Goal: Communication & Community: Share content

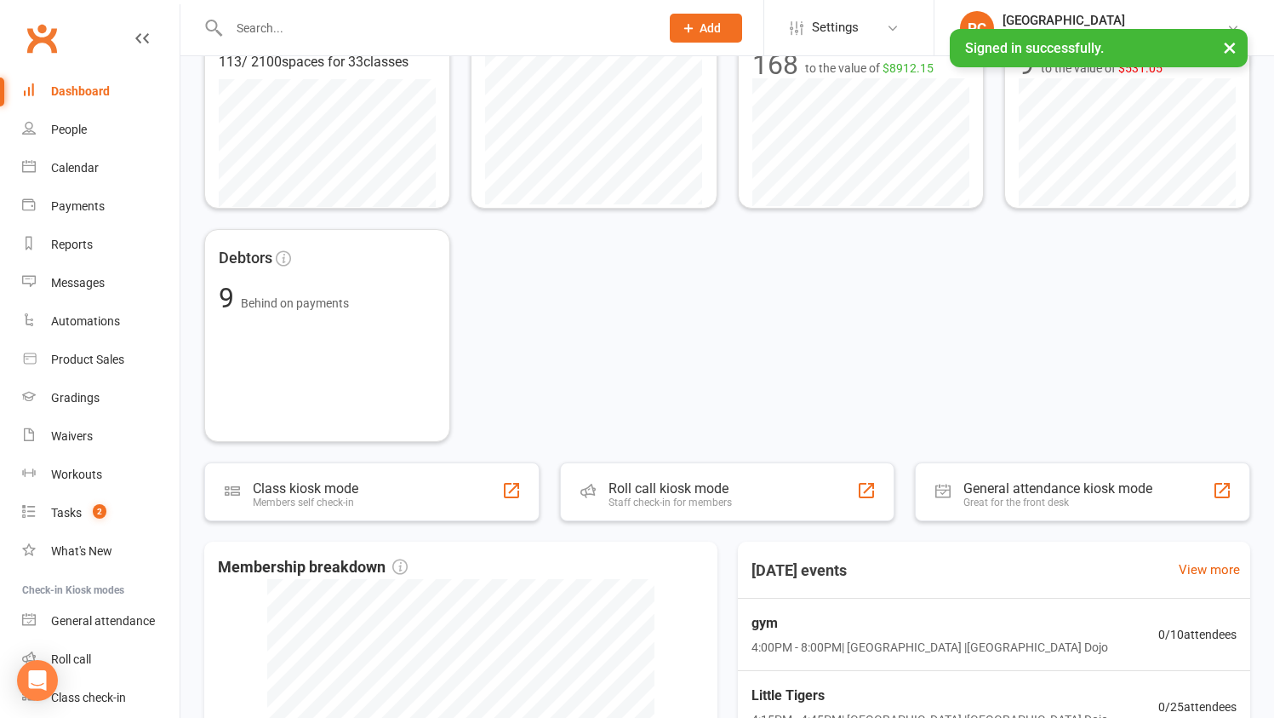
scroll to position [325, 0]
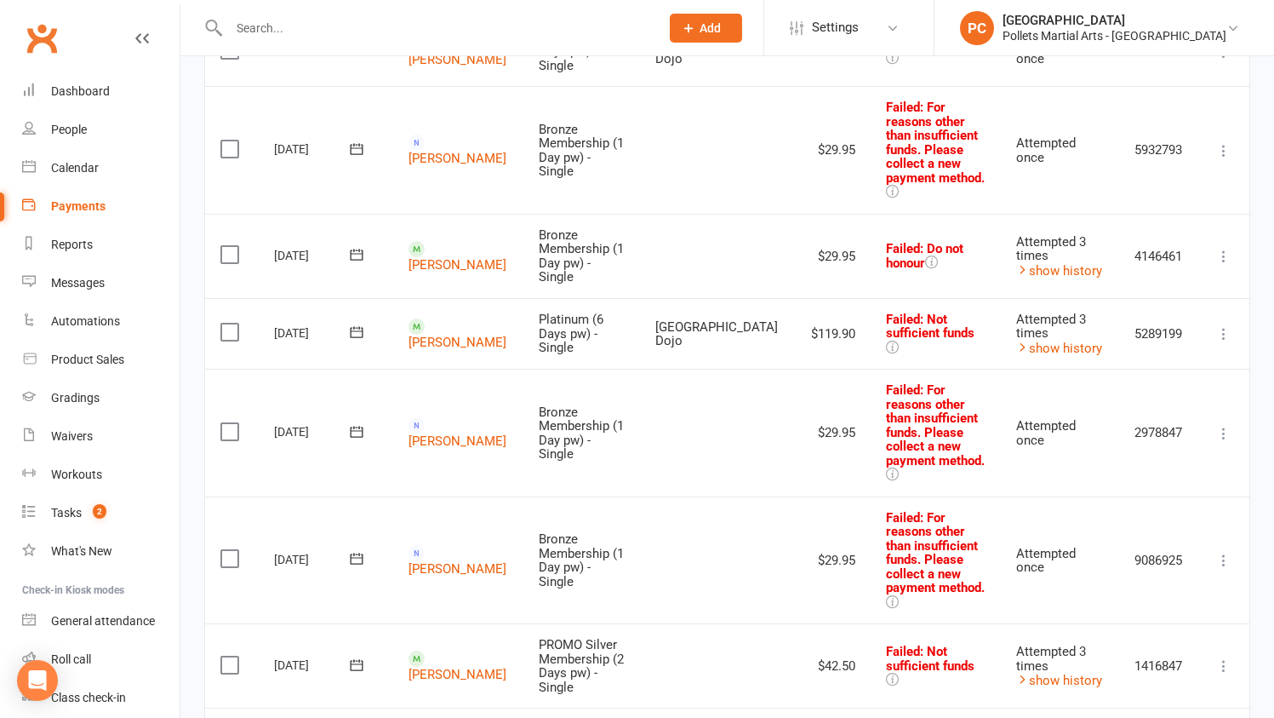
scroll to position [358, 0]
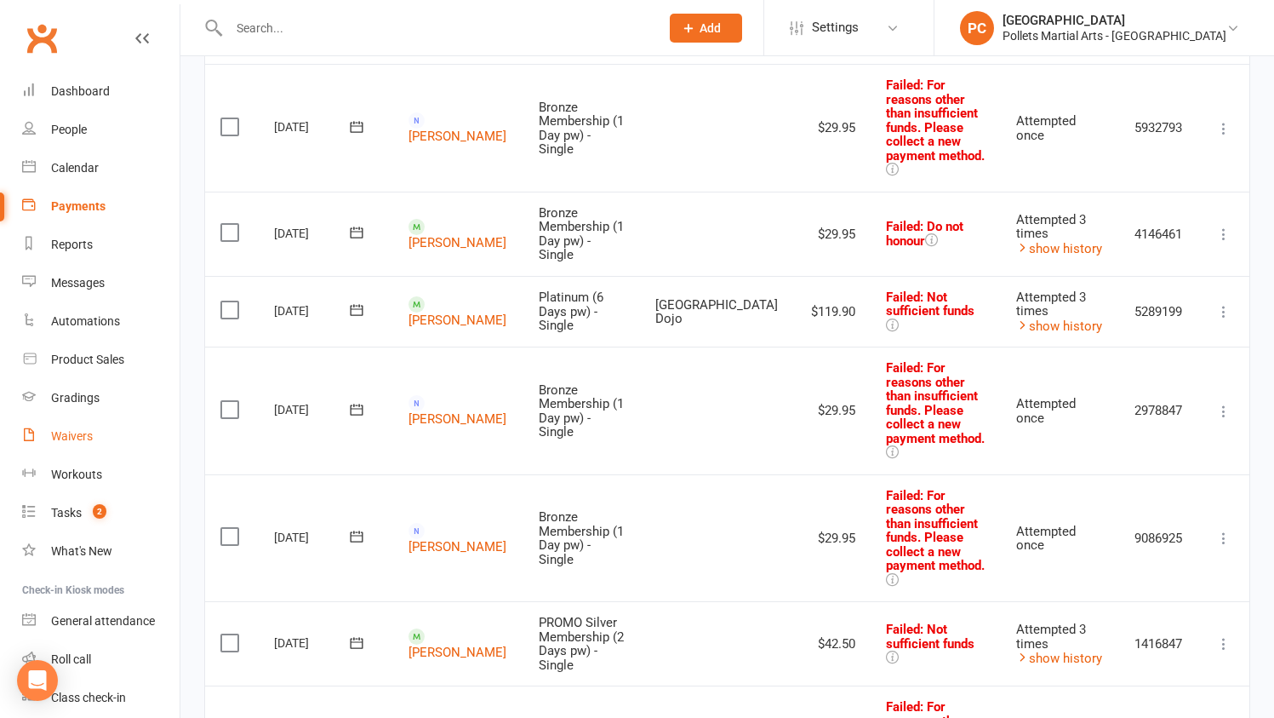
click at [63, 429] on div "Waivers" at bounding box center [72, 436] width 42 height 14
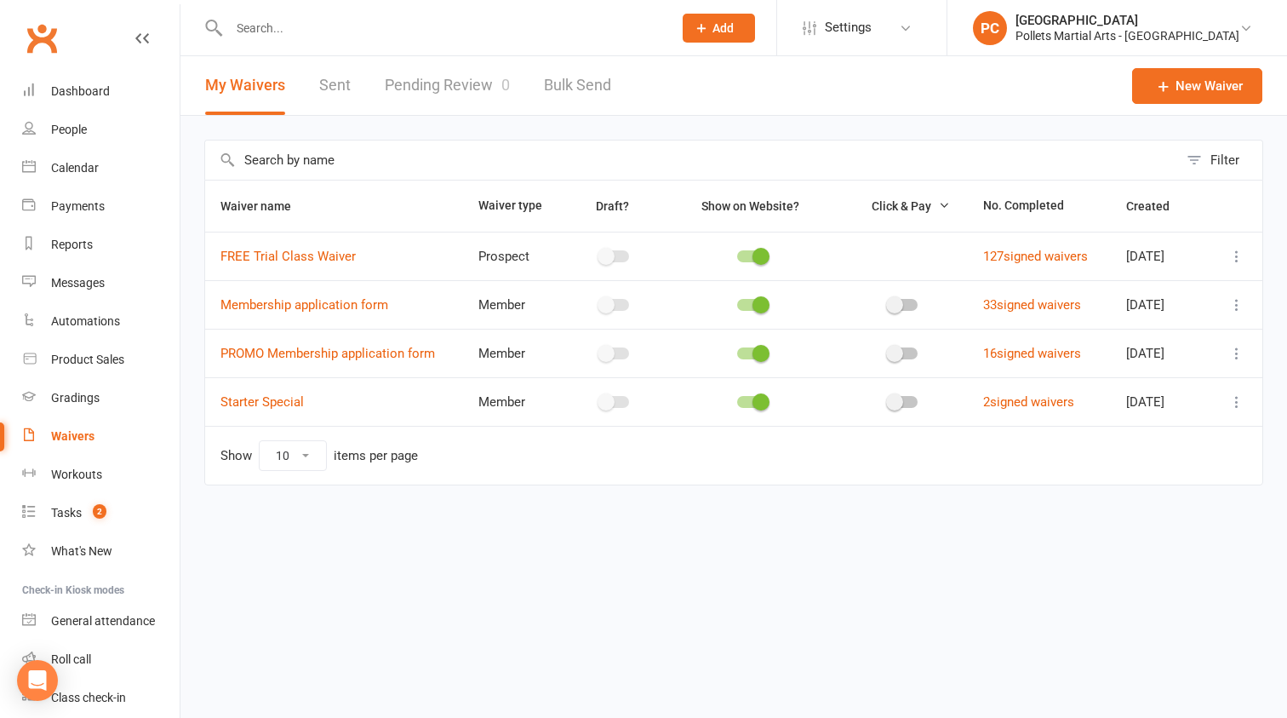
click at [428, 83] on link "Pending Review 0" at bounding box center [447, 85] width 125 height 59
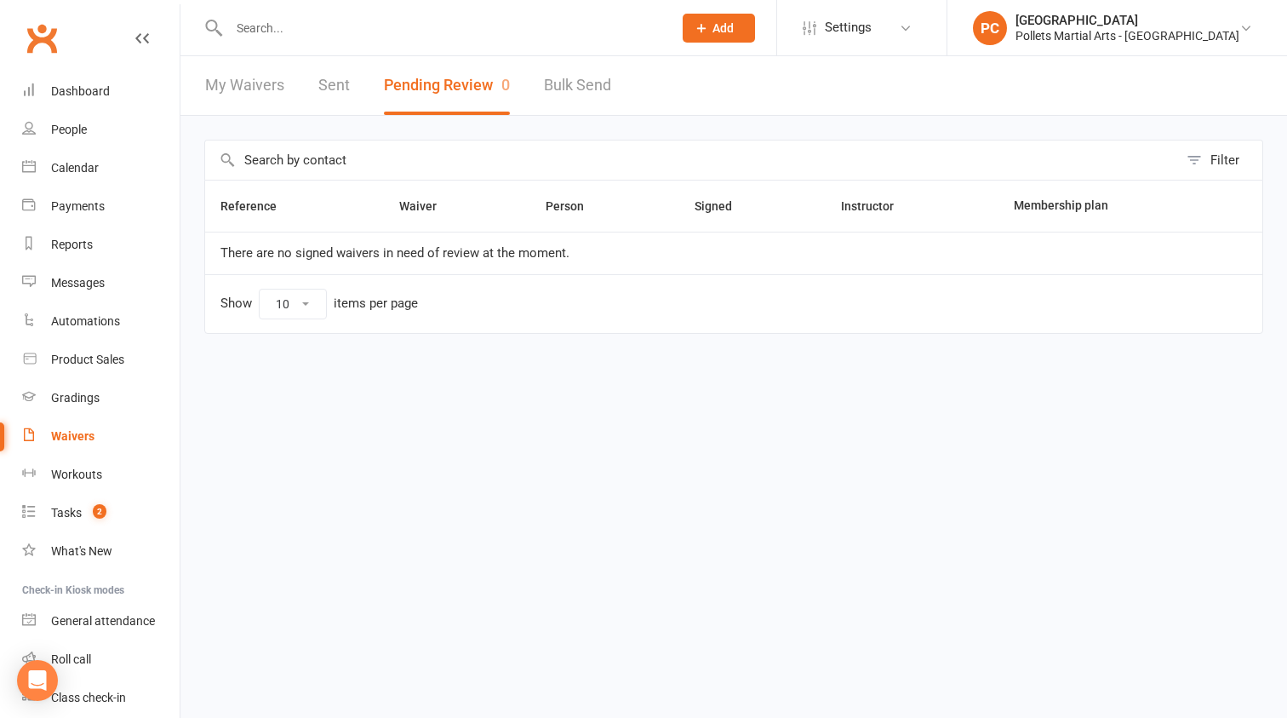
click at [344, 87] on link "Sent" at bounding box center [334, 85] width 32 height 59
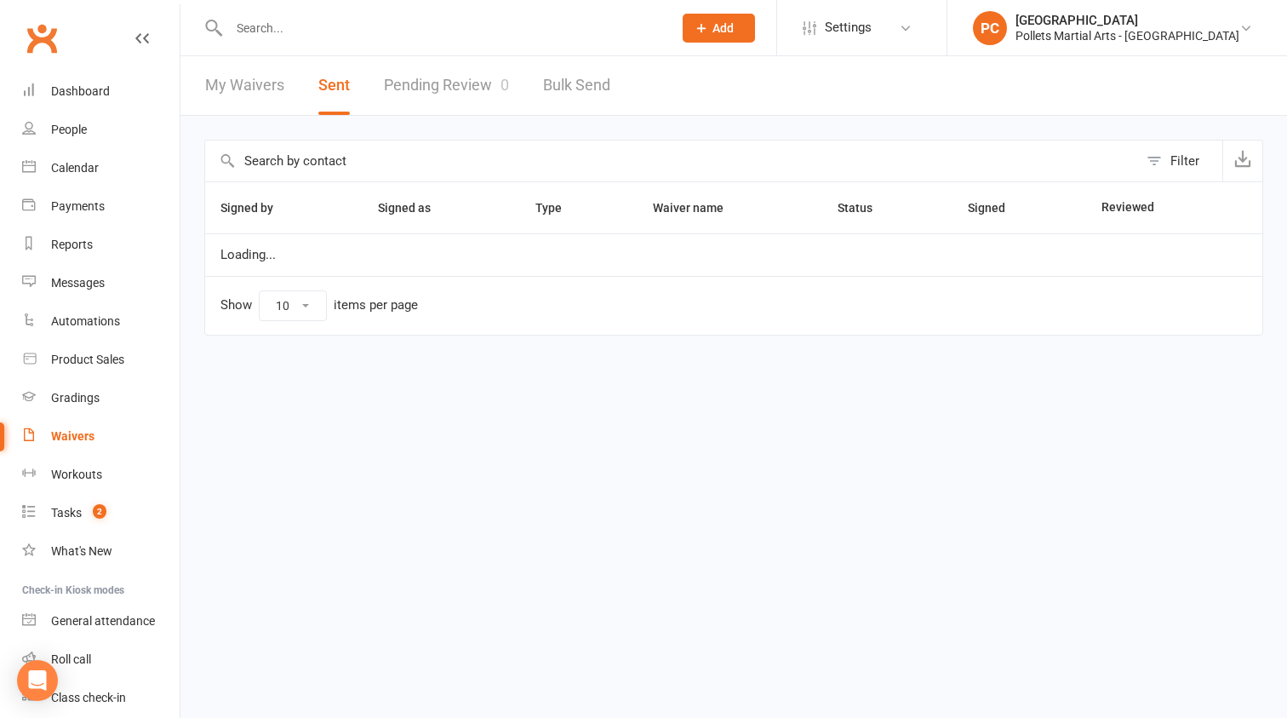
click at [253, 84] on link "My Waivers" at bounding box center [244, 85] width 79 height 59
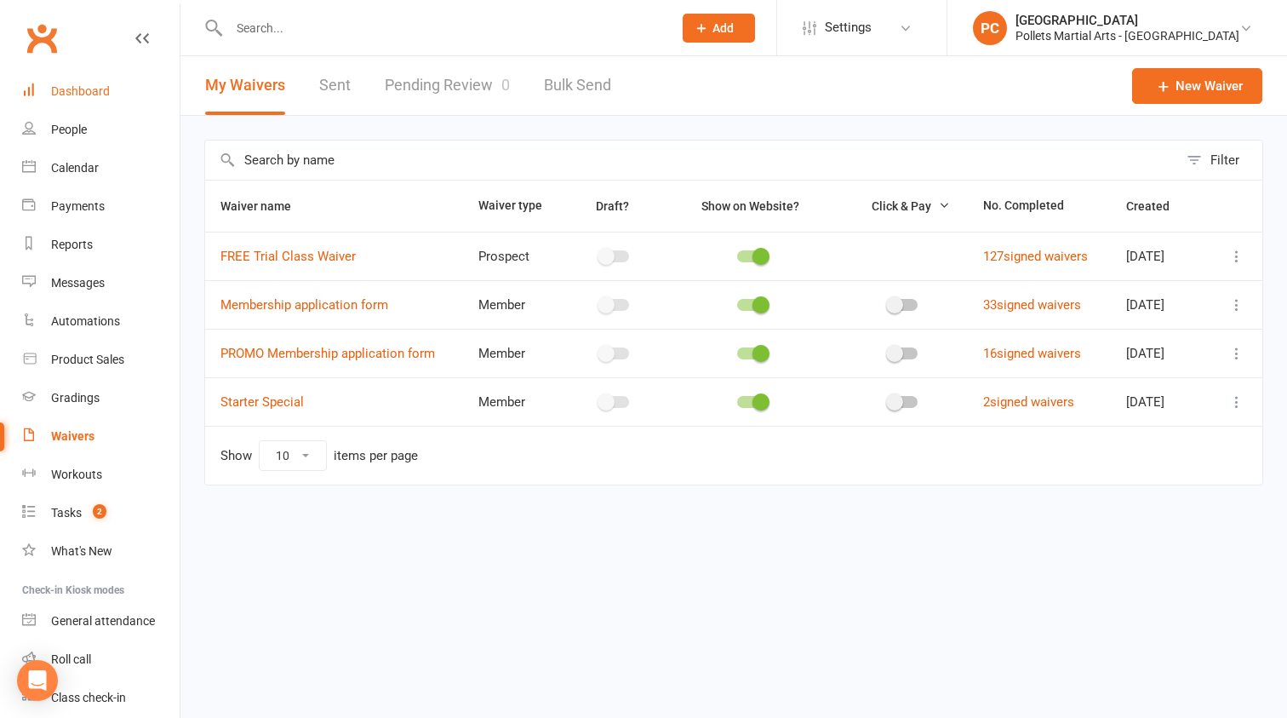
click at [76, 88] on div "Dashboard" at bounding box center [80, 91] width 59 height 14
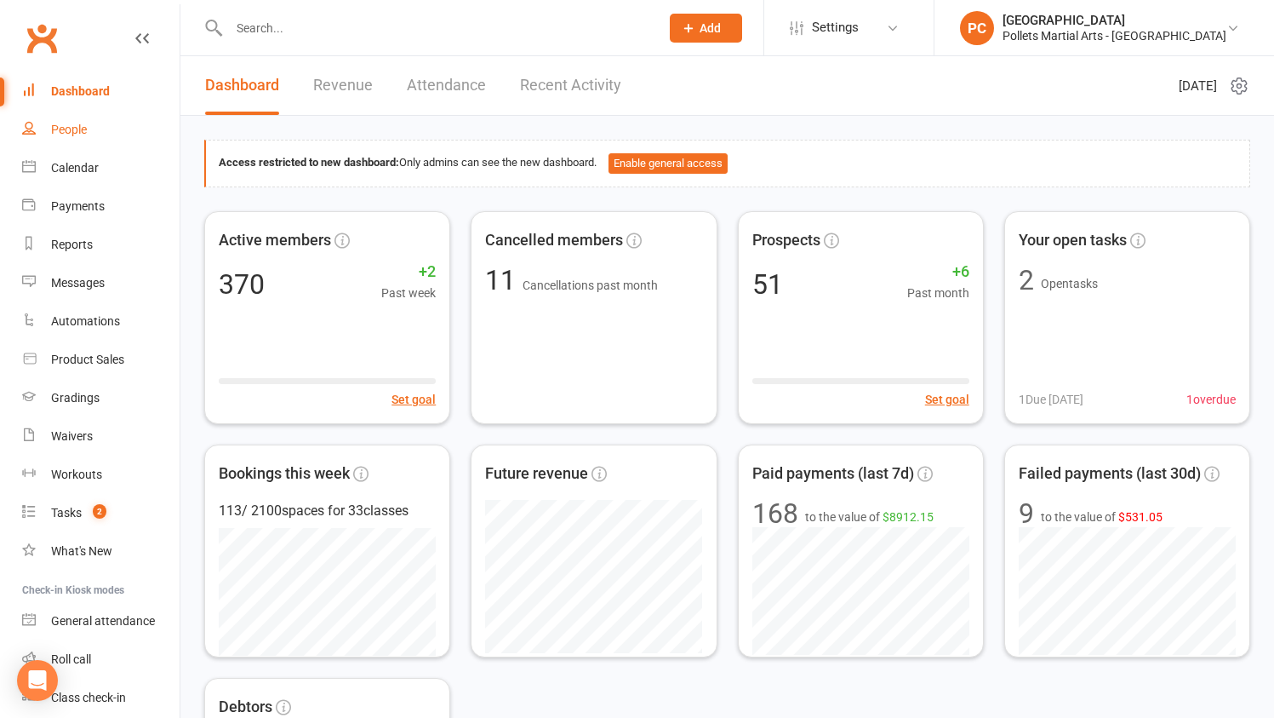
click at [77, 136] on div "People" at bounding box center [69, 130] width 36 height 14
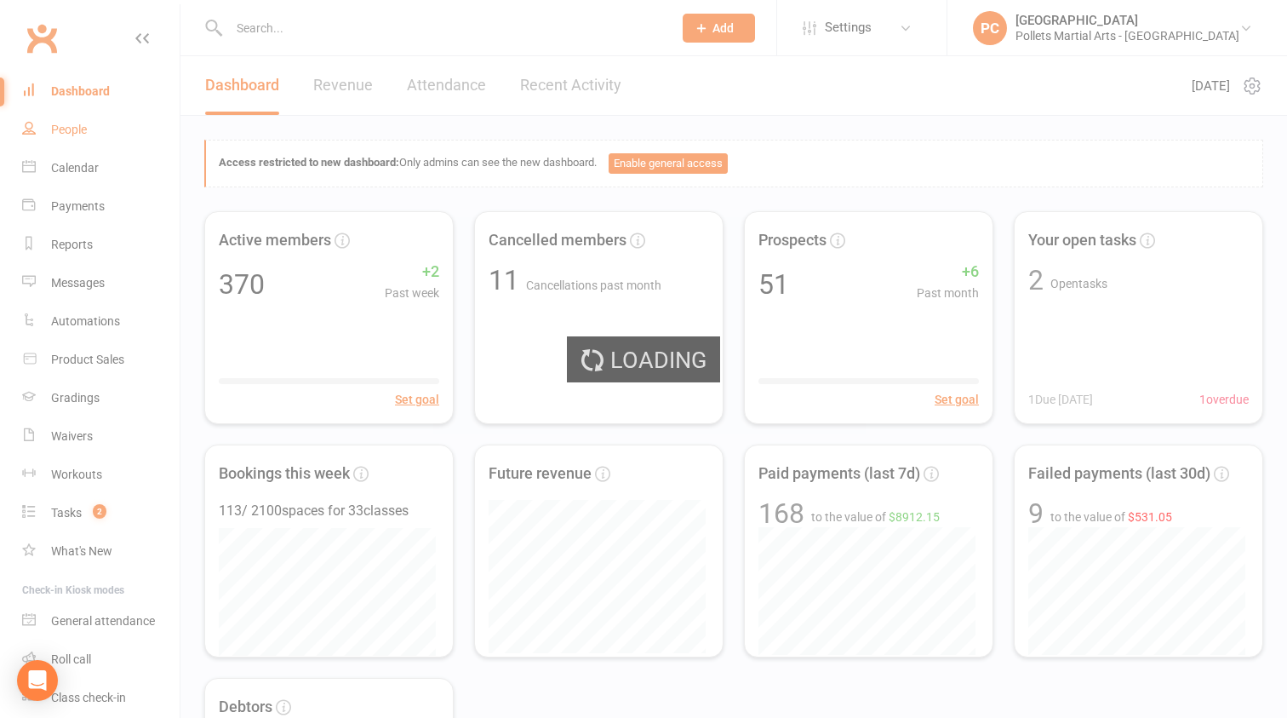
select select "100"
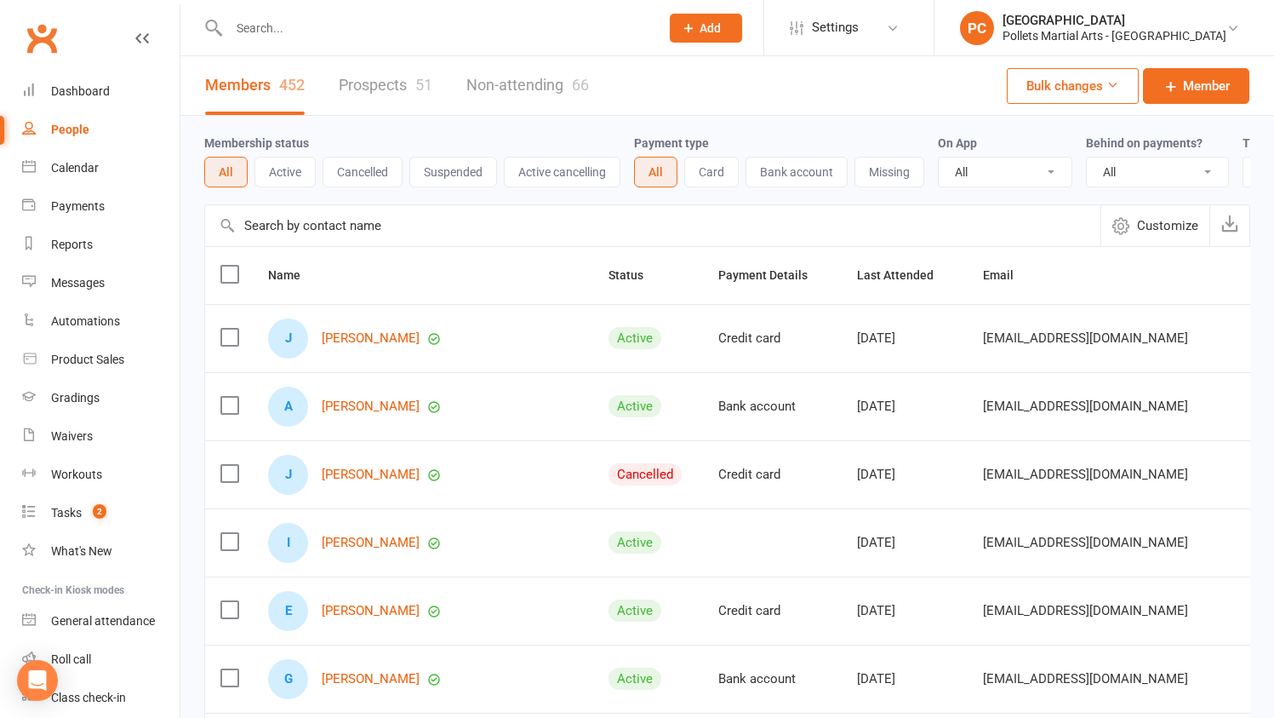
click at [373, 82] on link "Prospects 51" at bounding box center [386, 85] width 94 height 59
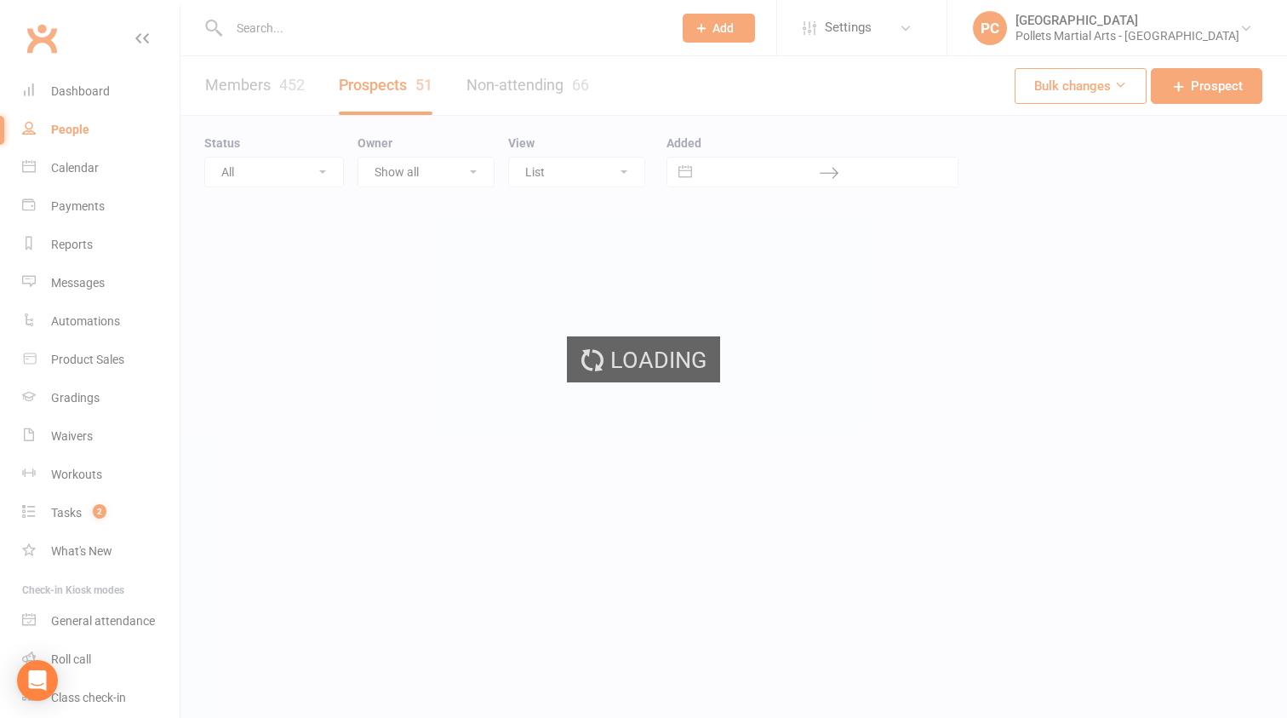
select select "100"
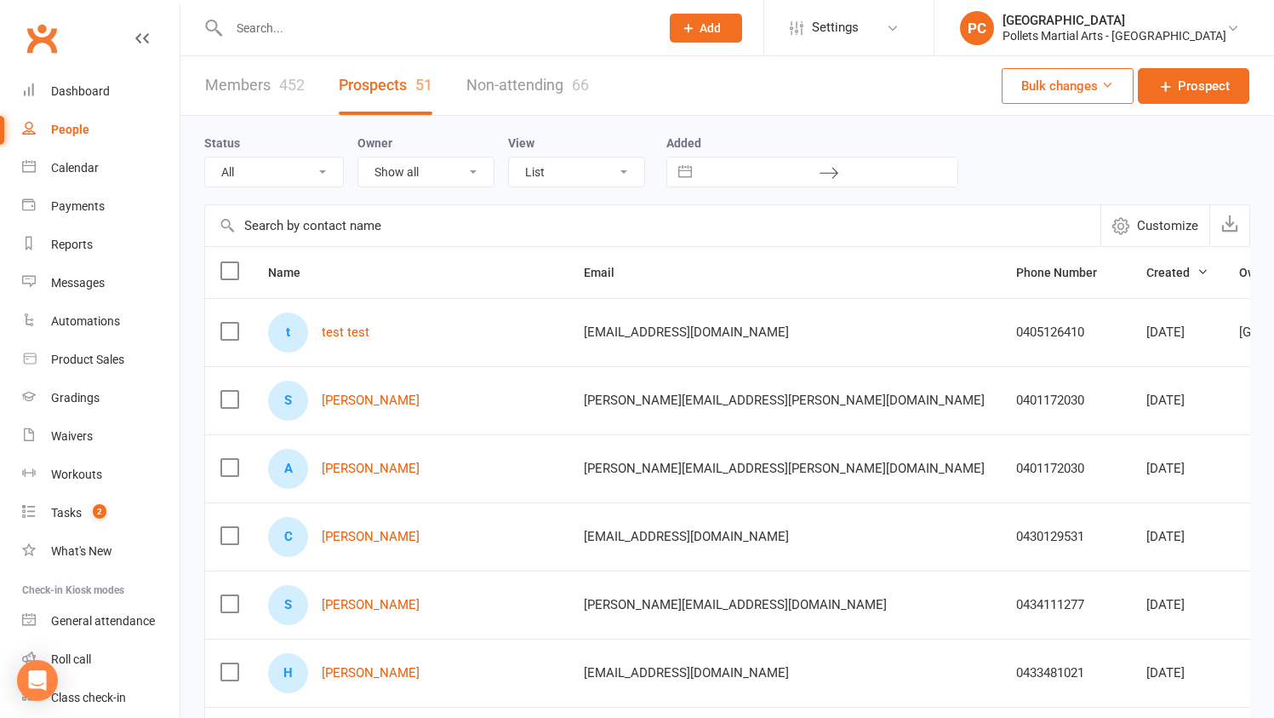
click at [239, 87] on link "Members 452" at bounding box center [255, 85] width 100 height 59
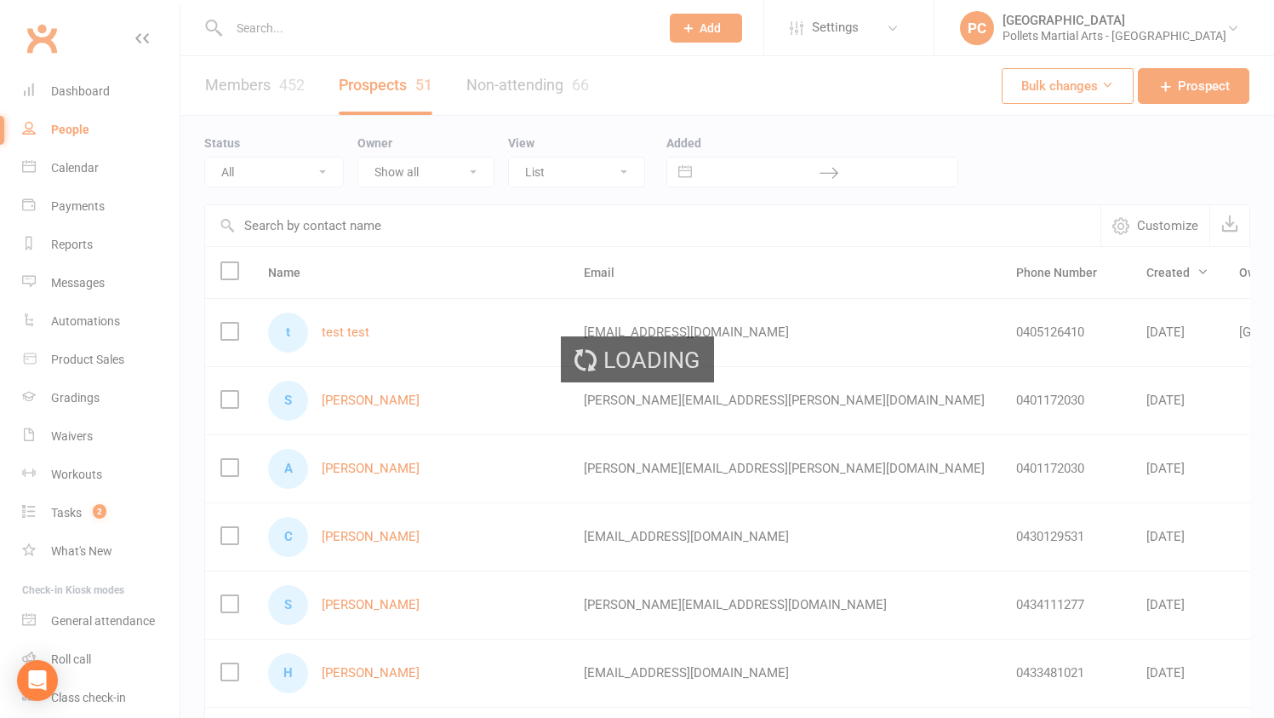
select select "100"
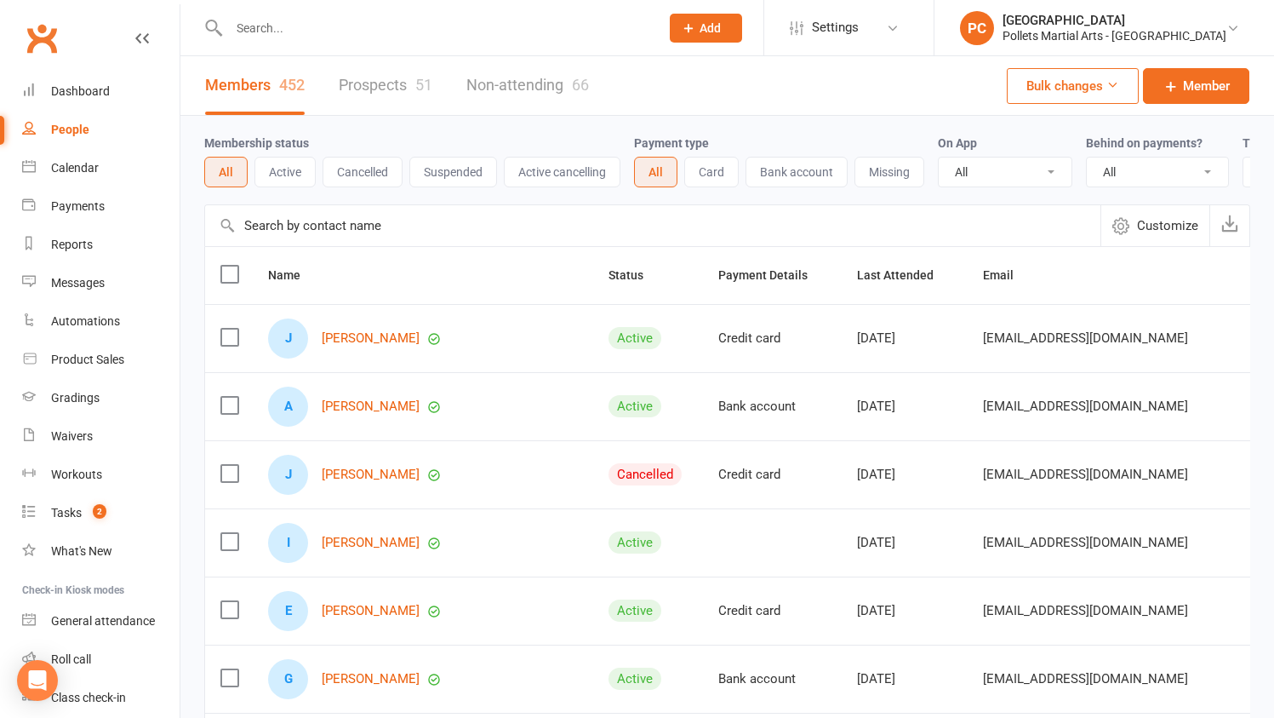
click at [373, 70] on link "Prospects 51" at bounding box center [386, 85] width 94 height 59
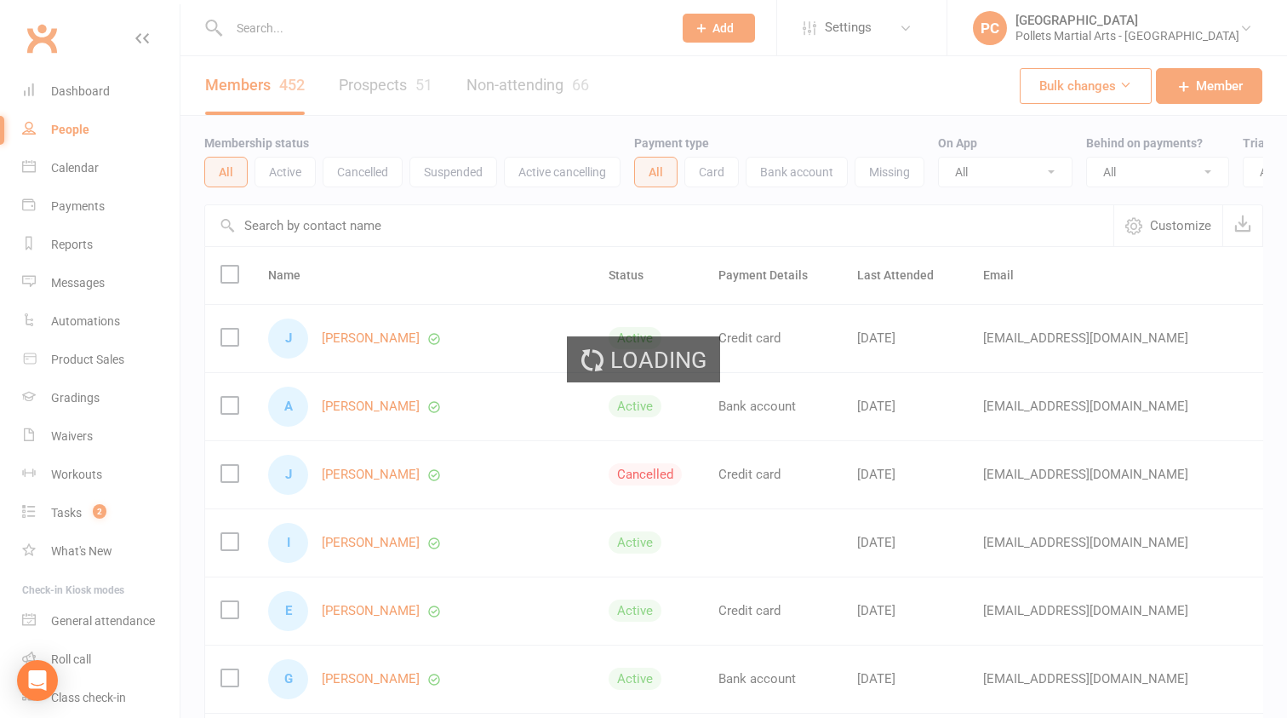
select select "100"
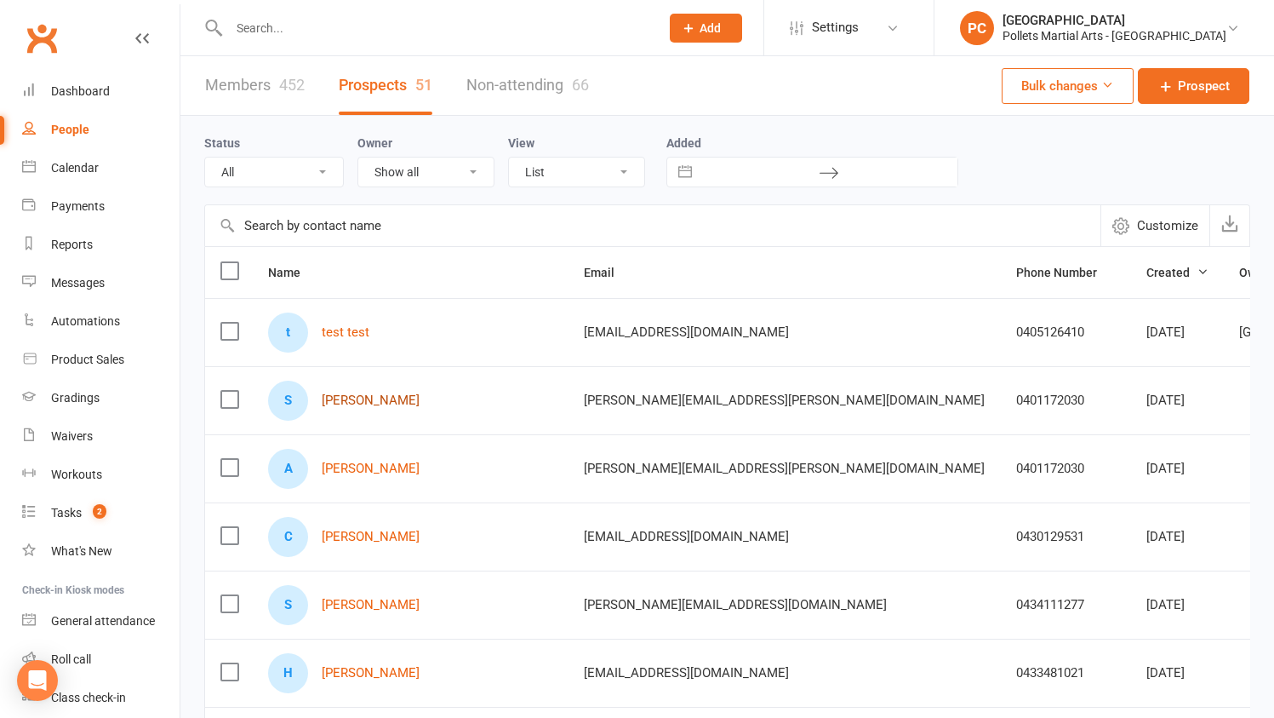
click at [374, 401] on link "[PERSON_NAME]" at bounding box center [371, 400] width 98 height 14
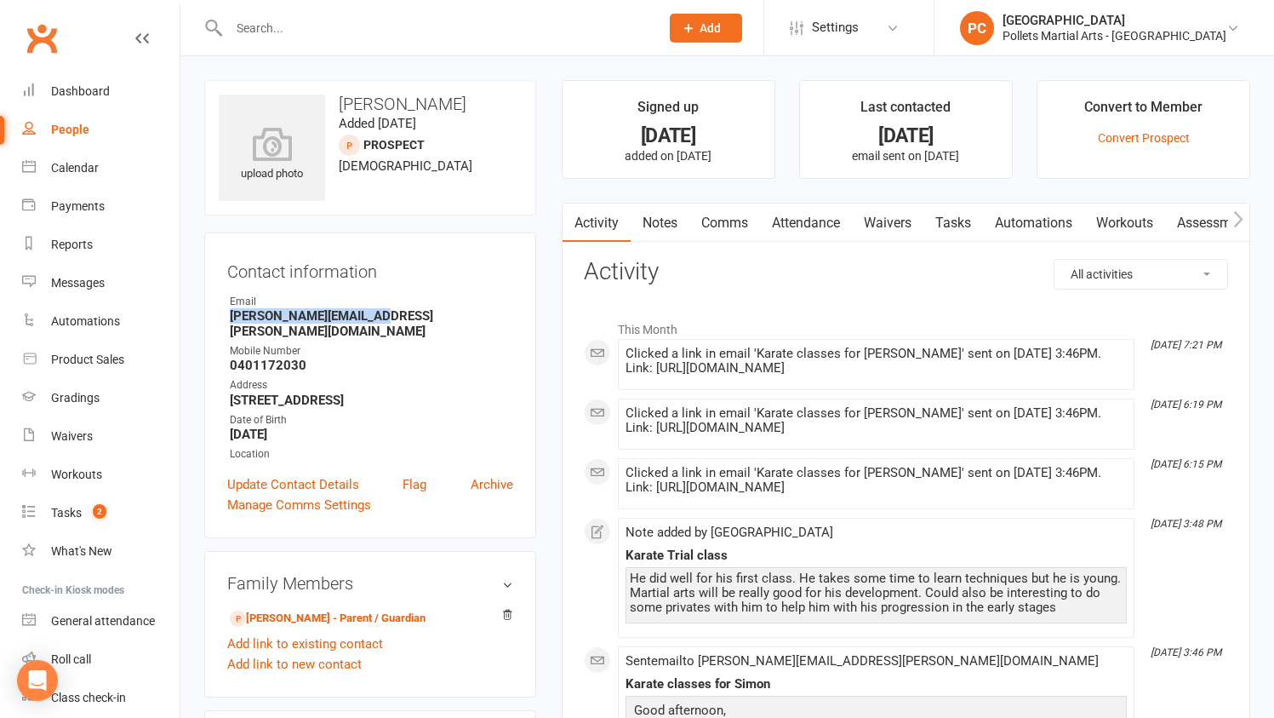
drag, startPoint x: 333, startPoint y: 321, endPoint x: 232, endPoint y: 321, distance: 101.3
click at [232, 321] on strong "[PERSON_NAME][EMAIL_ADDRESS][PERSON_NAME][DOMAIN_NAME]" at bounding box center [372, 323] width 284 height 31
copy strong "[PERSON_NAME][EMAIL_ADDRESS][PERSON_NAME][DOMAIN_NAME]"
click at [424, 23] on input "text" at bounding box center [436, 28] width 424 height 24
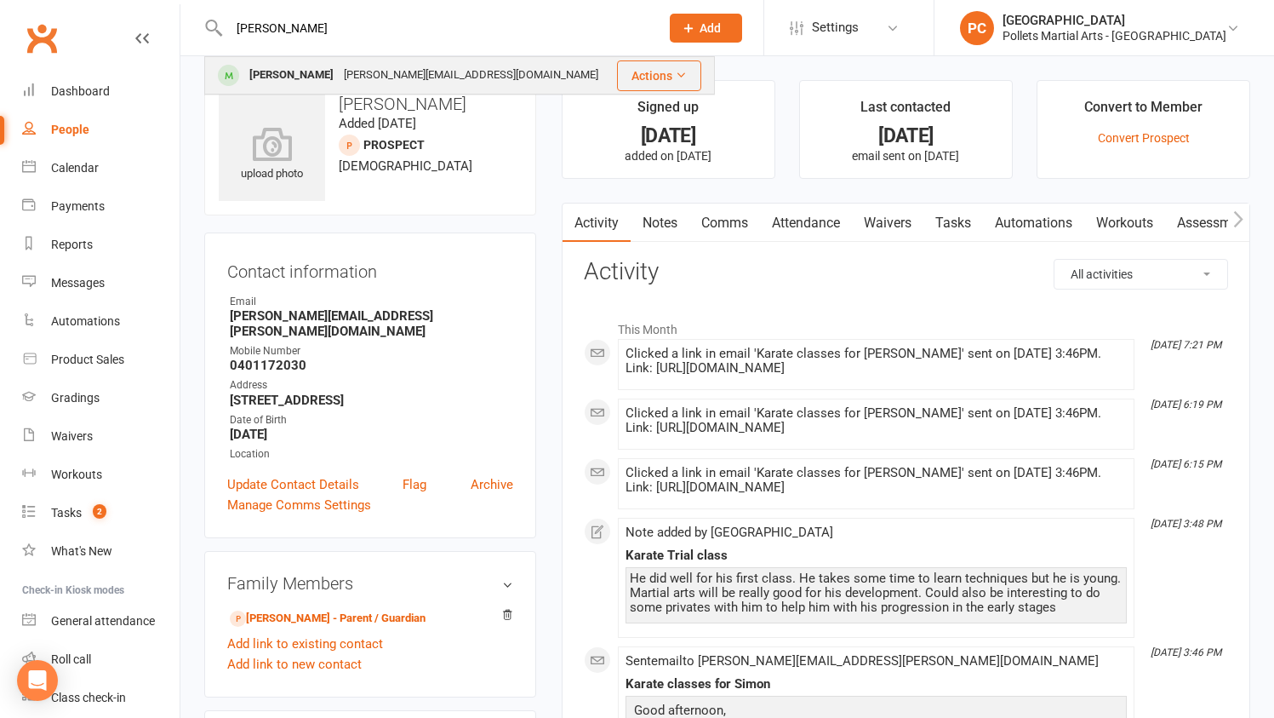
type input "nina"
click at [340, 91] on div "Nina Iyer Krishna.iyer@ymail.com" at bounding box center [410, 75] width 409 height 35
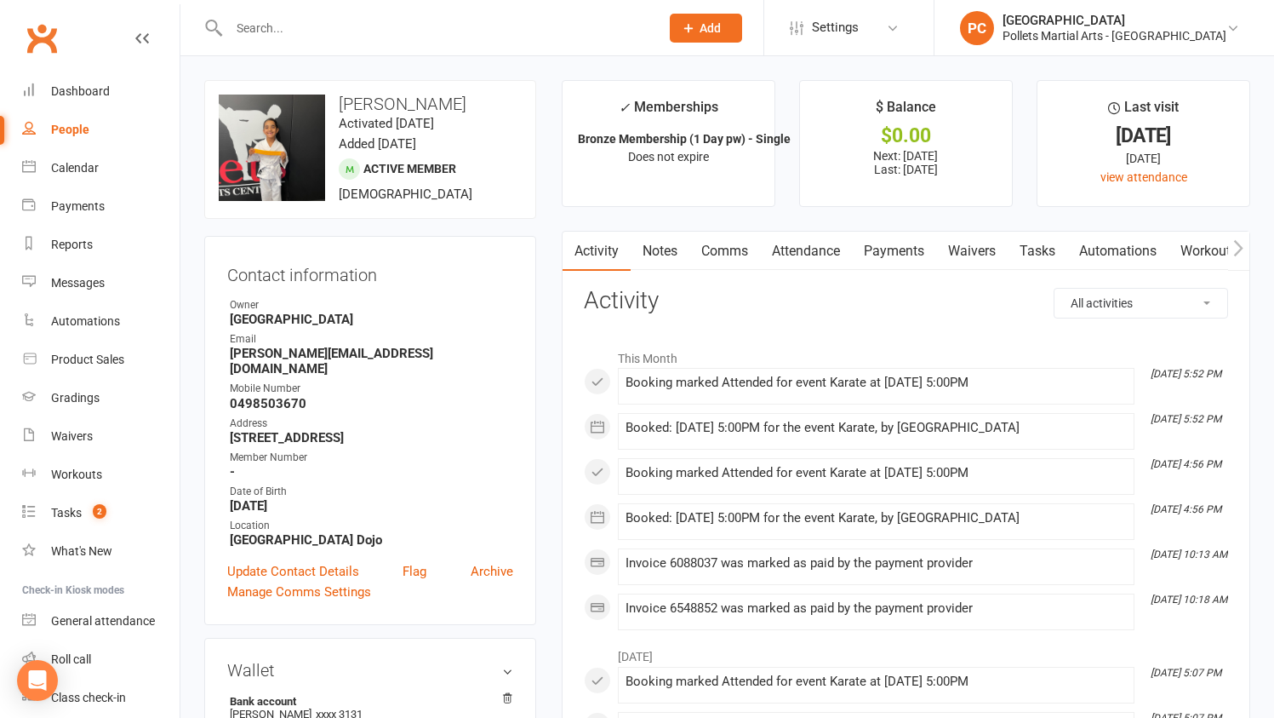
click at [881, 242] on link "Payments" at bounding box center [894, 251] width 84 height 39
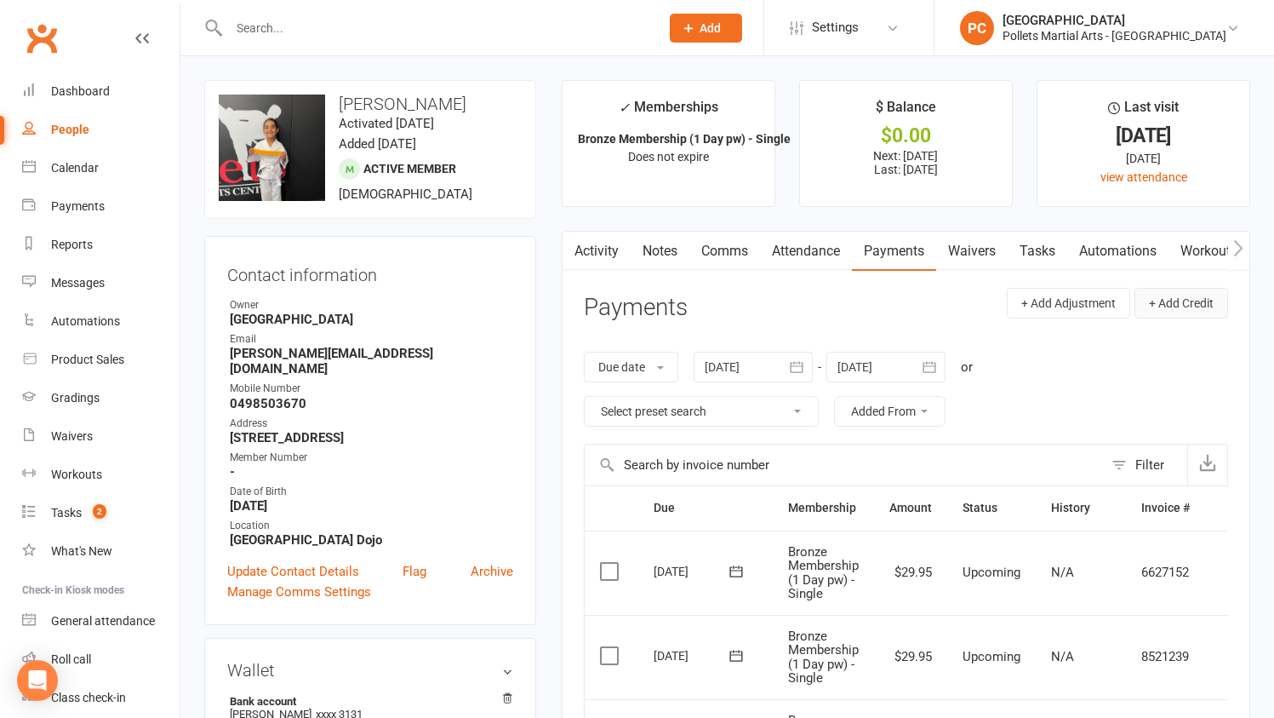
click at [1189, 311] on button "+ Add Credit" at bounding box center [1182, 303] width 94 height 31
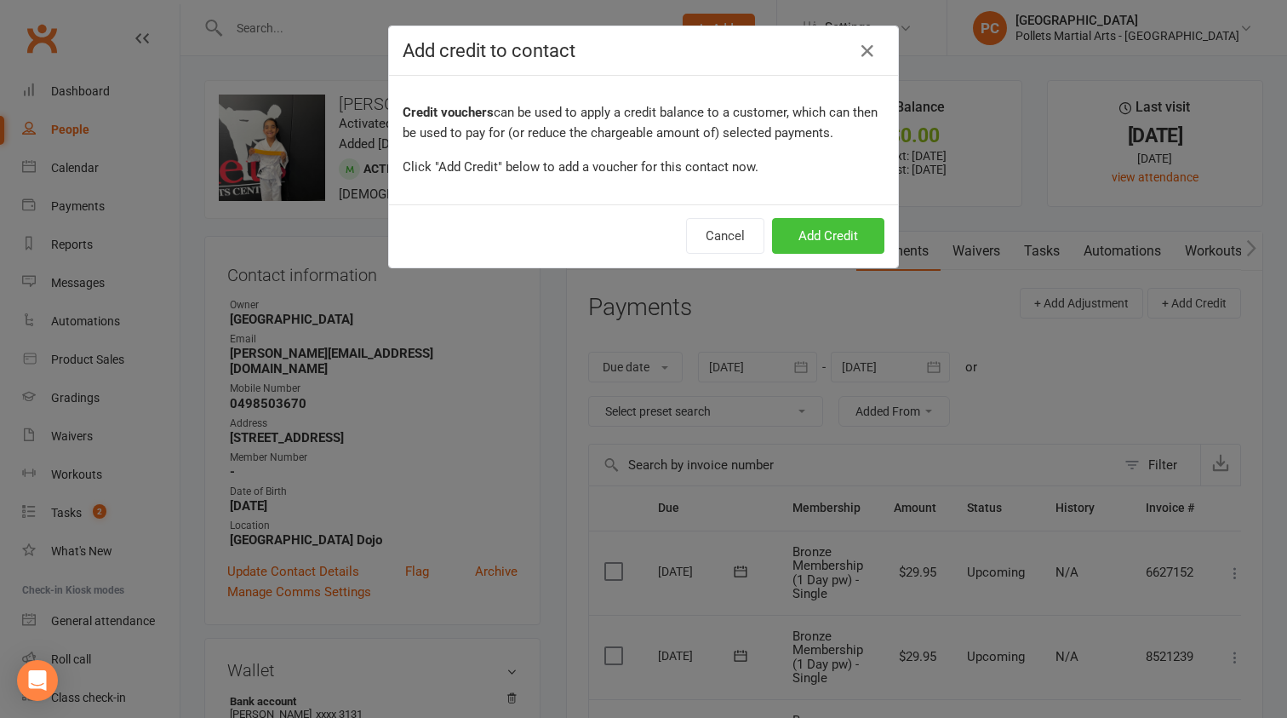
click at [848, 247] on button "Add Credit" at bounding box center [828, 236] width 112 height 36
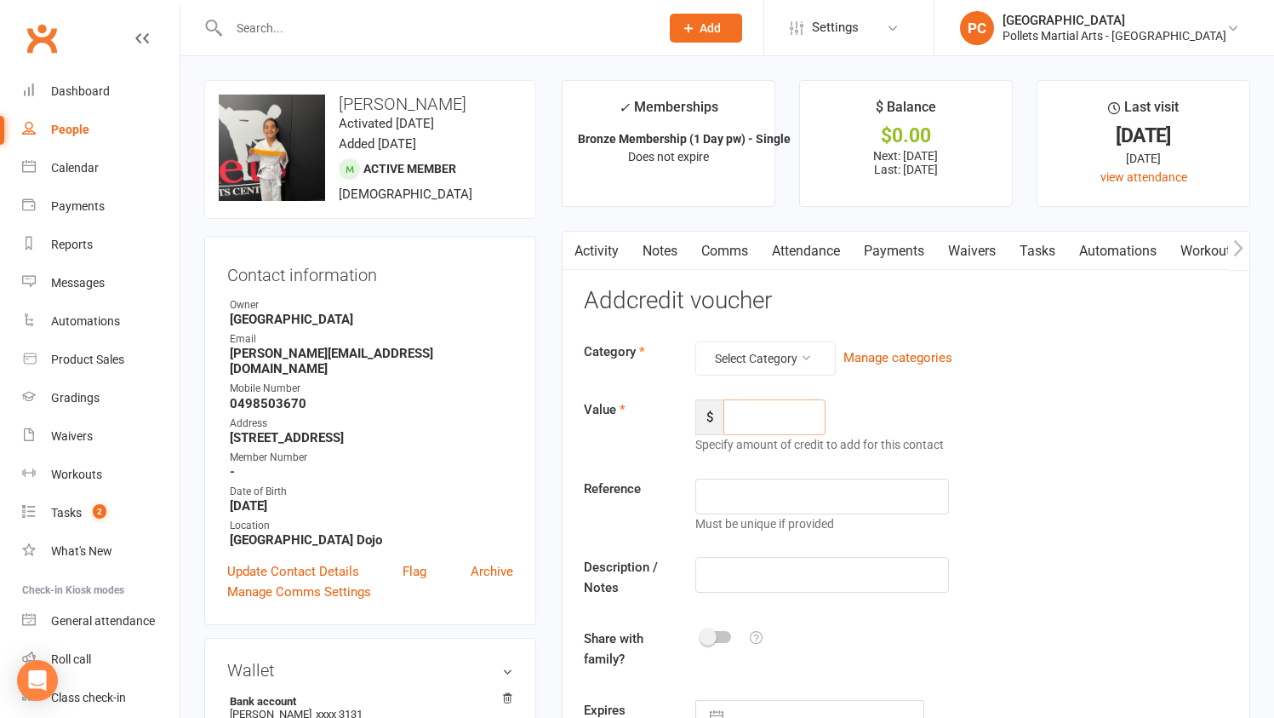
click at [745, 410] on input "number" at bounding box center [775, 417] width 102 height 36
type input "50"
click at [770, 490] on input "text" at bounding box center [823, 496] width 254 height 36
type input "A"
click at [757, 575] on input "text" at bounding box center [823, 575] width 254 height 36
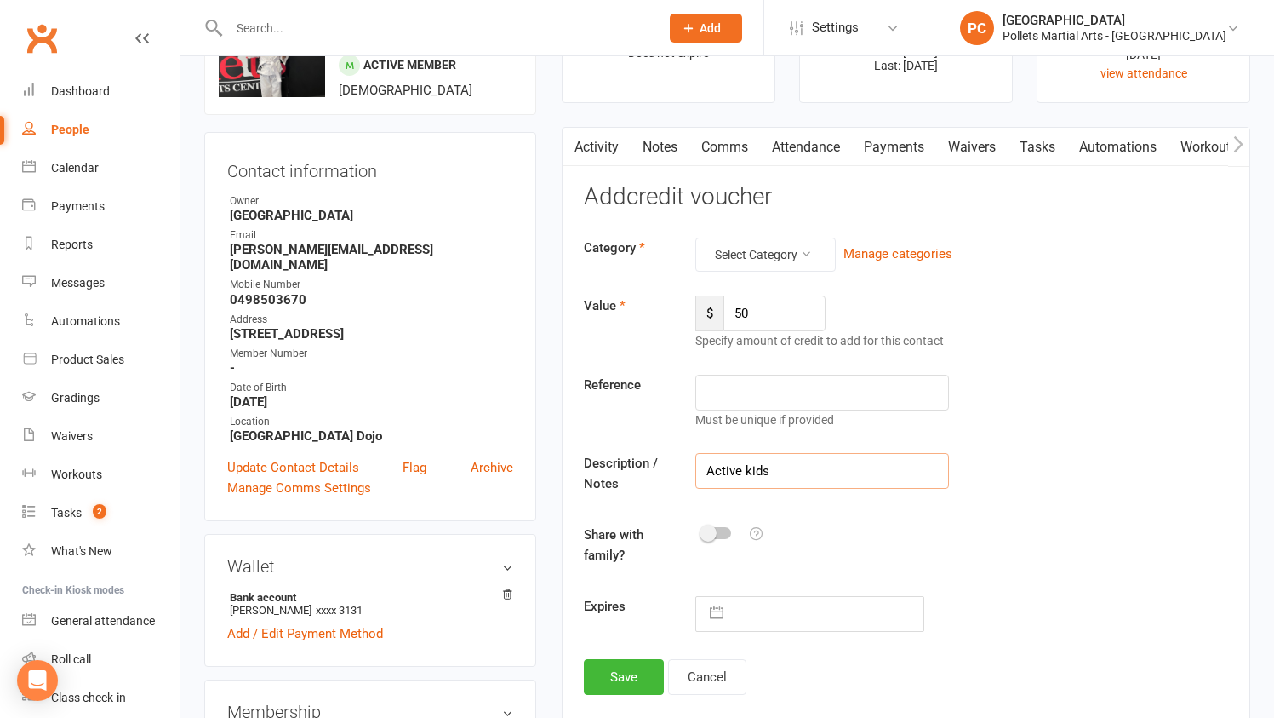
scroll to position [192, 0]
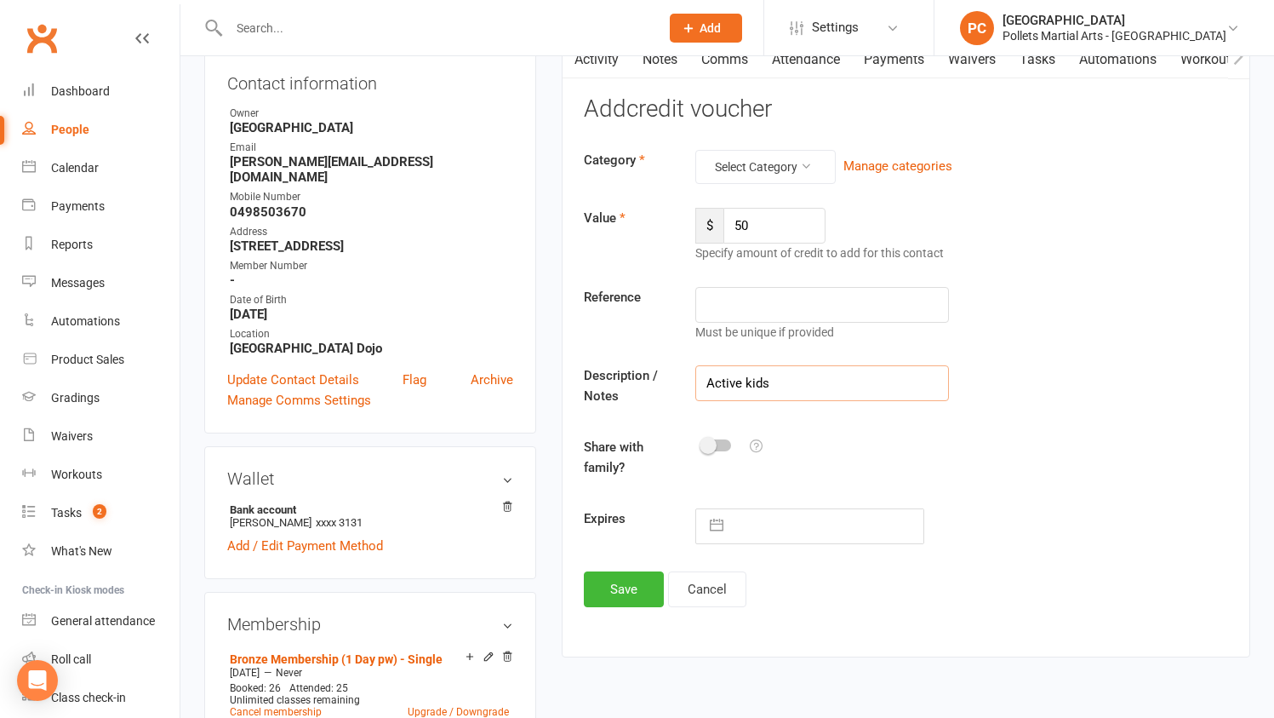
type input "Active kids"
select select "8"
select select "2025"
select select "9"
select select "2025"
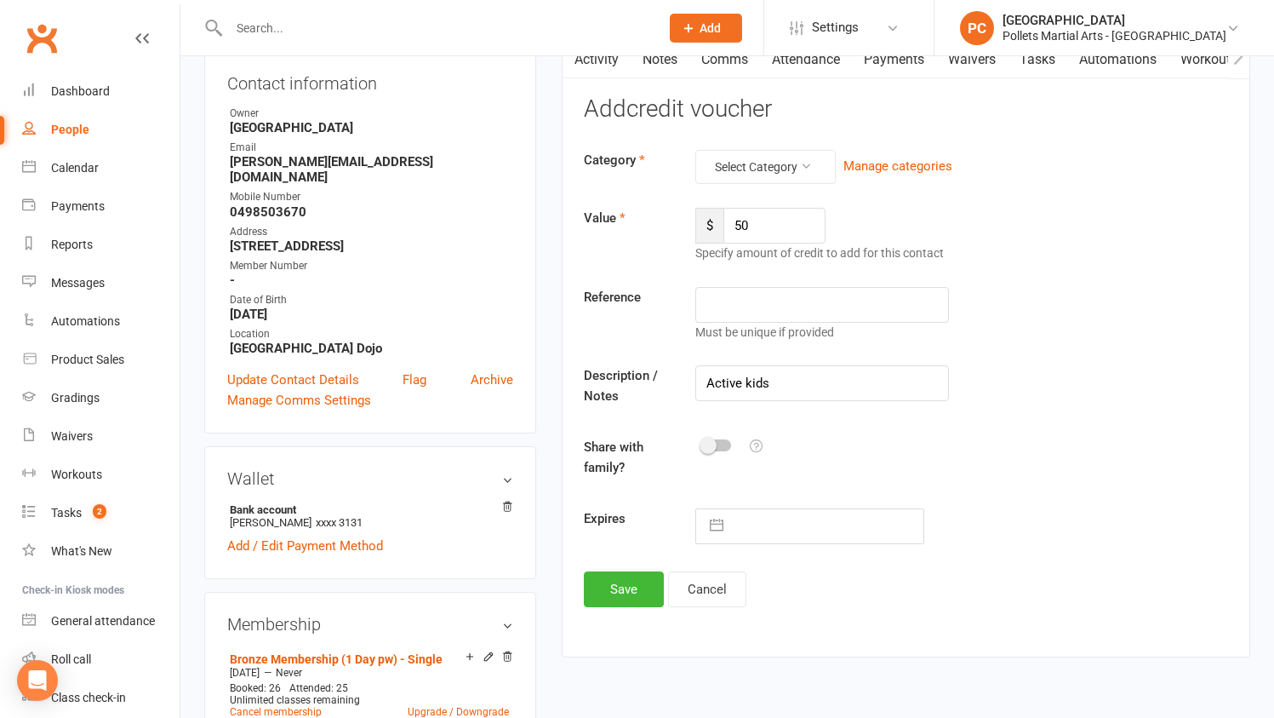
select select "10"
select select "2025"
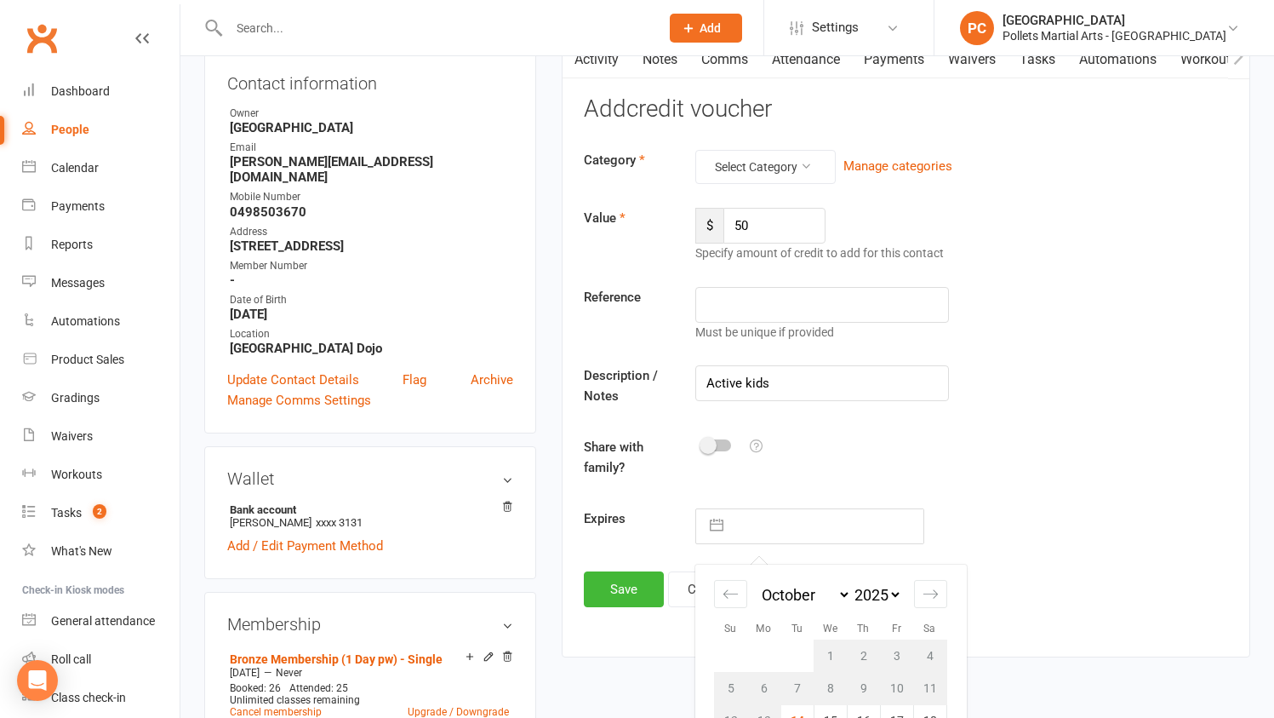
click at [787, 514] on input "text" at bounding box center [828, 526] width 192 height 34
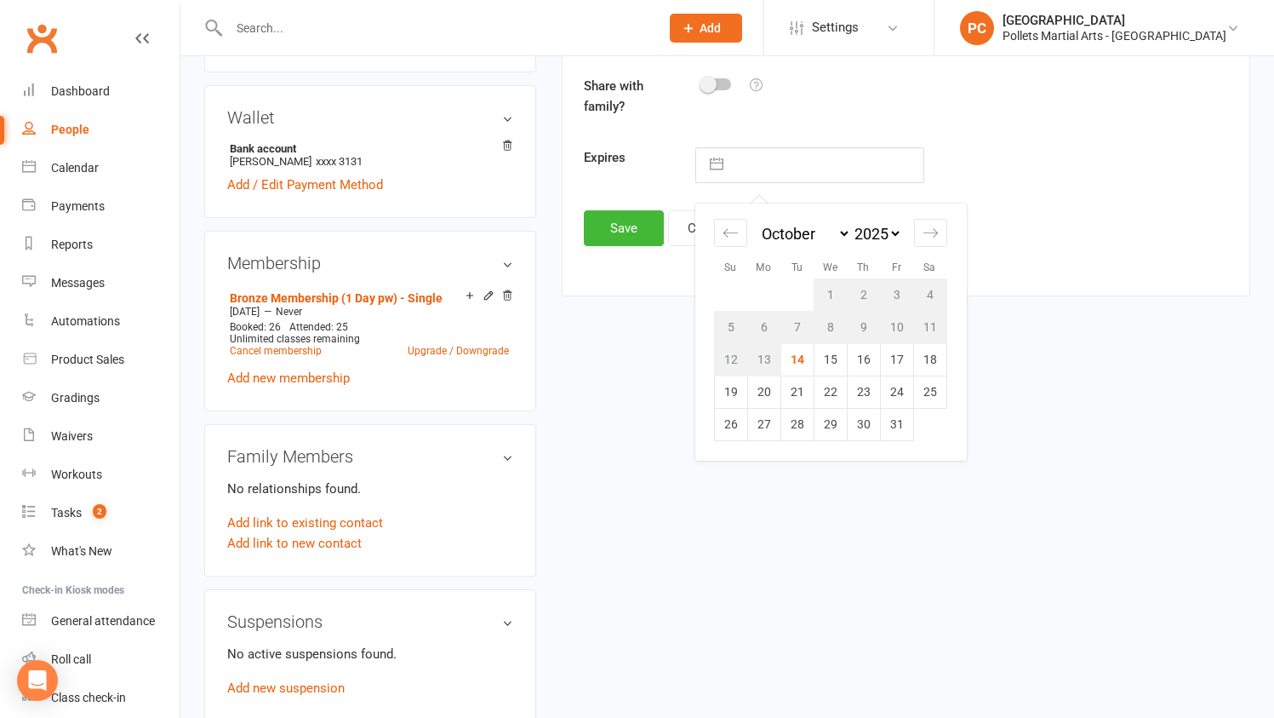
click at [1138, 154] on div "Expires Navigate forward to interact with the calendar and select a date. Press…" at bounding box center [906, 165] width 670 height 36
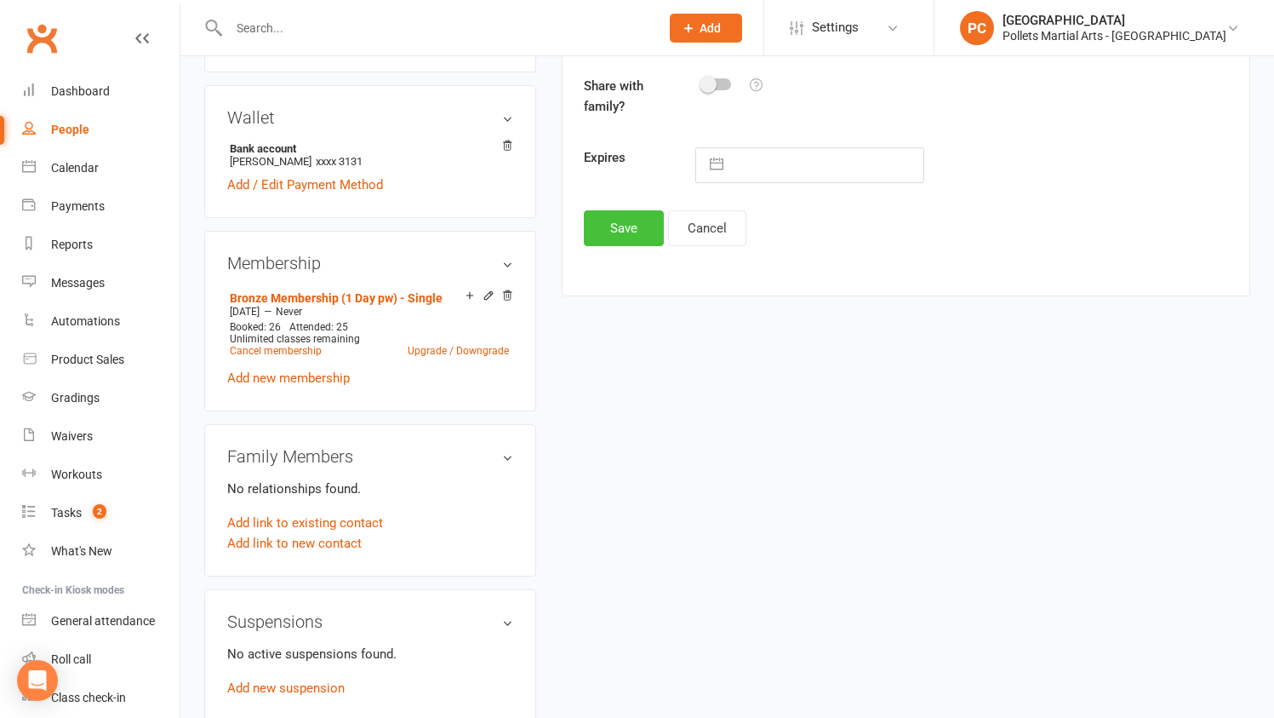
click at [622, 238] on button "Save" at bounding box center [624, 228] width 80 height 36
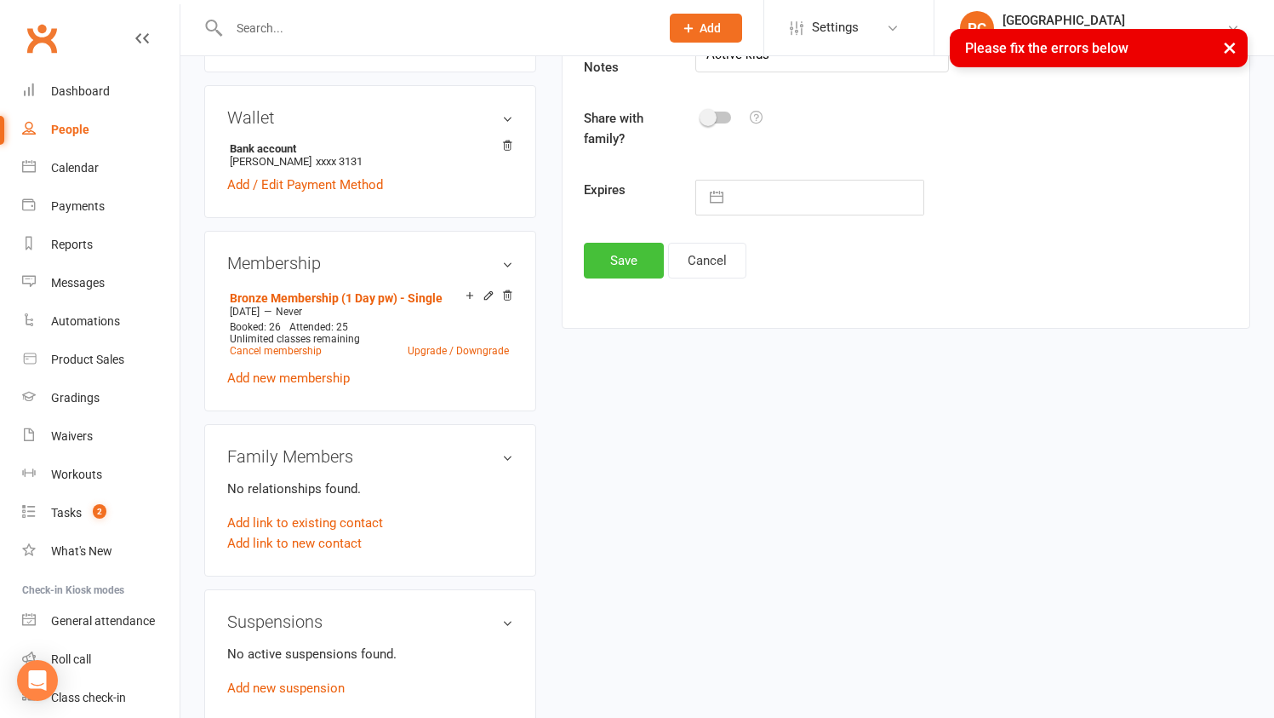
scroll to position [192, 0]
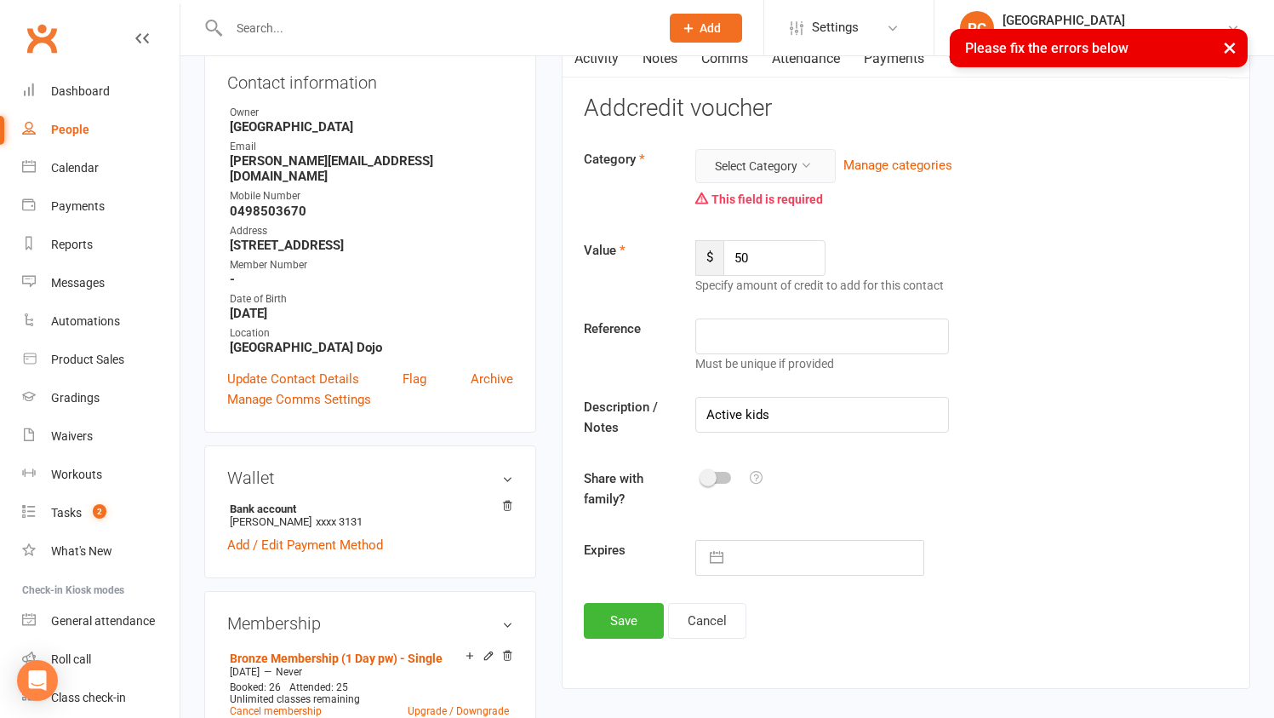
click at [791, 167] on button "Select Category" at bounding box center [766, 166] width 140 height 34
click at [760, 232] on link "Gift Certificate" at bounding box center [739, 240] width 169 height 34
click at [988, 269] on div "Value $ 50 Specify amount of credit to add for this contact" at bounding box center [906, 267] width 670 height 54
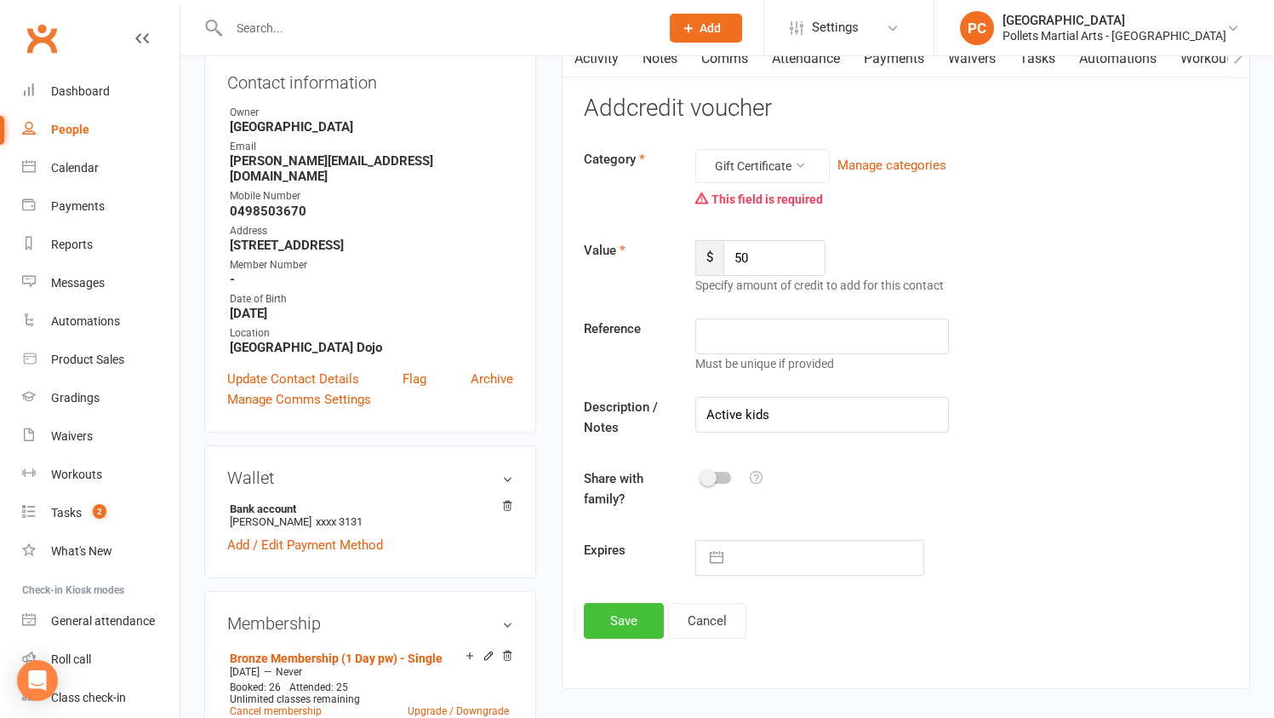
click at [641, 610] on button "Save" at bounding box center [624, 621] width 80 height 36
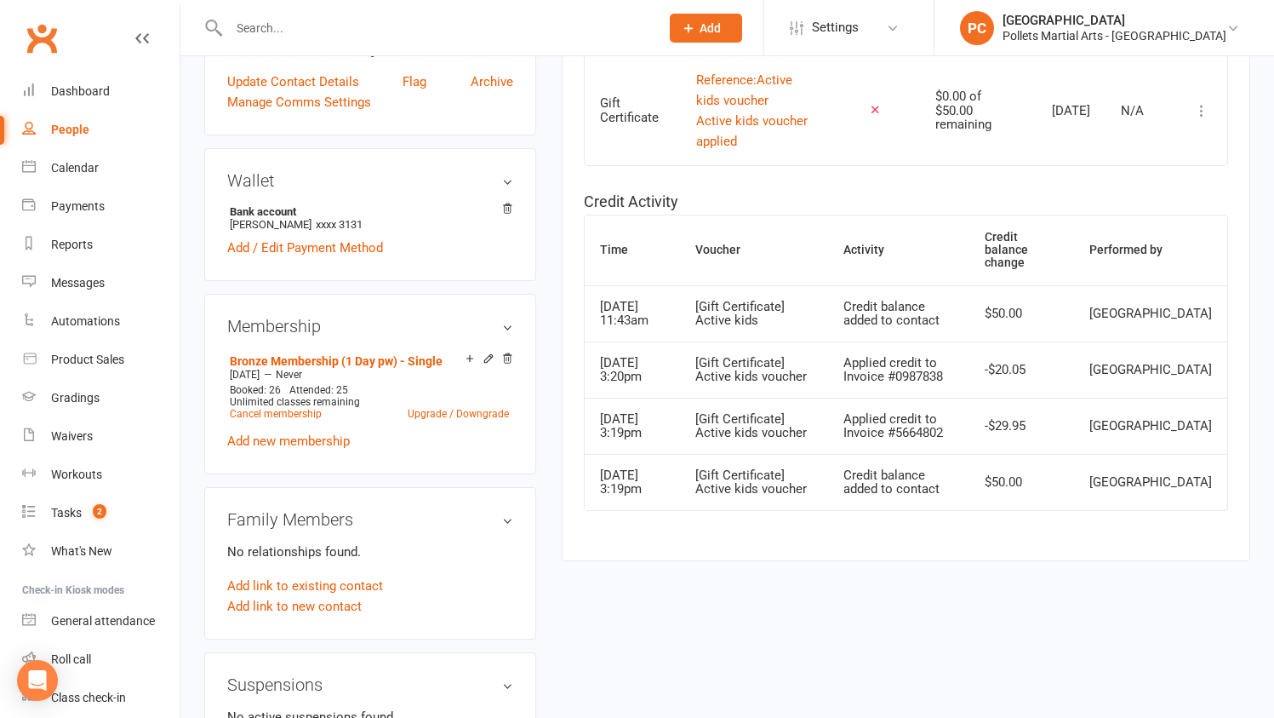
scroll to position [0, 0]
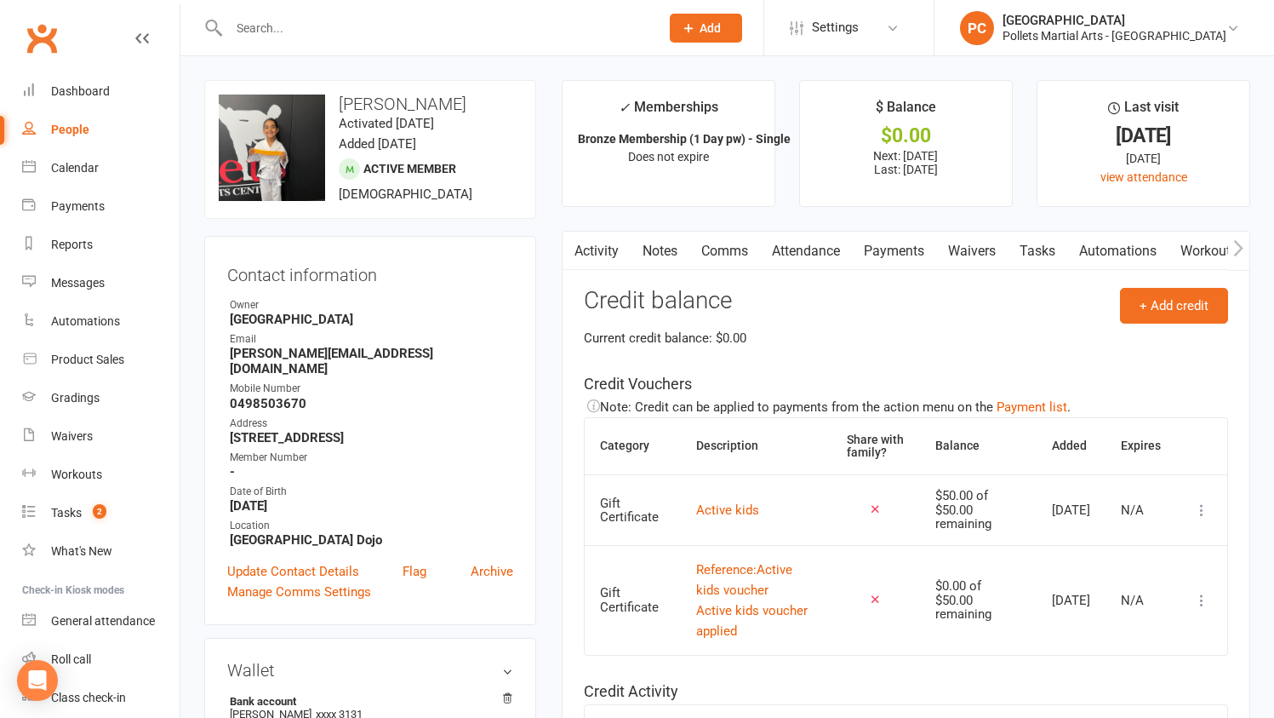
click at [873, 246] on link "Payments" at bounding box center [894, 251] width 84 height 39
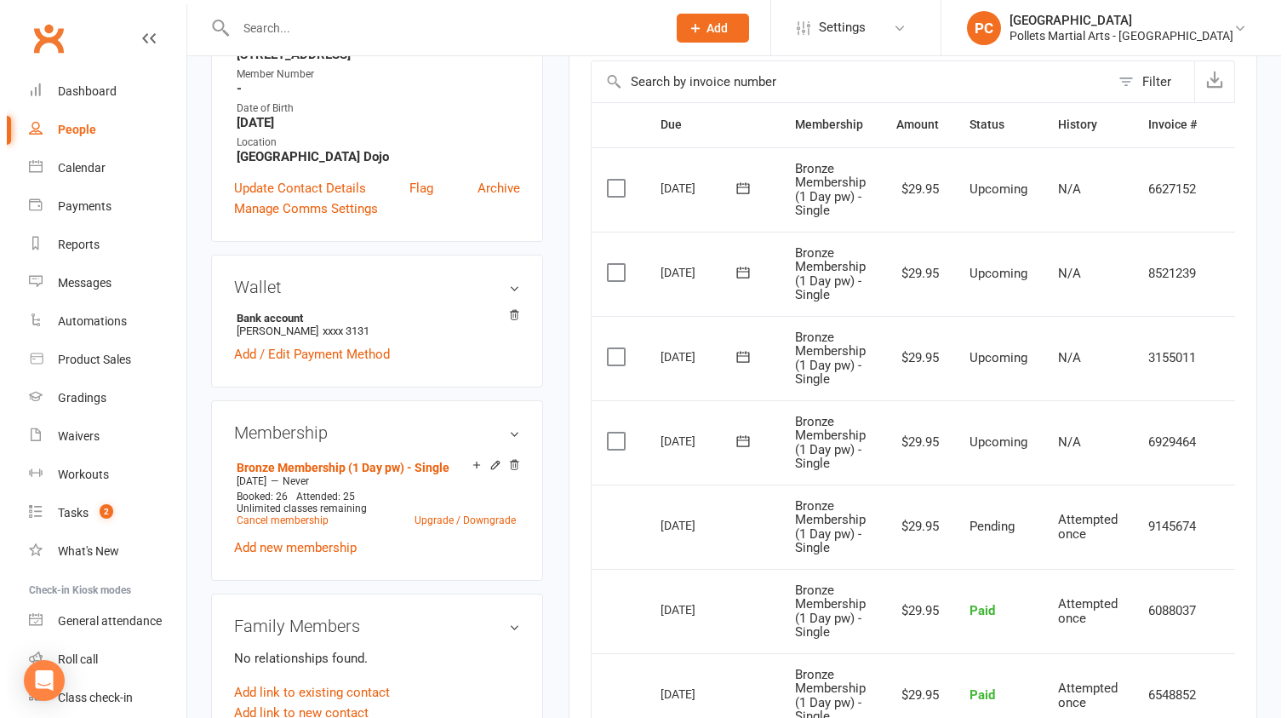
scroll to position [0, 31]
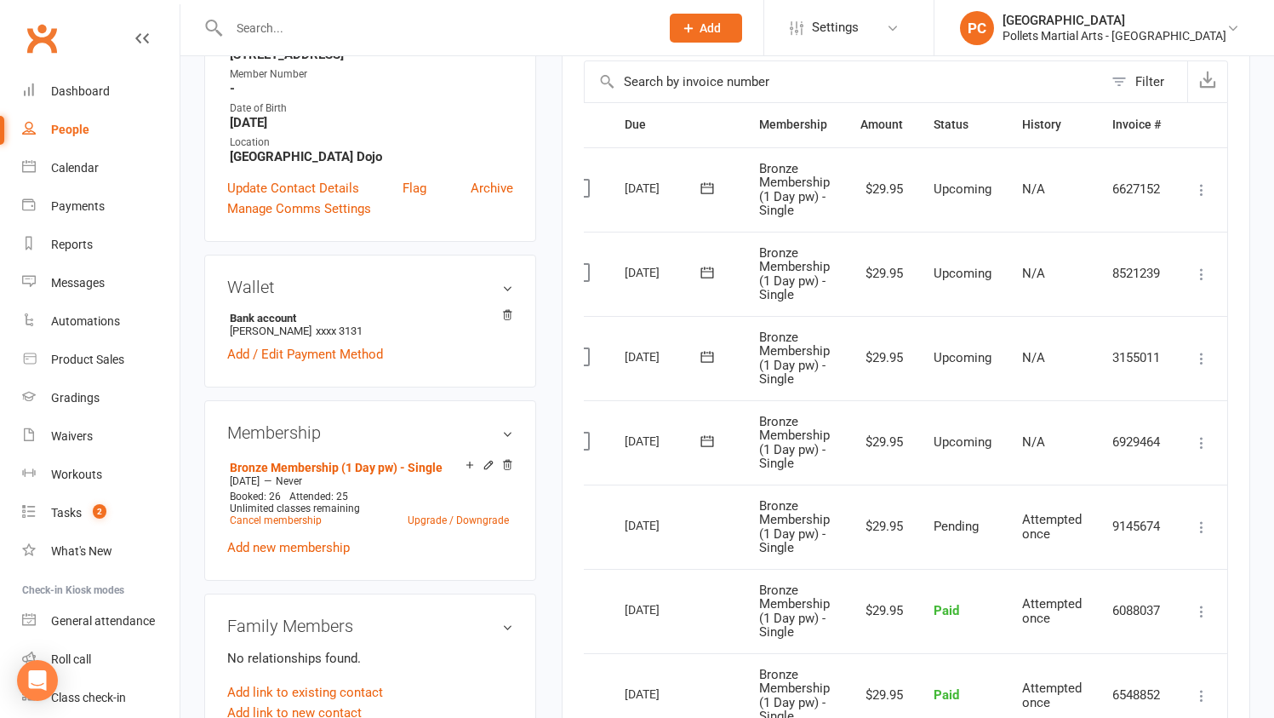
click at [1201, 441] on icon at bounding box center [1202, 442] width 17 height 17
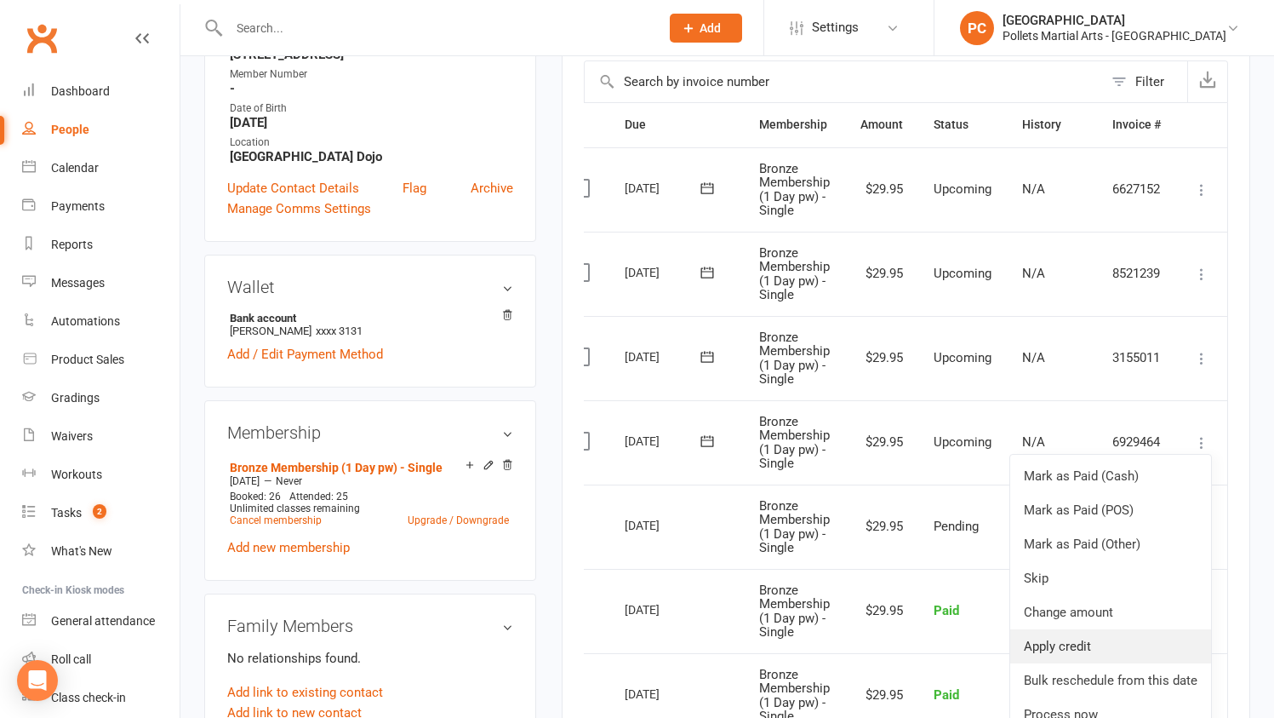
click at [1143, 639] on link "Apply credit" at bounding box center [1111, 646] width 201 height 34
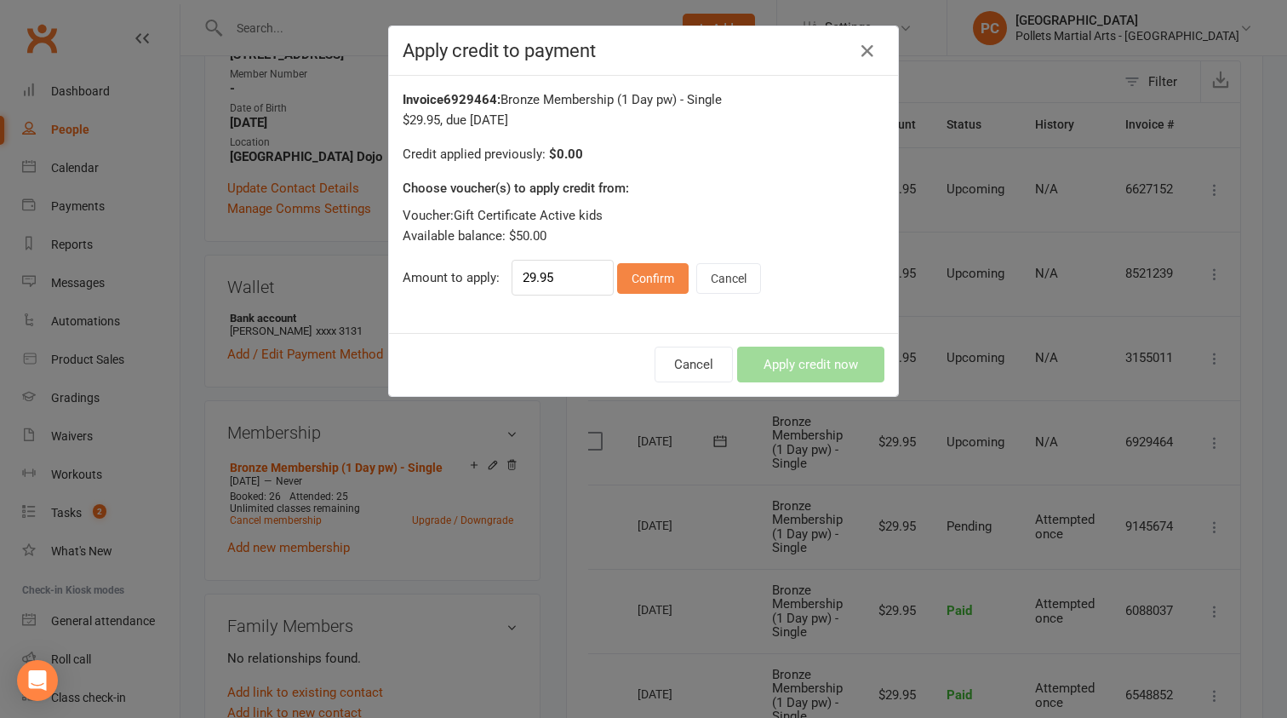
click at [650, 283] on button "Confirm" at bounding box center [653, 278] width 72 height 31
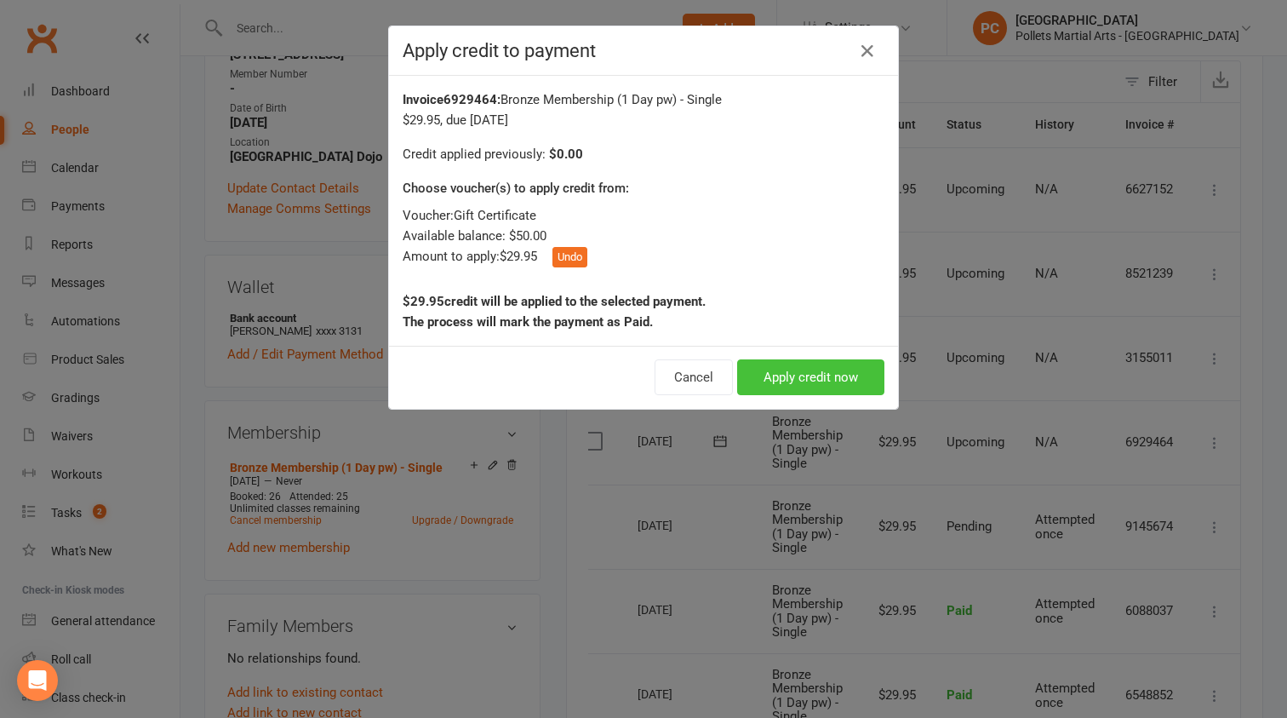
click at [815, 388] on button "Apply credit now" at bounding box center [810, 377] width 147 height 36
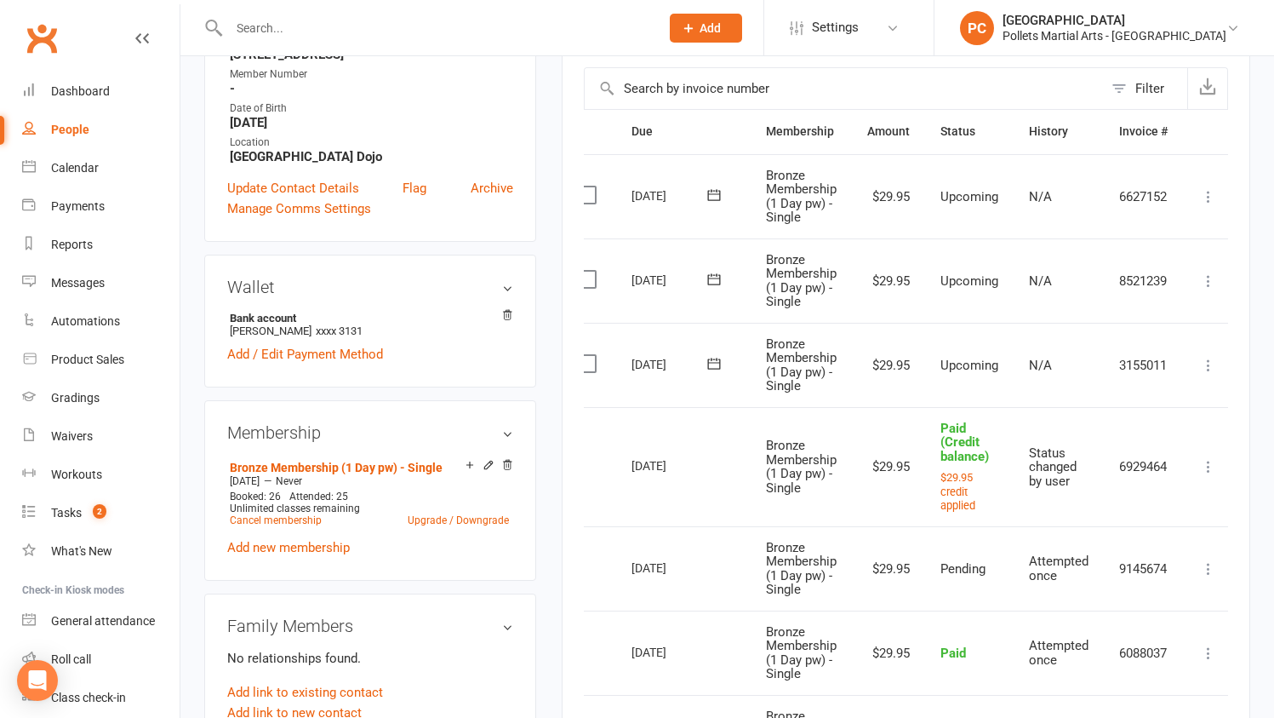
click at [1212, 364] on icon at bounding box center [1208, 365] width 17 height 17
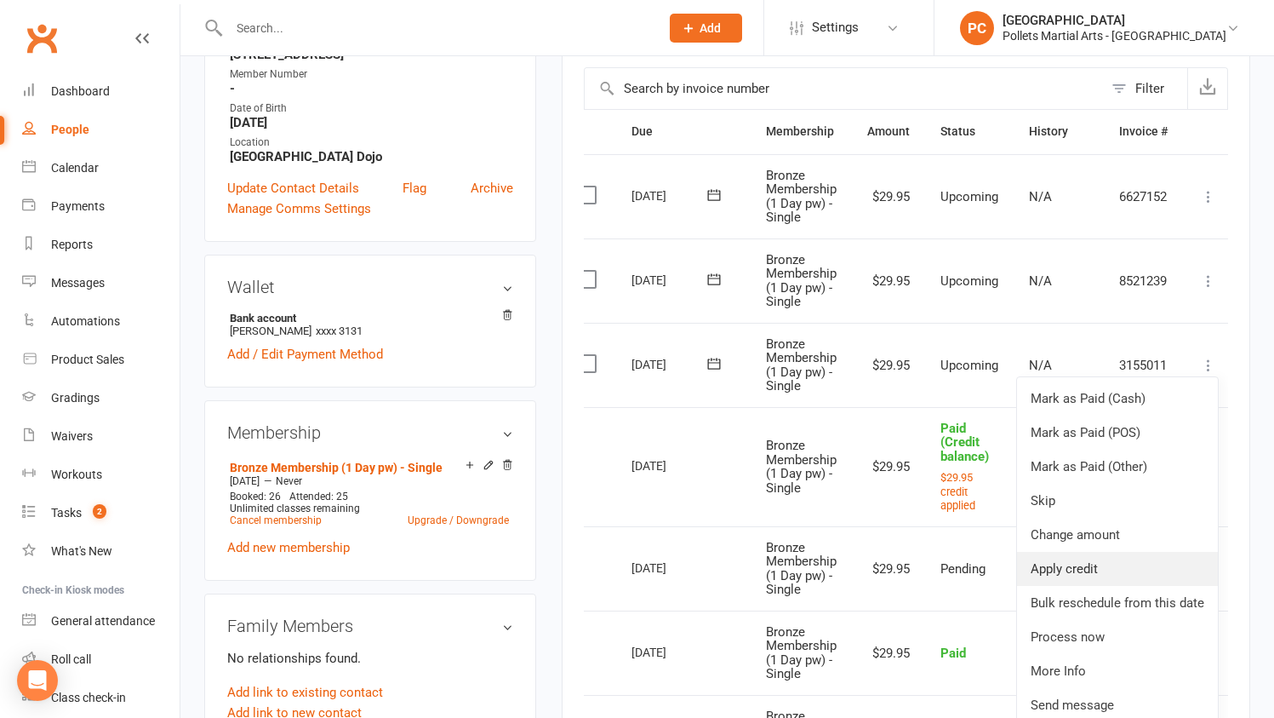
click at [1121, 564] on link "Apply credit" at bounding box center [1117, 569] width 201 height 34
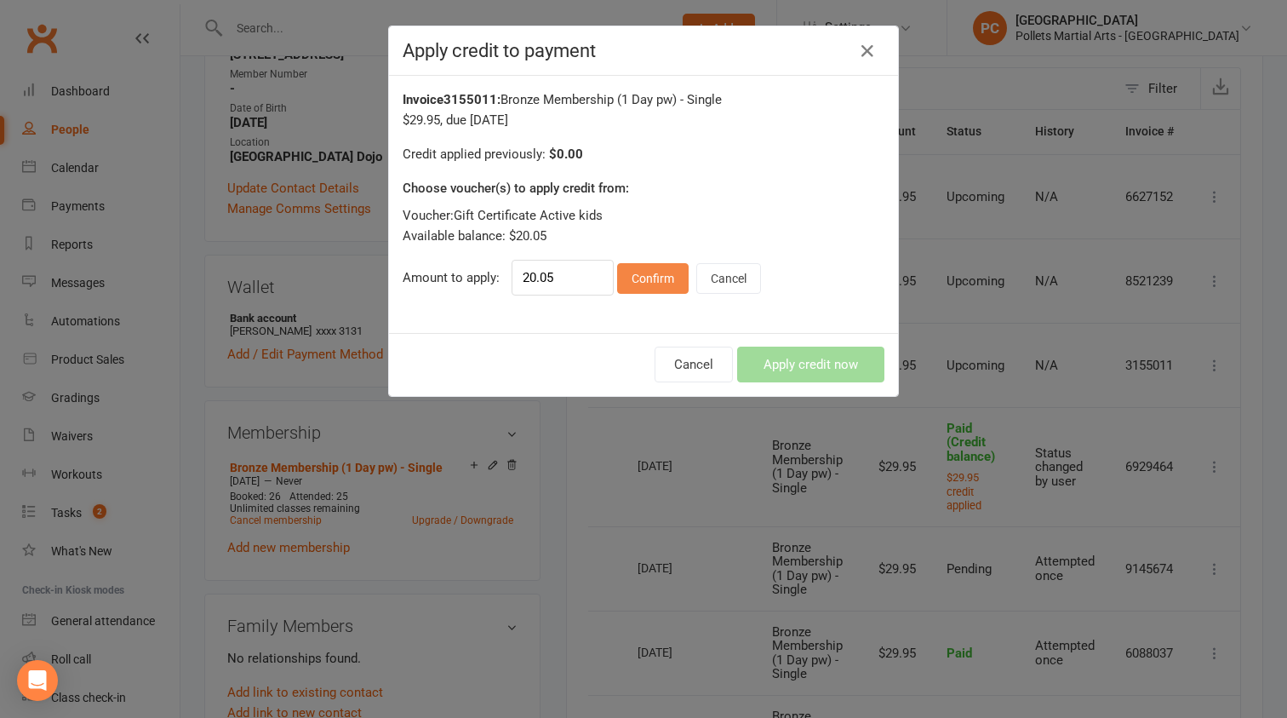
click at [633, 284] on button "Confirm" at bounding box center [653, 278] width 72 height 31
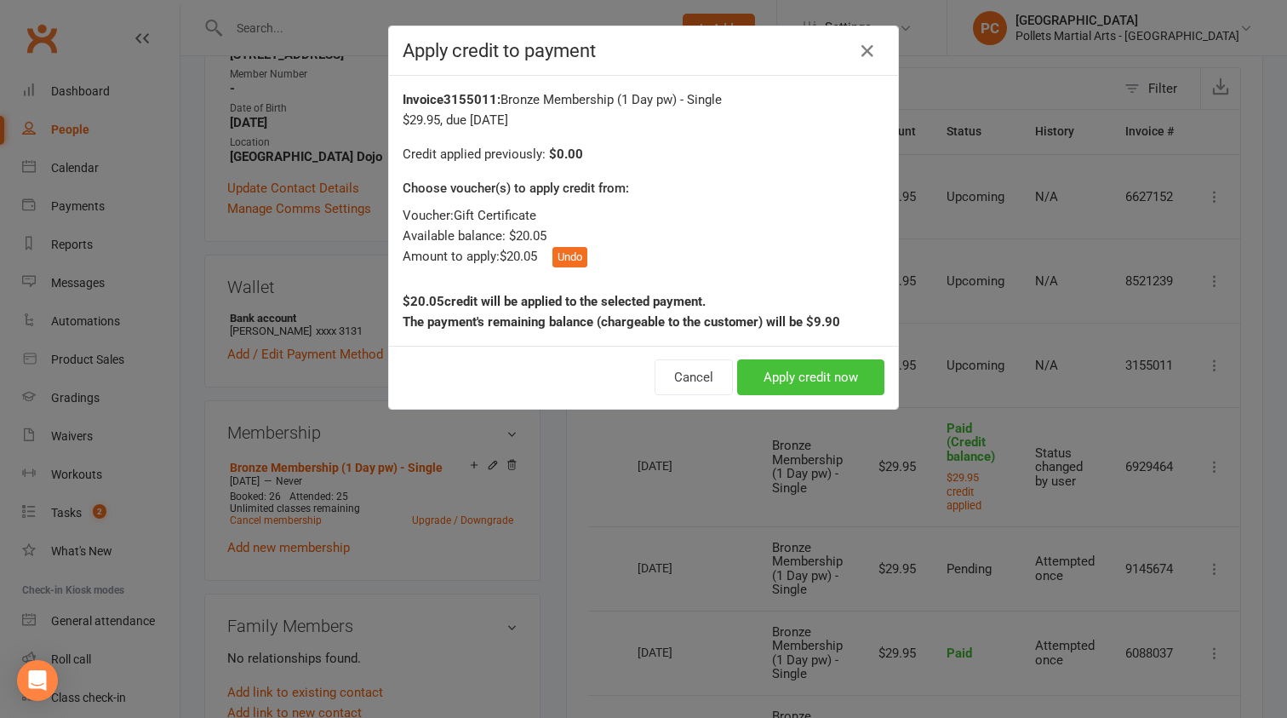
click at [853, 387] on button "Apply credit now" at bounding box center [810, 377] width 147 height 36
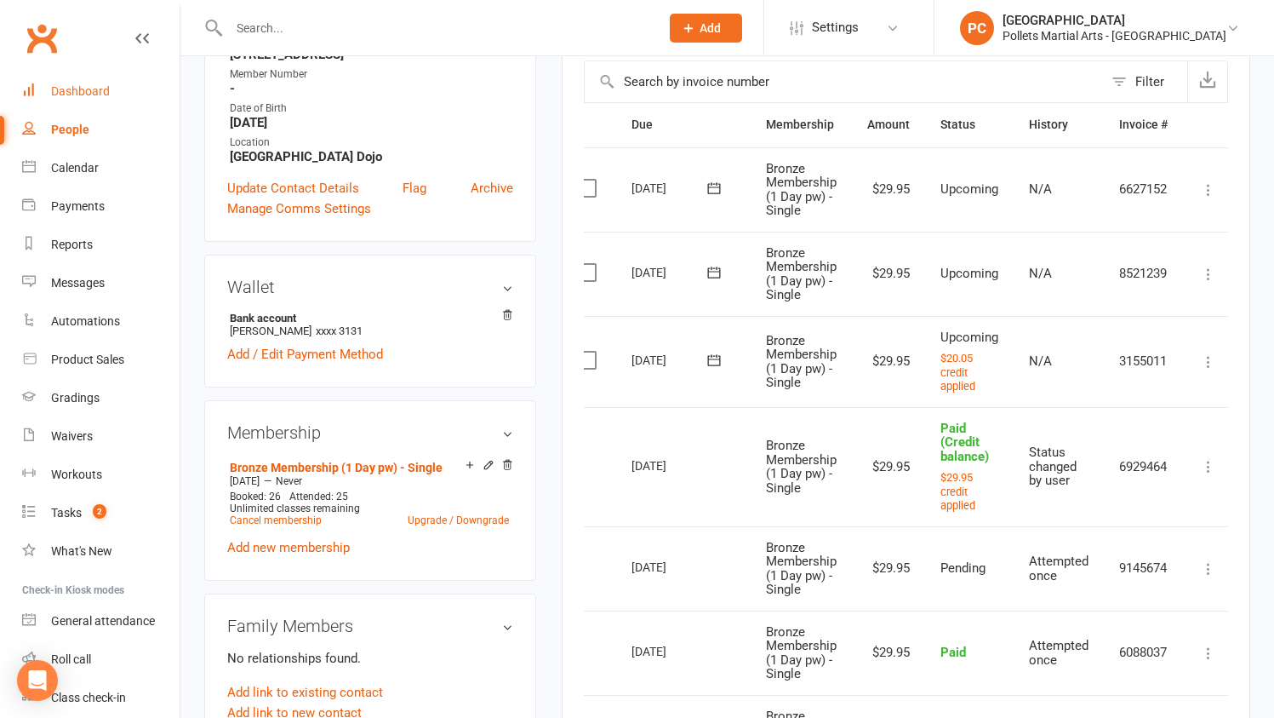
click at [75, 96] on div "Dashboard" at bounding box center [80, 91] width 59 height 14
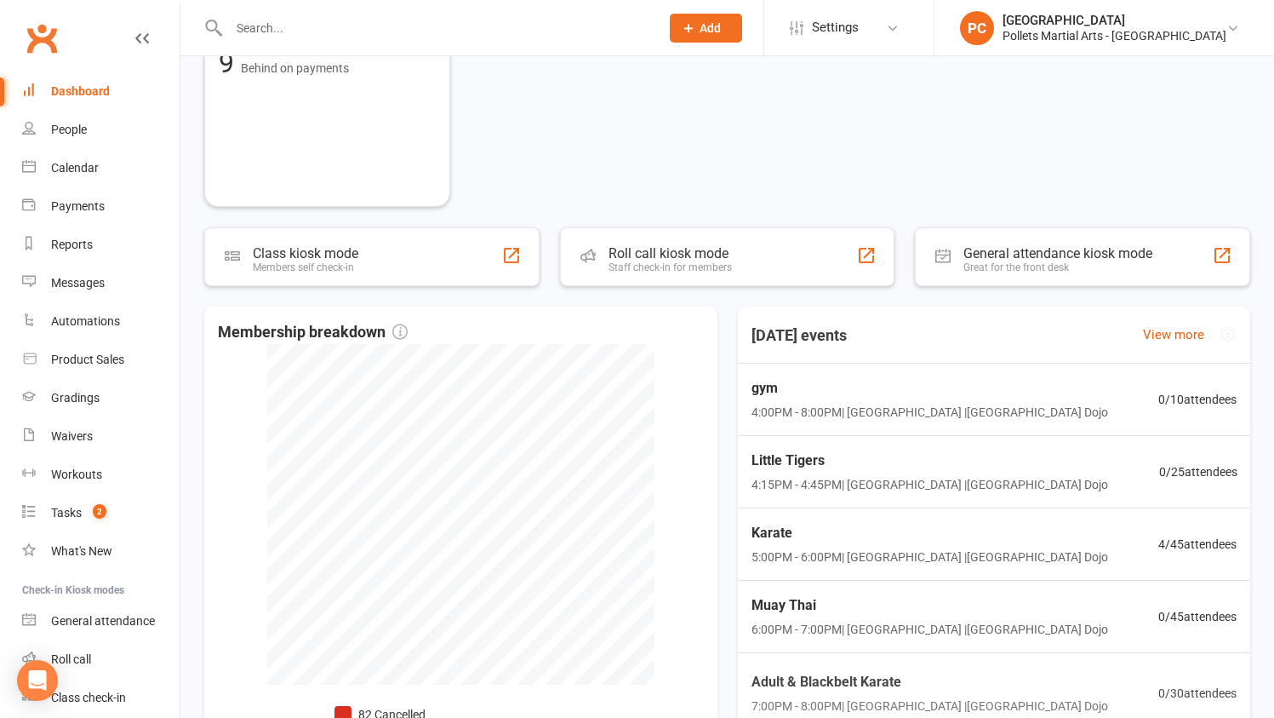
scroll to position [851, 0]
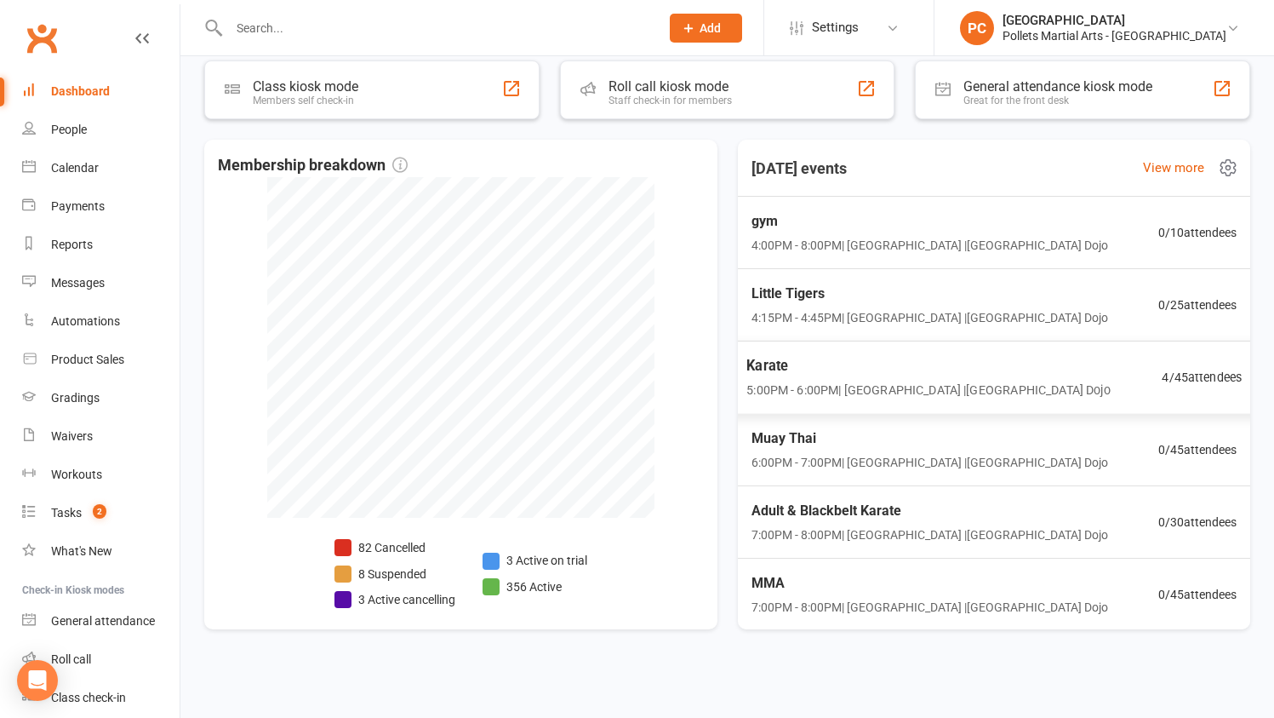
click at [1080, 385] on div "Karate 5:00PM - 6:00PM | Pollets Castle Hill | Castle Hill Dojo 4 / 45 attendees" at bounding box center [993, 378] width 537 height 74
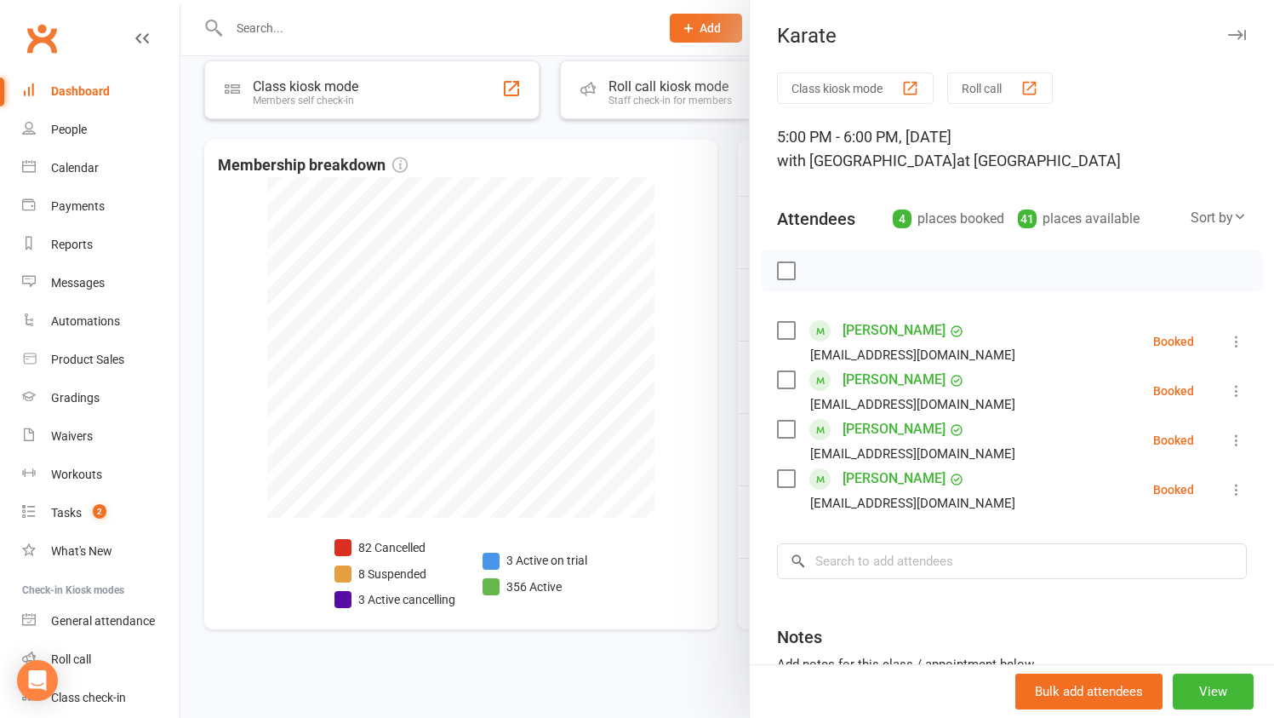
click at [728, 395] on div at bounding box center [727, 359] width 1094 height 718
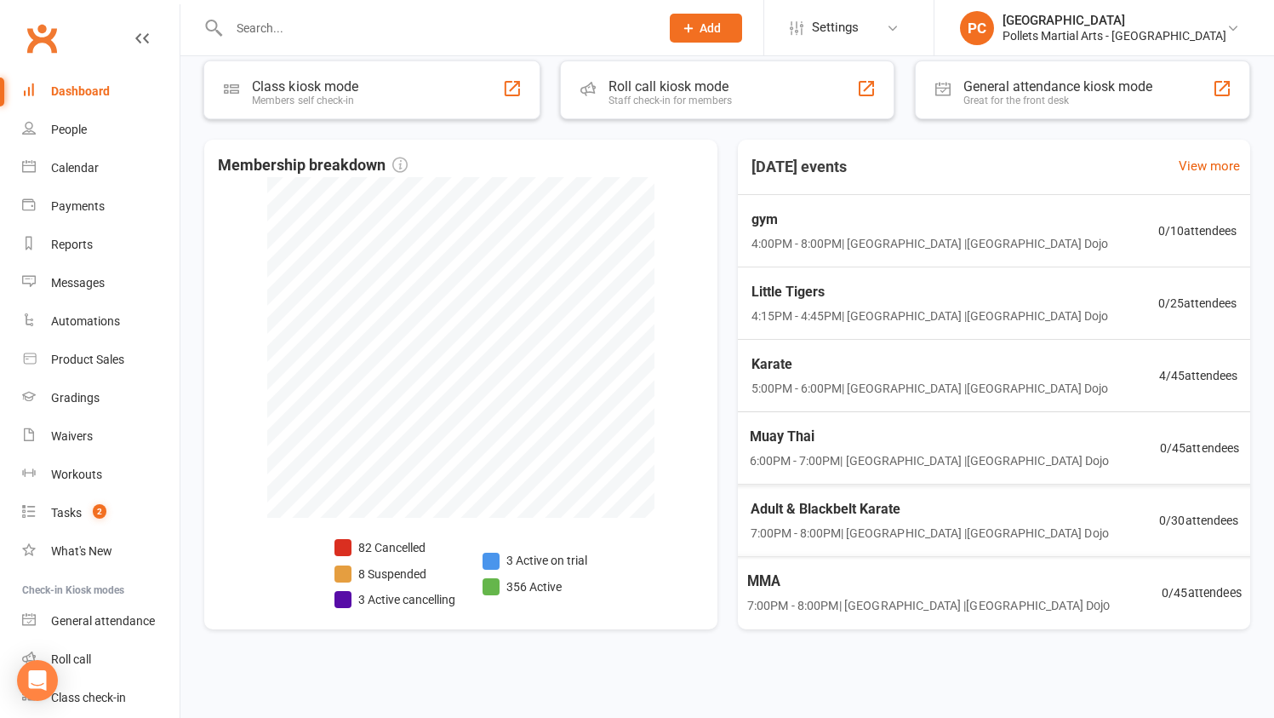
scroll to position [2, 0]
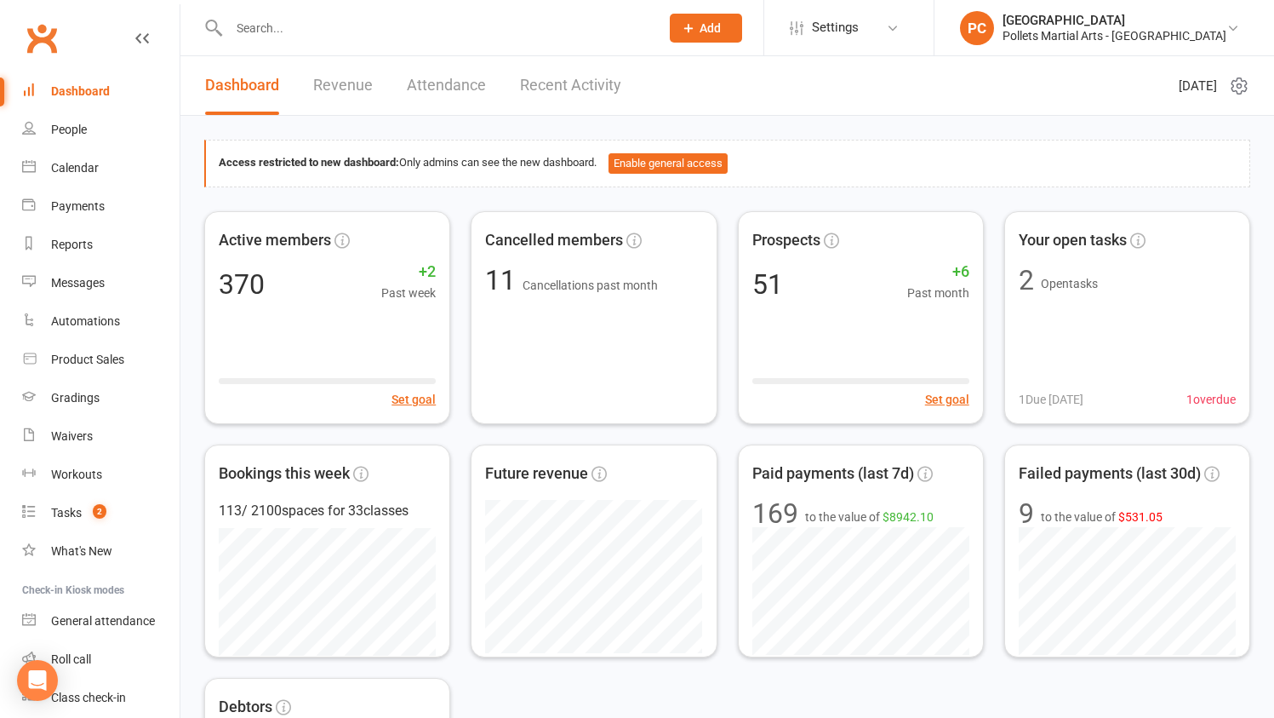
click at [379, 33] on input "text" at bounding box center [436, 28] width 424 height 24
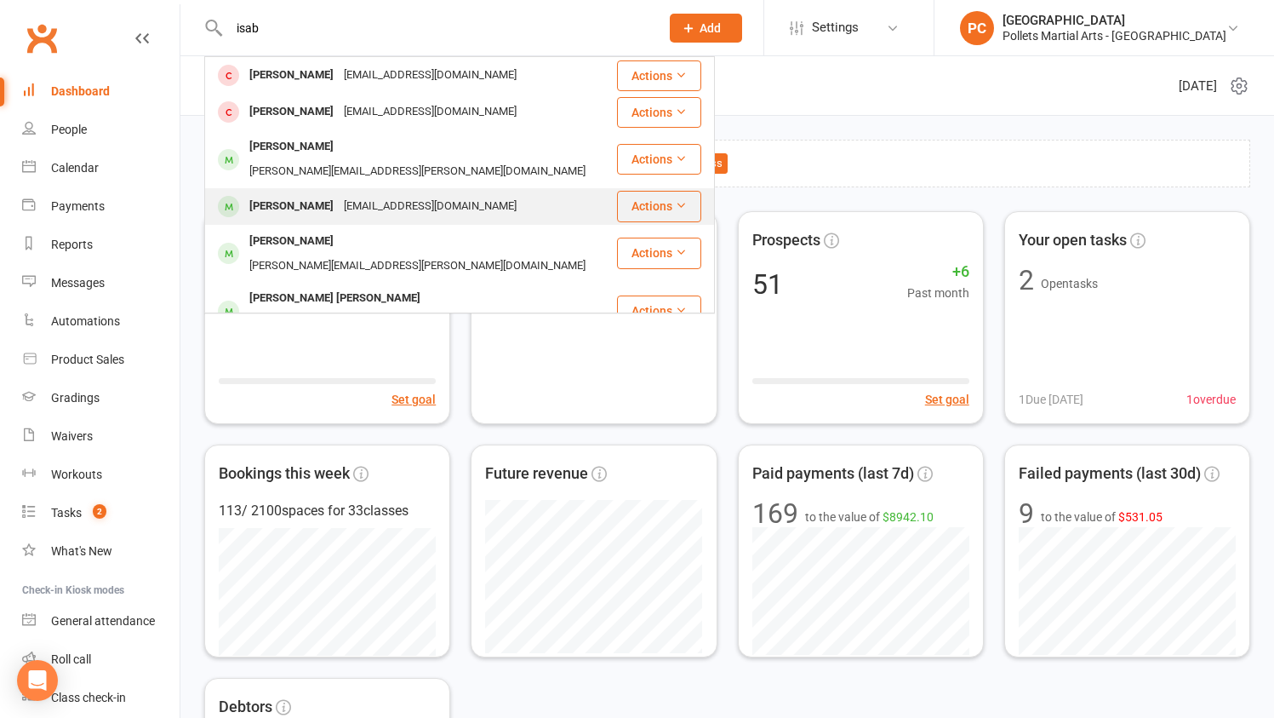
type input "isab"
click at [389, 194] on div "ashliejohnston@outlook.com" at bounding box center [430, 206] width 183 height 25
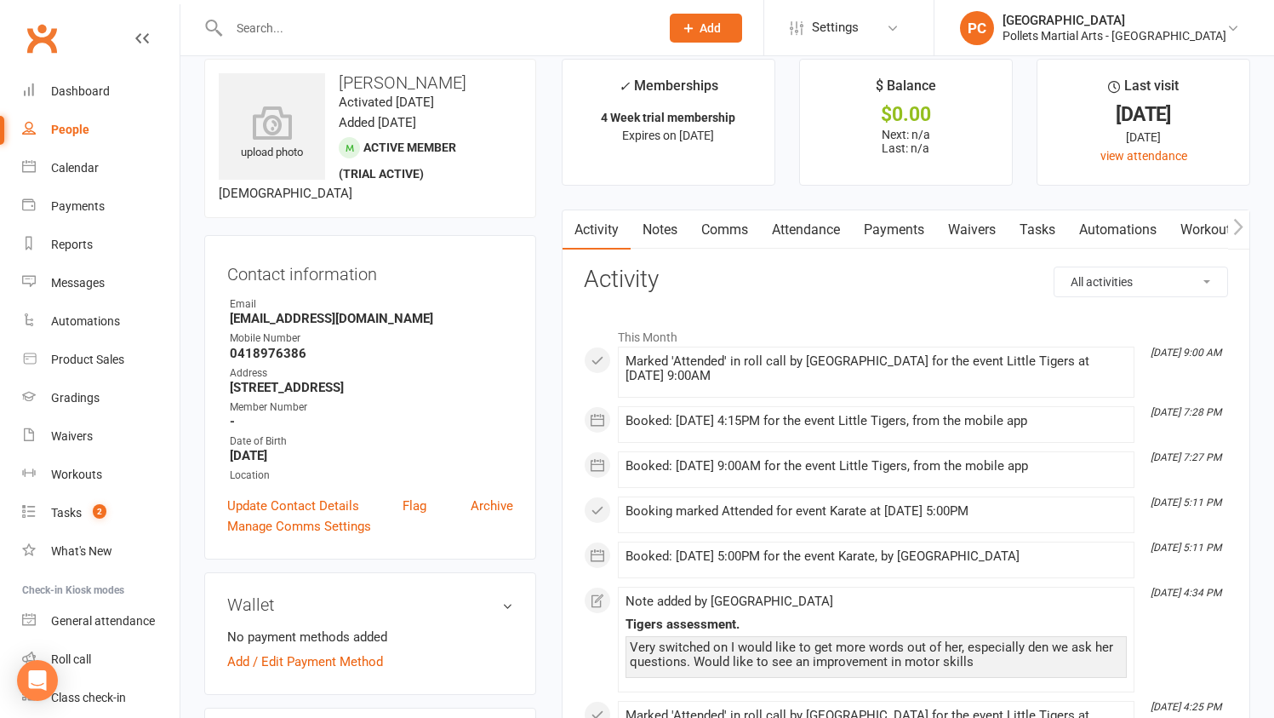
scroll to position [32, 0]
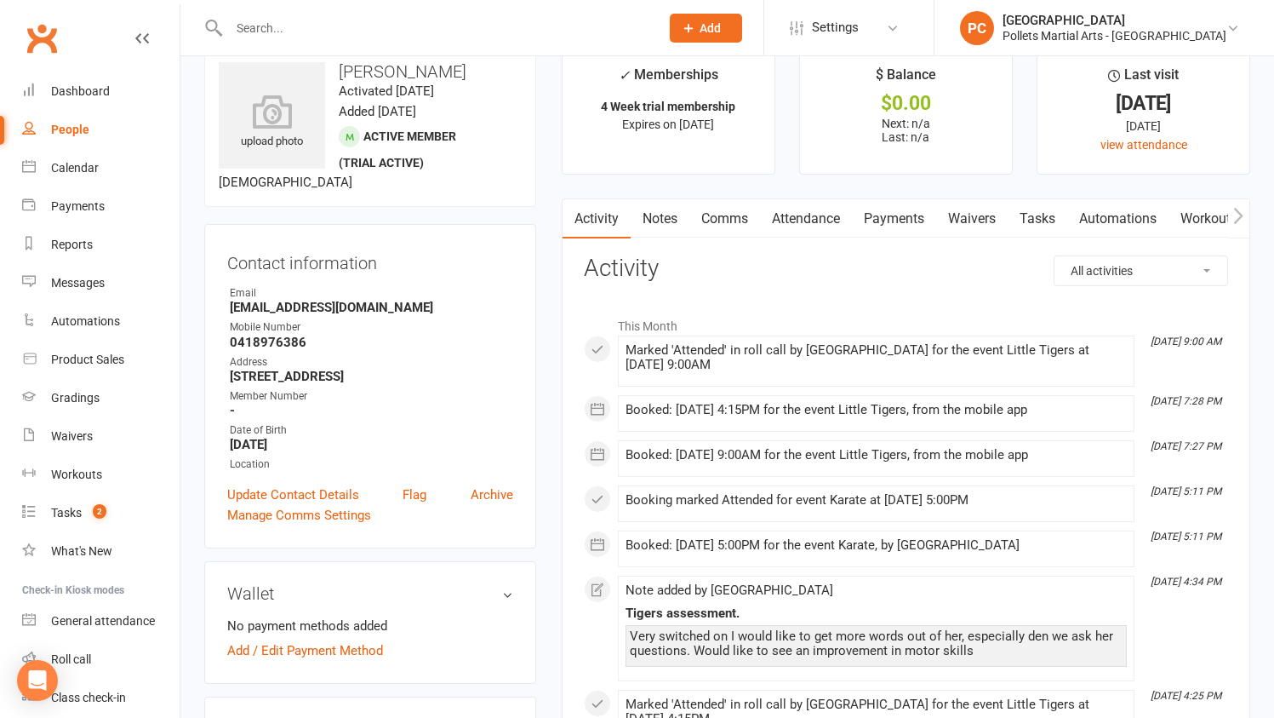
click at [747, 223] on link "Comms" at bounding box center [725, 218] width 71 height 39
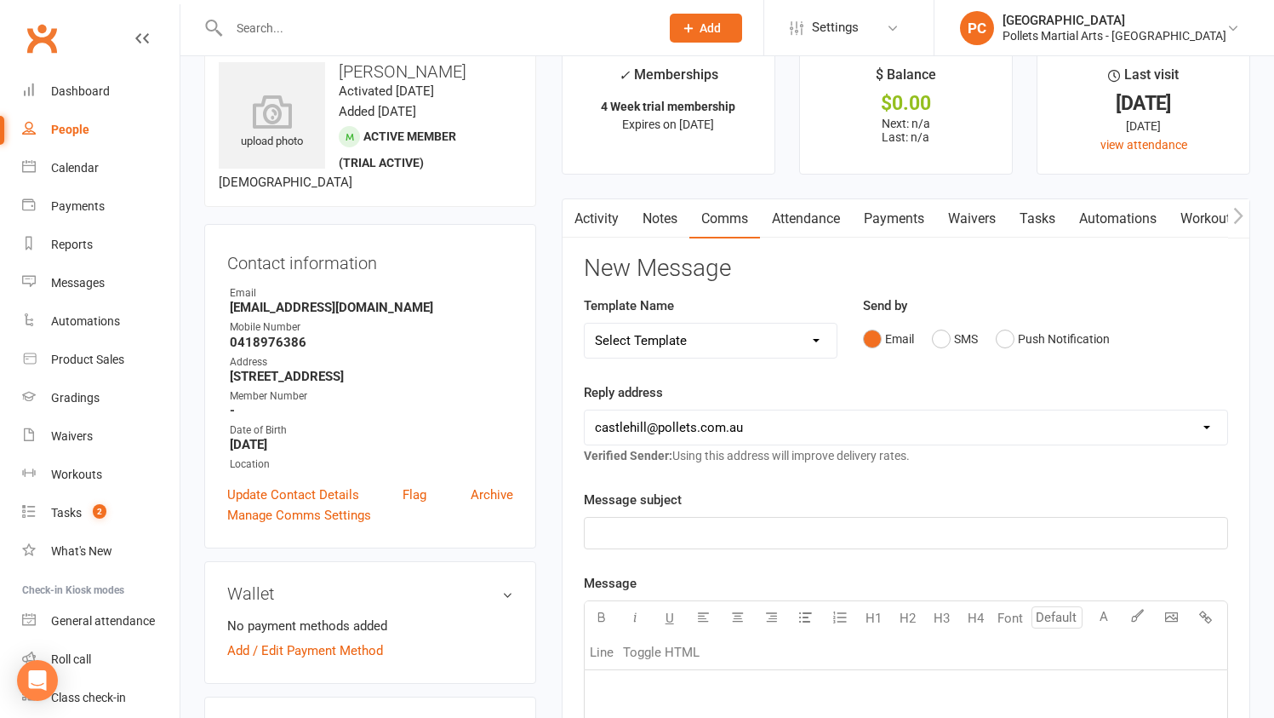
click at [809, 354] on select "Select Template [SMS] [Default template - review before using] Appointment remi…" at bounding box center [711, 341] width 252 height 34
select select "15"
click at [585, 324] on select "Select Template [SMS] [Default template - review before using] Appointment remi…" at bounding box center [711, 341] width 252 height 34
drag, startPoint x: 753, startPoint y: 531, endPoint x: 587, endPoint y: 509, distance: 166.6
click at [587, 509] on div "Message subject XXX. General Email XXXX" at bounding box center [906, 520] width 644 height 60
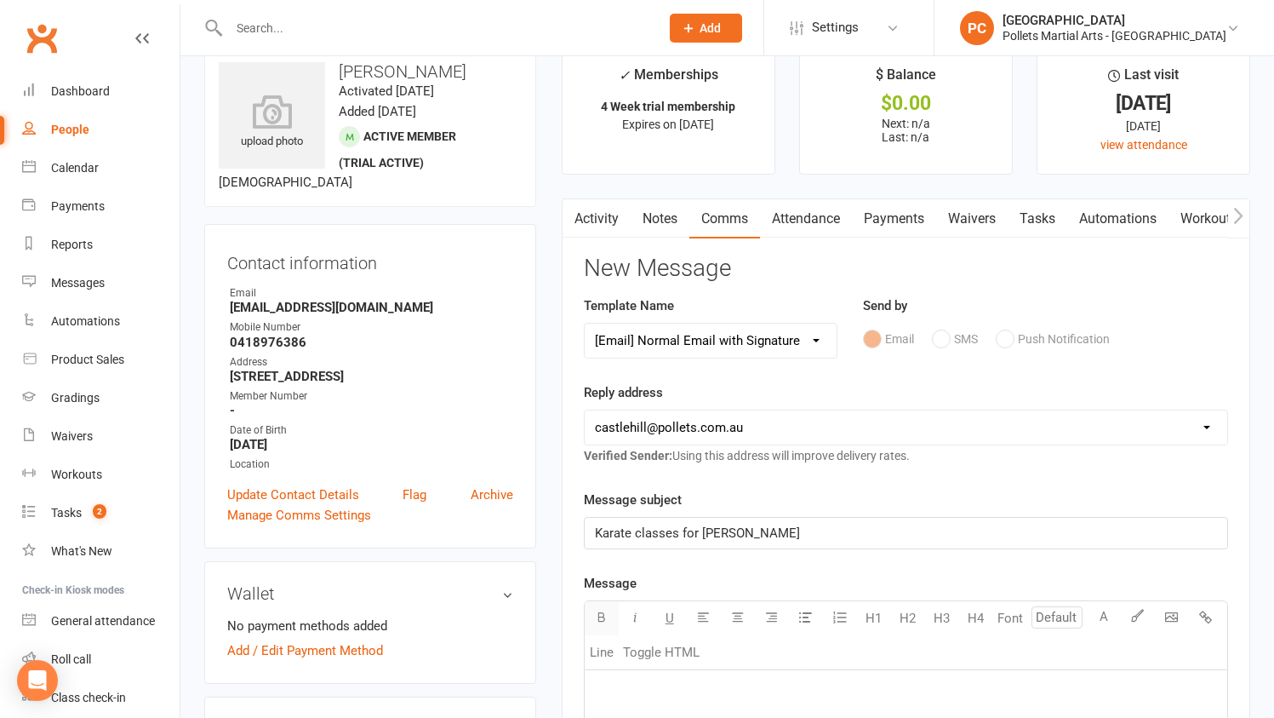
scroll to position [230, 0]
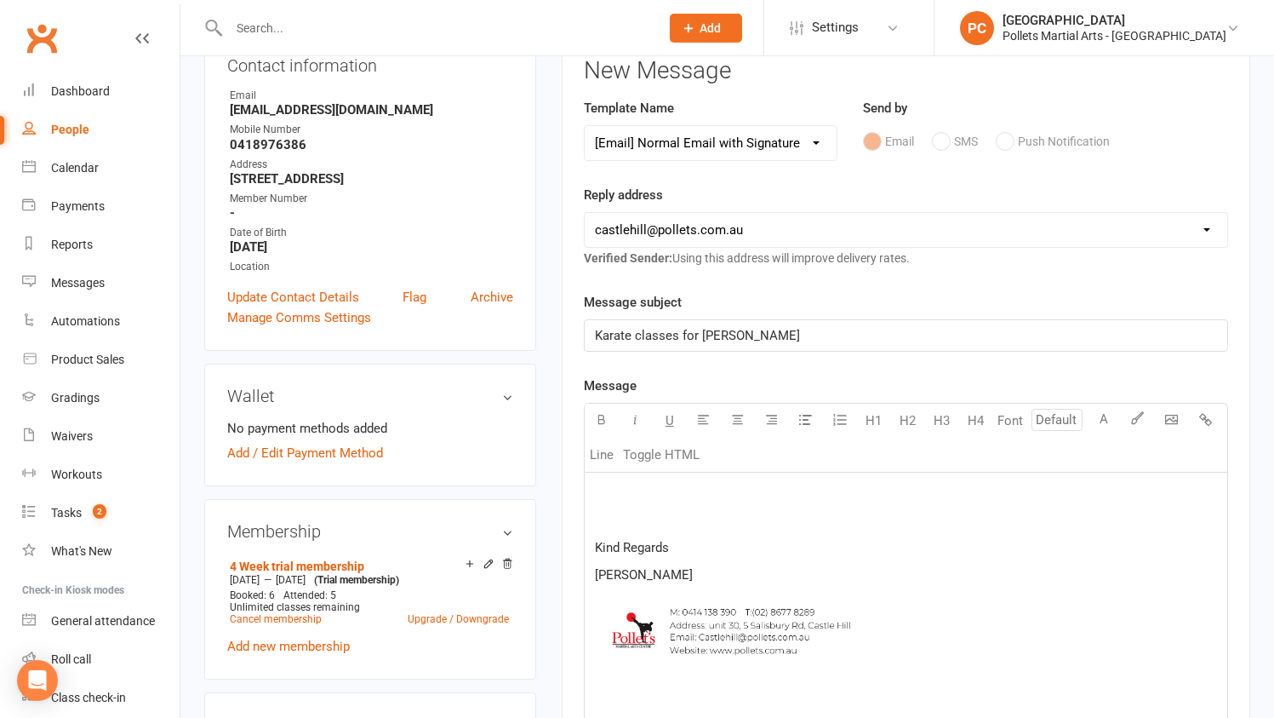
click at [610, 478] on div "Kind Regards Grant Miller ﻿" at bounding box center [906, 600] width 643 height 255
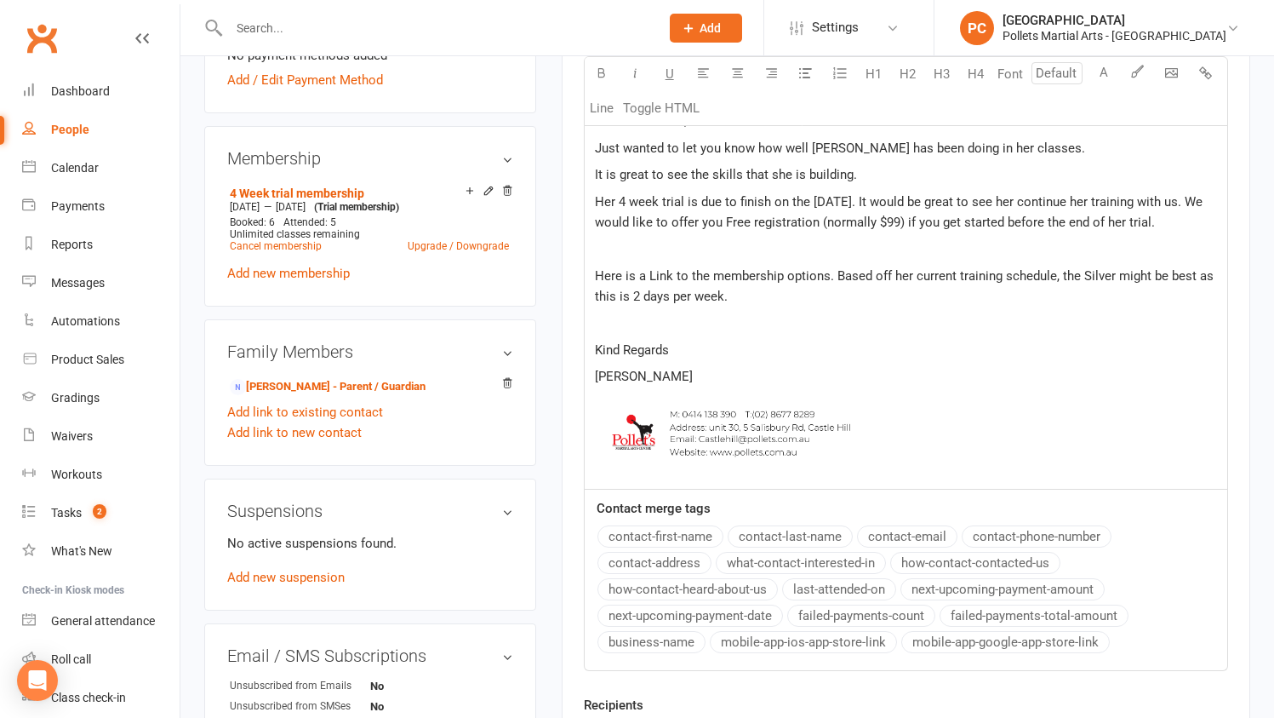
scroll to position [516, 0]
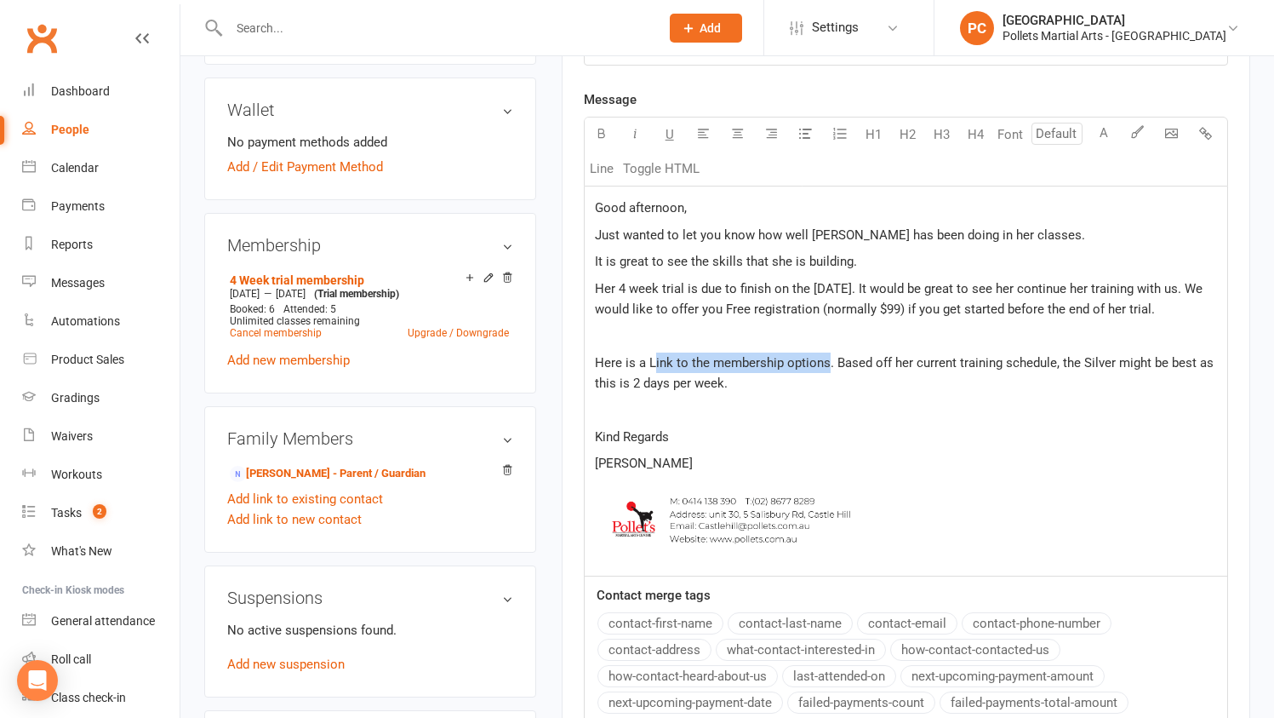
drag, startPoint x: 653, startPoint y: 358, endPoint x: 827, endPoint y: 358, distance: 173.7
click at [827, 358] on span "Here is a Link to the membership options. Based off her current training schedu…" at bounding box center [906, 373] width 622 height 36
drag, startPoint x: 650, startPoint y: 363, endPoint x: 827, endPoint y: 360, distance: 177.1
click at [827, 360] on span "Here is a Link to the membership options. Based off her current training schedu…" at bounding box center [906, 373] width 622 height 36
click at [651, 412] on p at bounding box center [906, 409] width 622 height 20
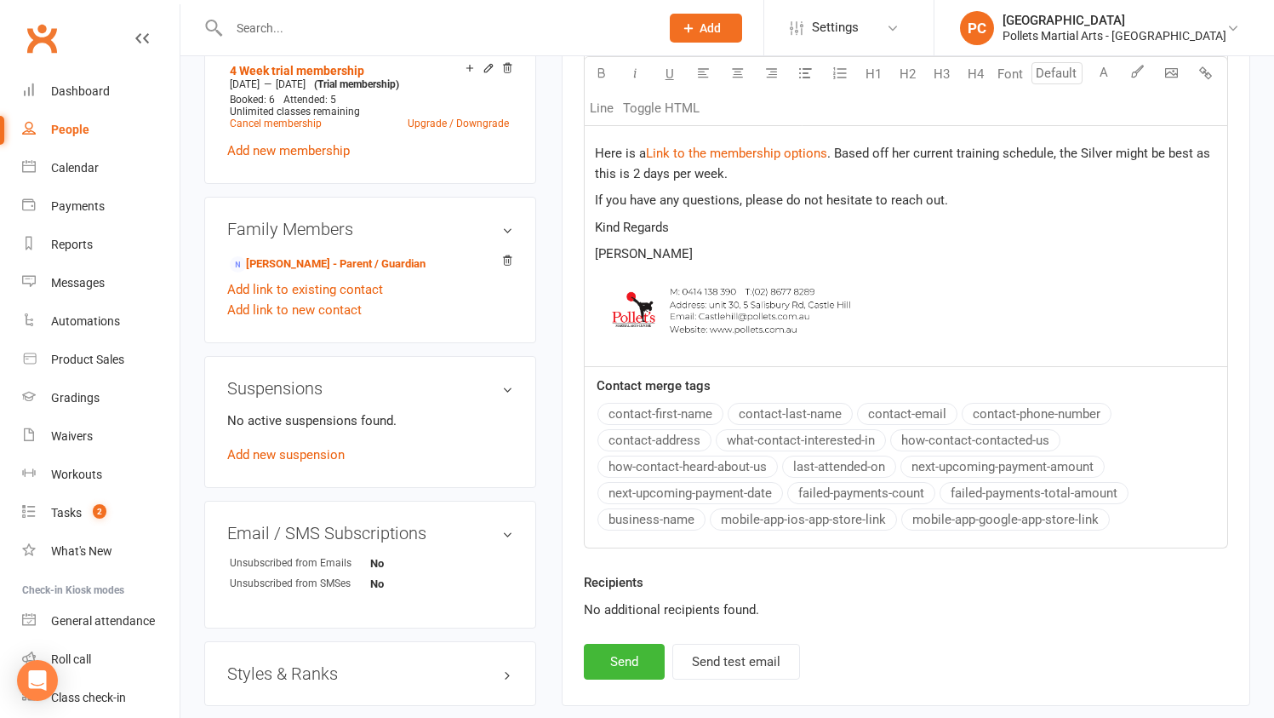
scroll to position [813, 0]
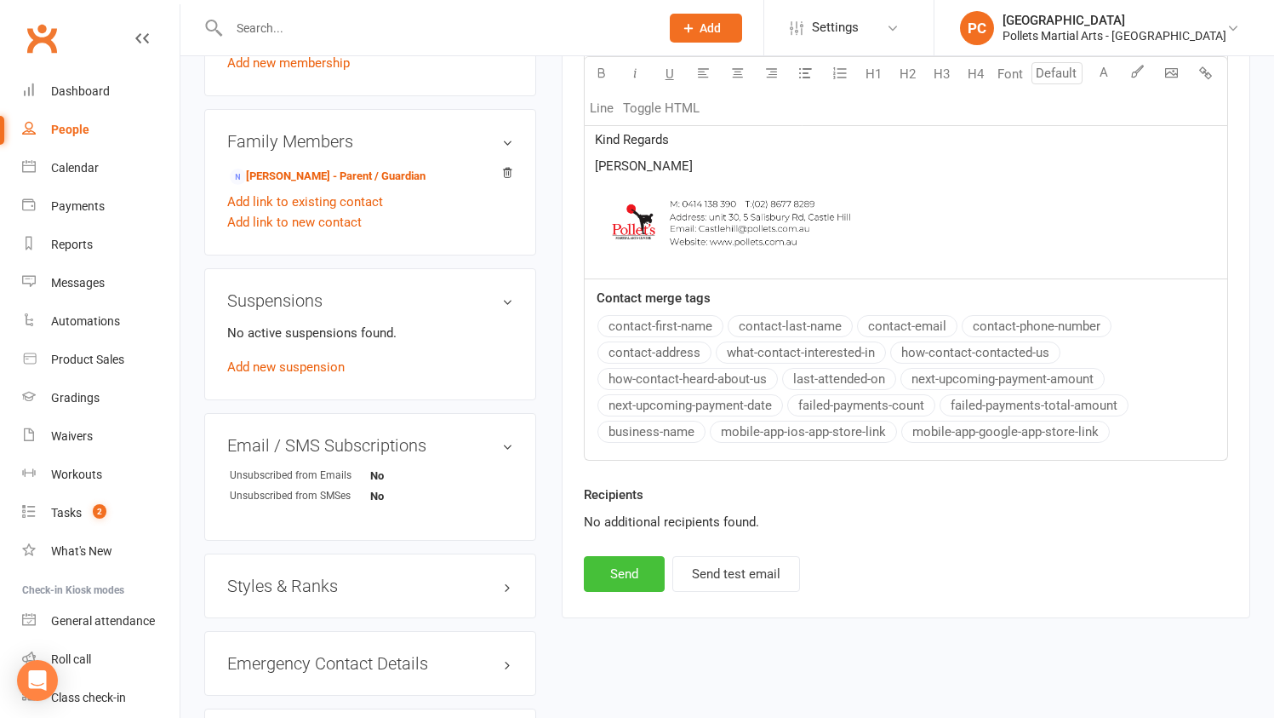
click at [646, 573] on button "Send" at bounding box center [624, 574] width 81 height 36
select select
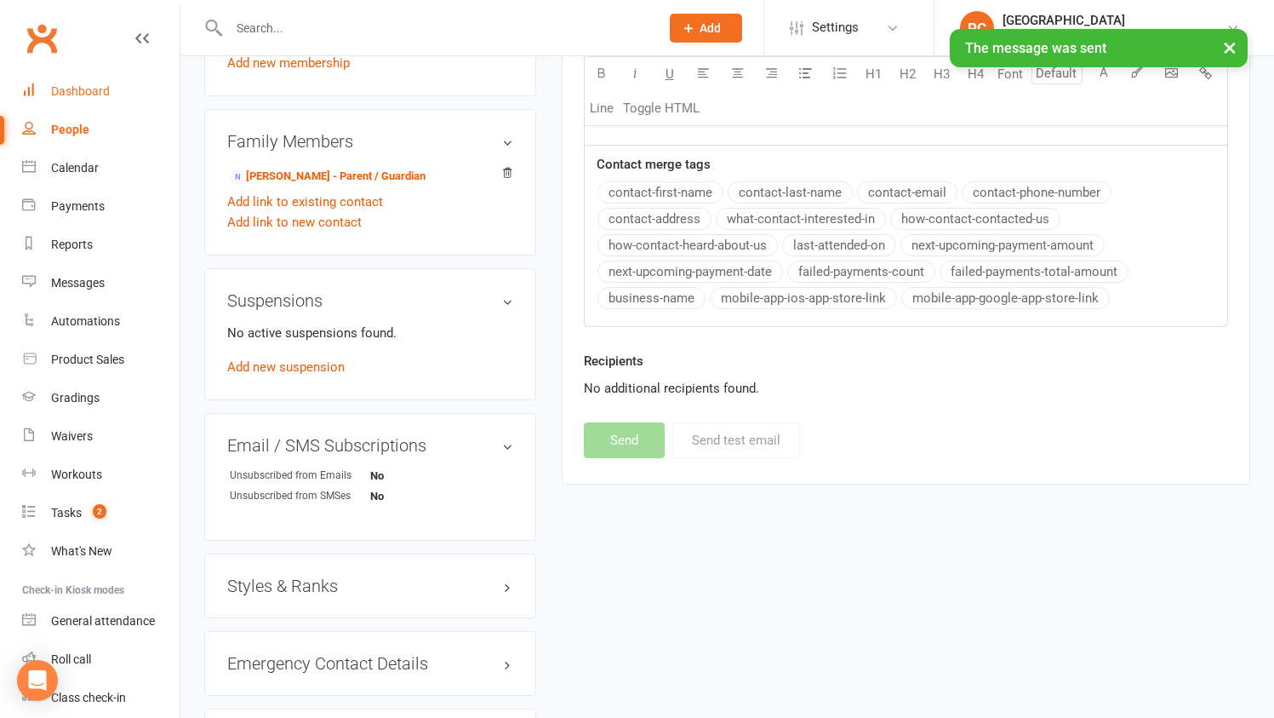
click at [90, 95] on div "Dashboard" at bounding box center [80, 91] width 59 height 14
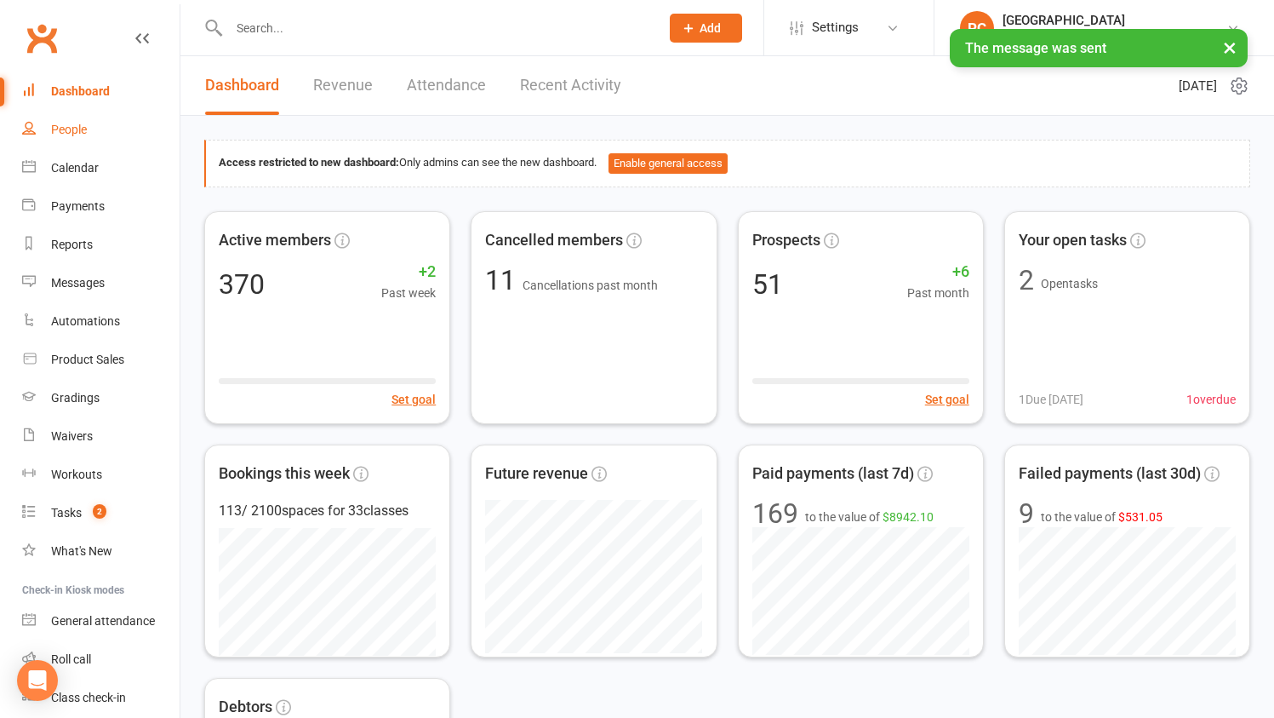
click at [77, 130] on div "People" at bounding box center [69, 130] width 36 height 14
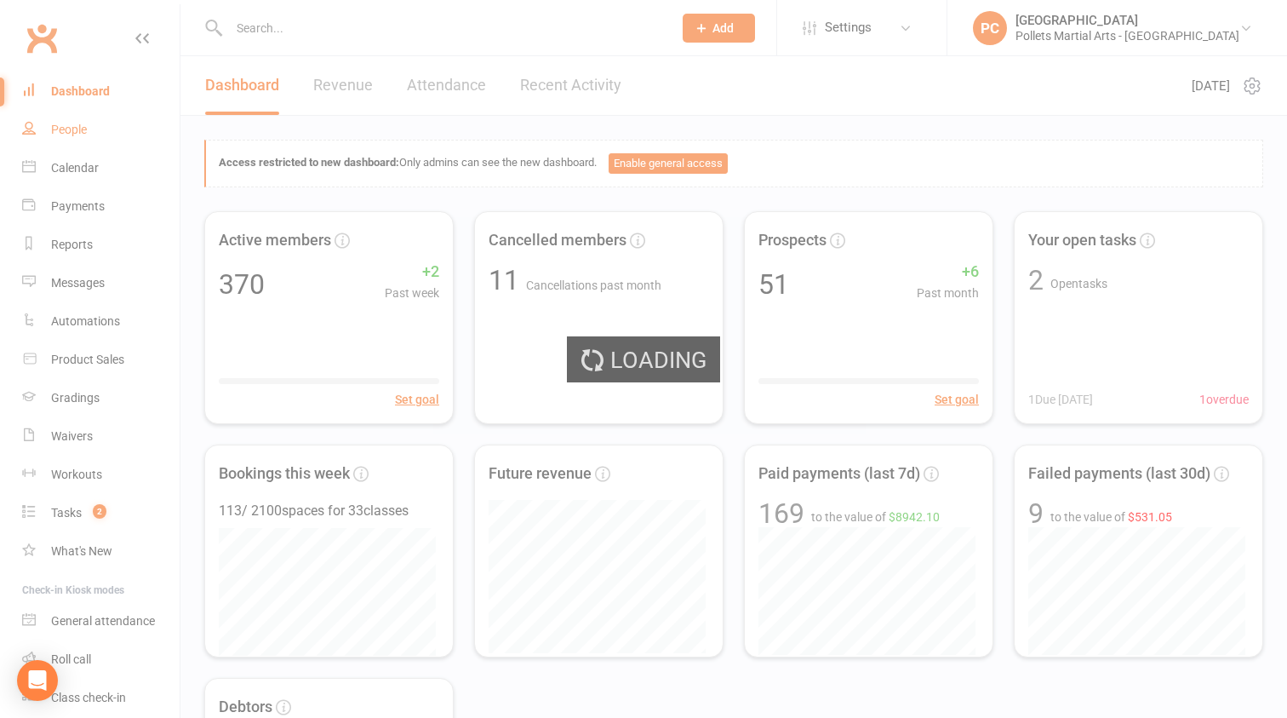
select select "100"
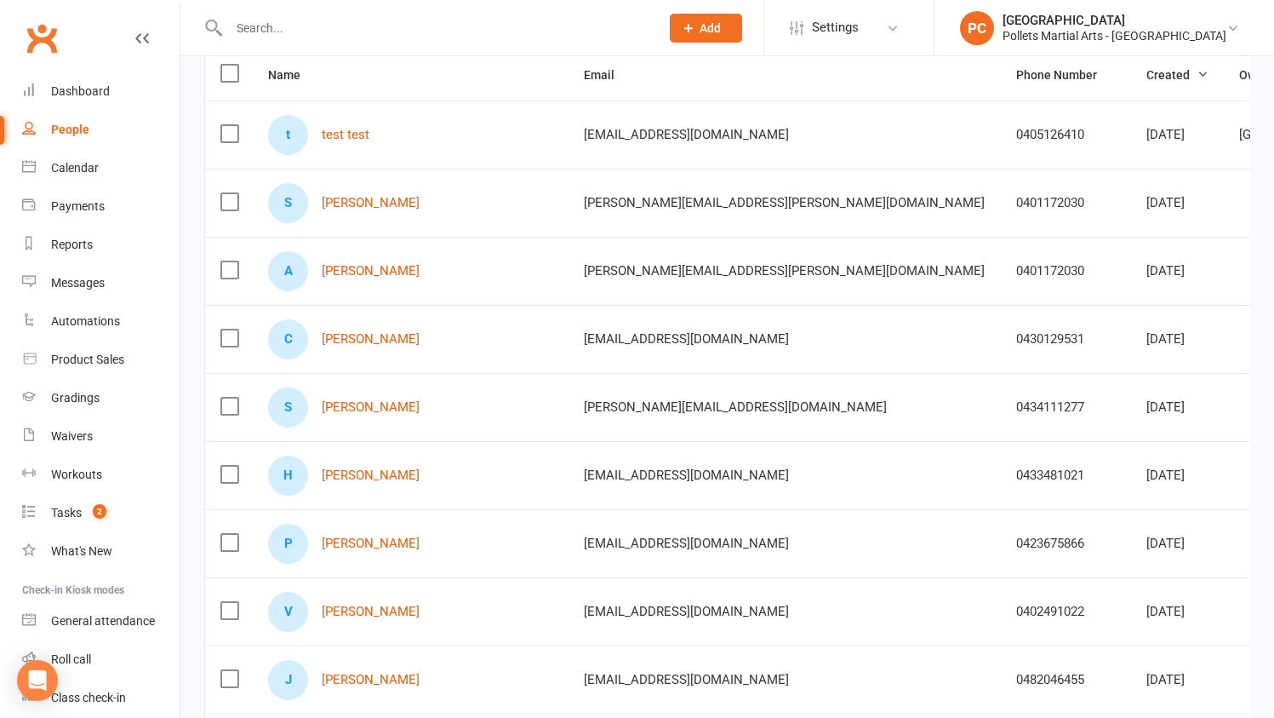
scroll to position [285, 0]
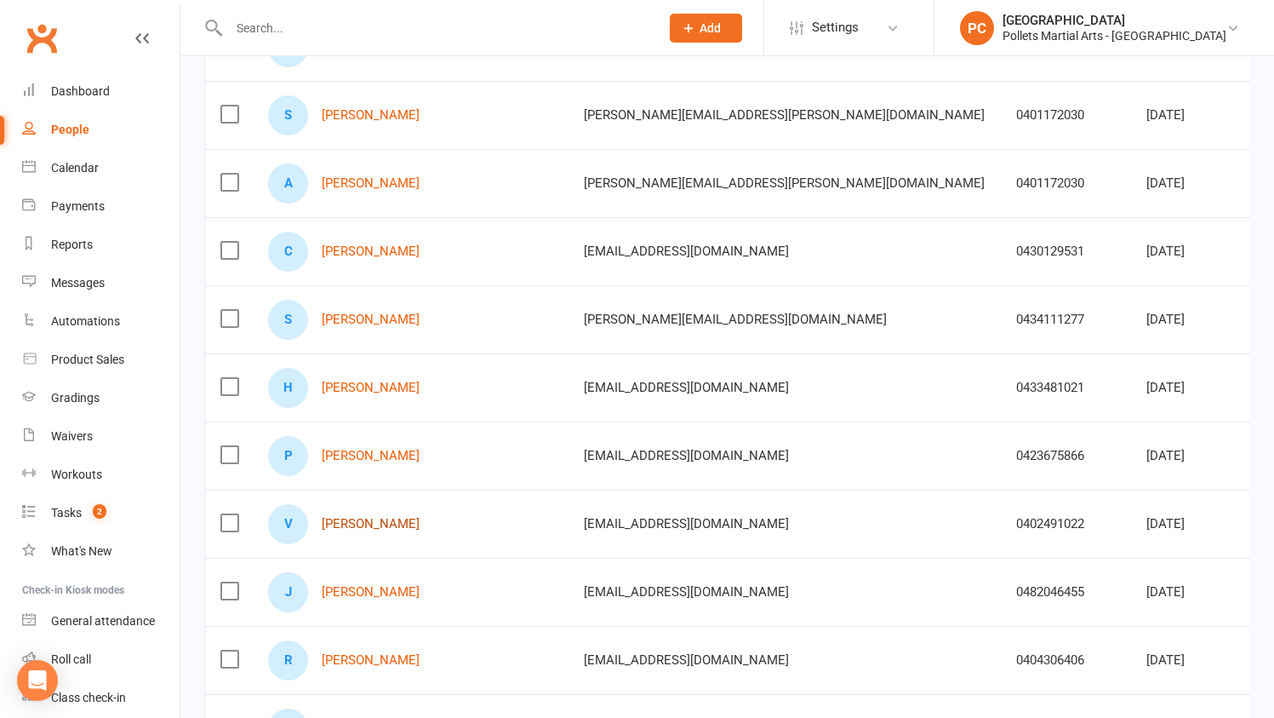
click at [341, 524] on link "[PERSON_NAME]" at bounding box center [371, 524] width 98 height 14
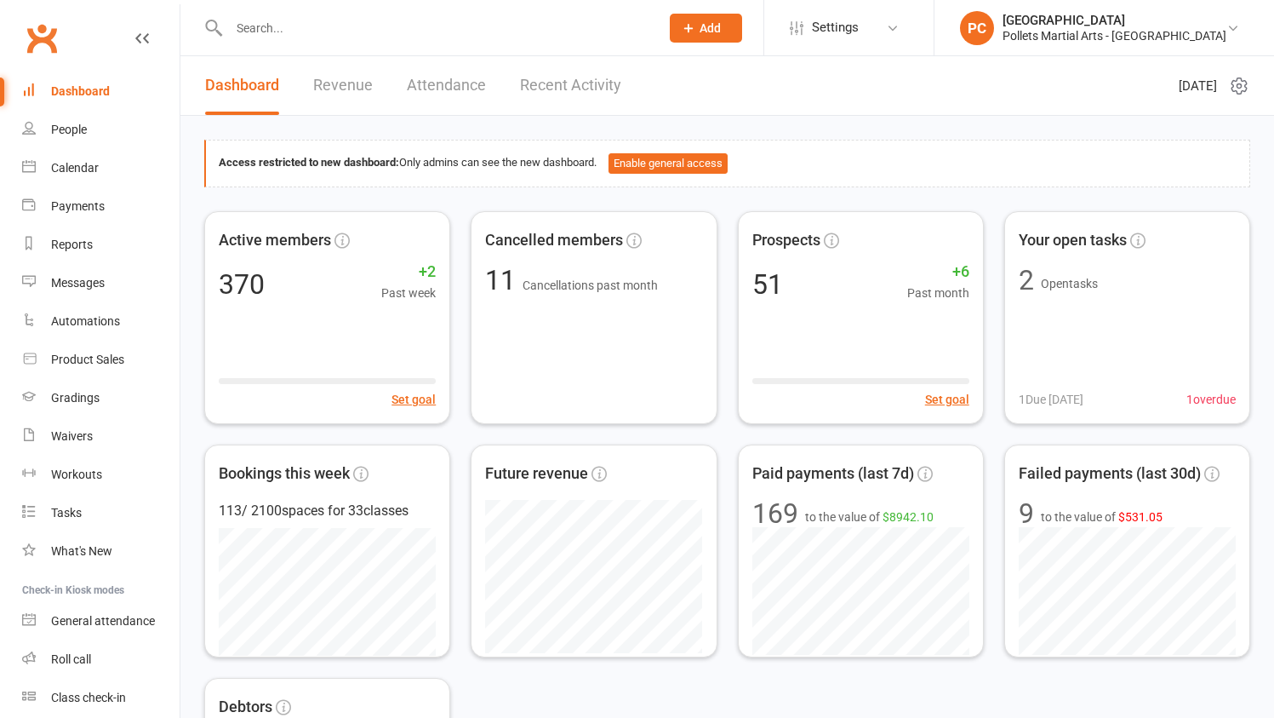
click at [348, 41] on div at bounding box center [426, 27] width 444 height 55
click at [357, 31] on input "text" at bounding box center [436, 28] width 424 height 24
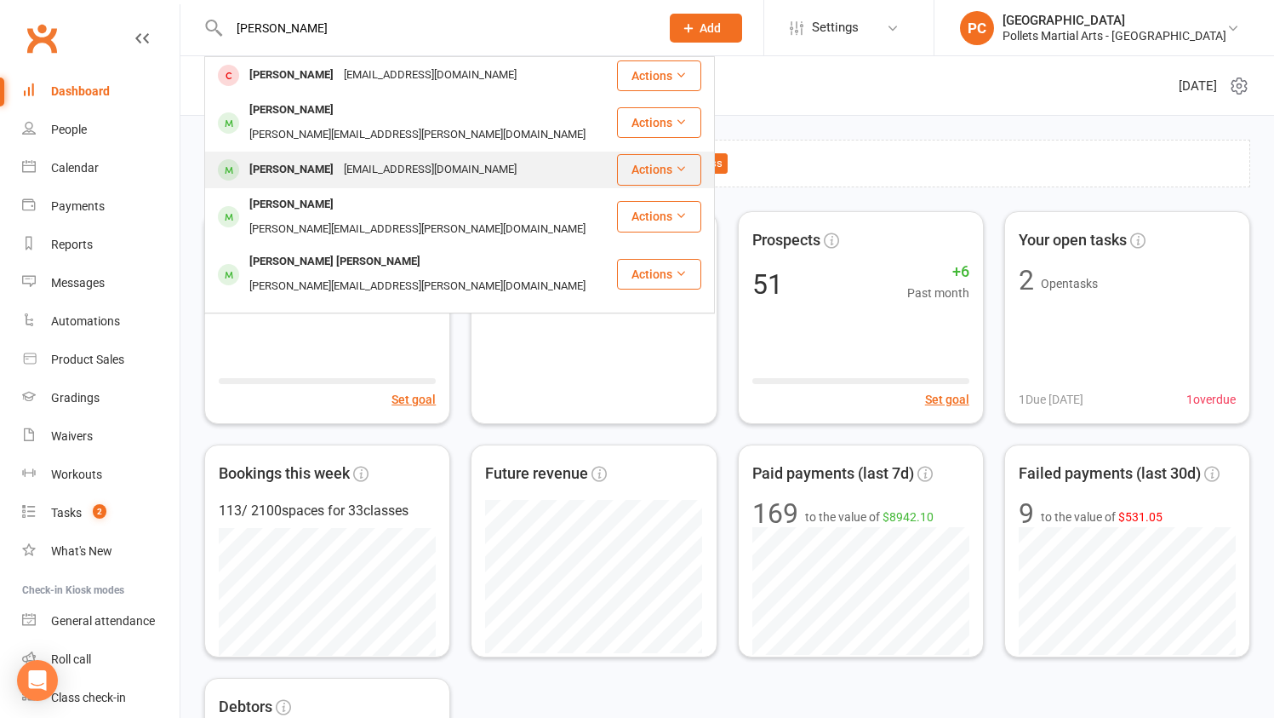
type input "isabella"
click at [354, 158] on div "ashliejohnston@outlook.com" at bounding box center [430, 170] width 183 height 25
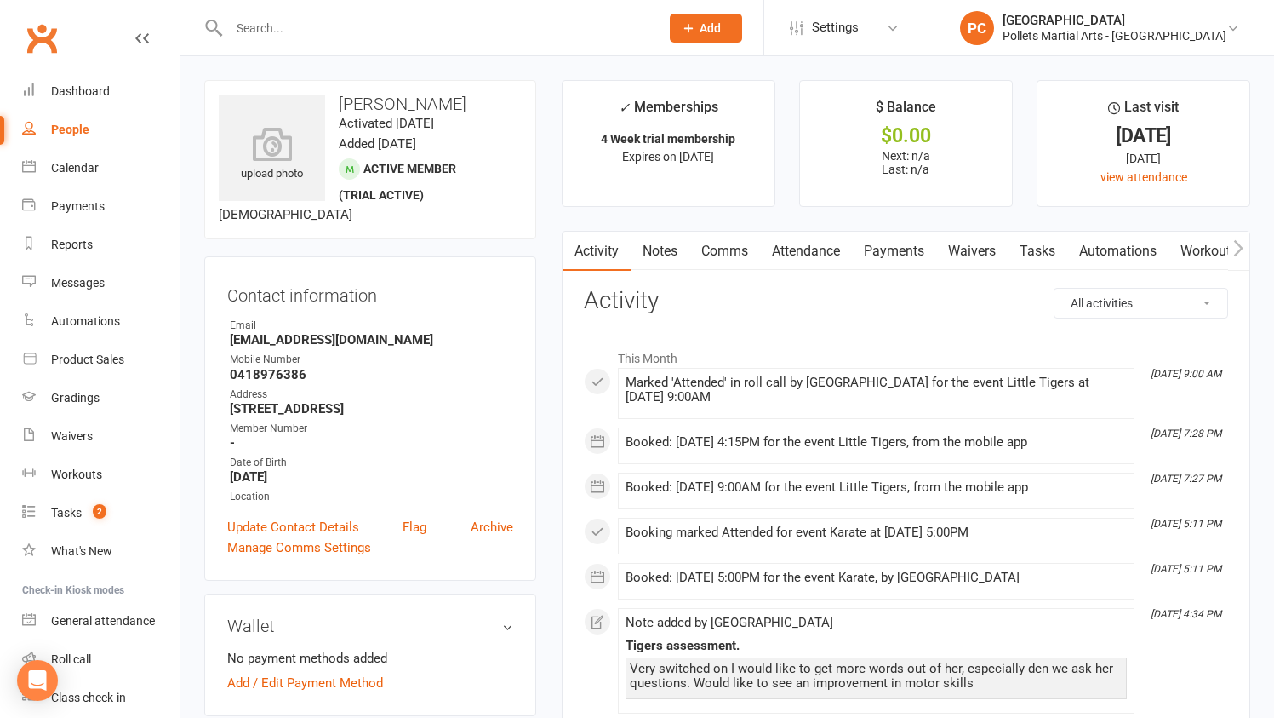
click at [781, 255] on link "Attendance" at bounding box center [806, 251] width 92 height 39
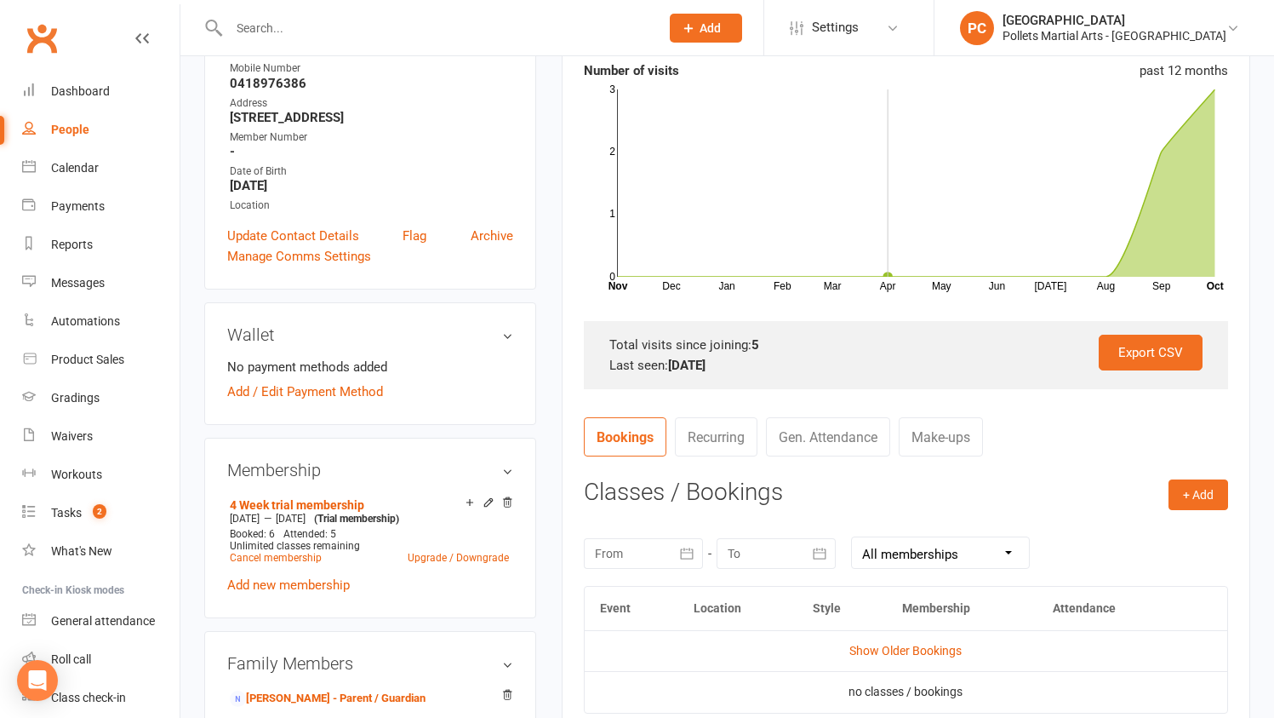
scroll to position [379, 0]
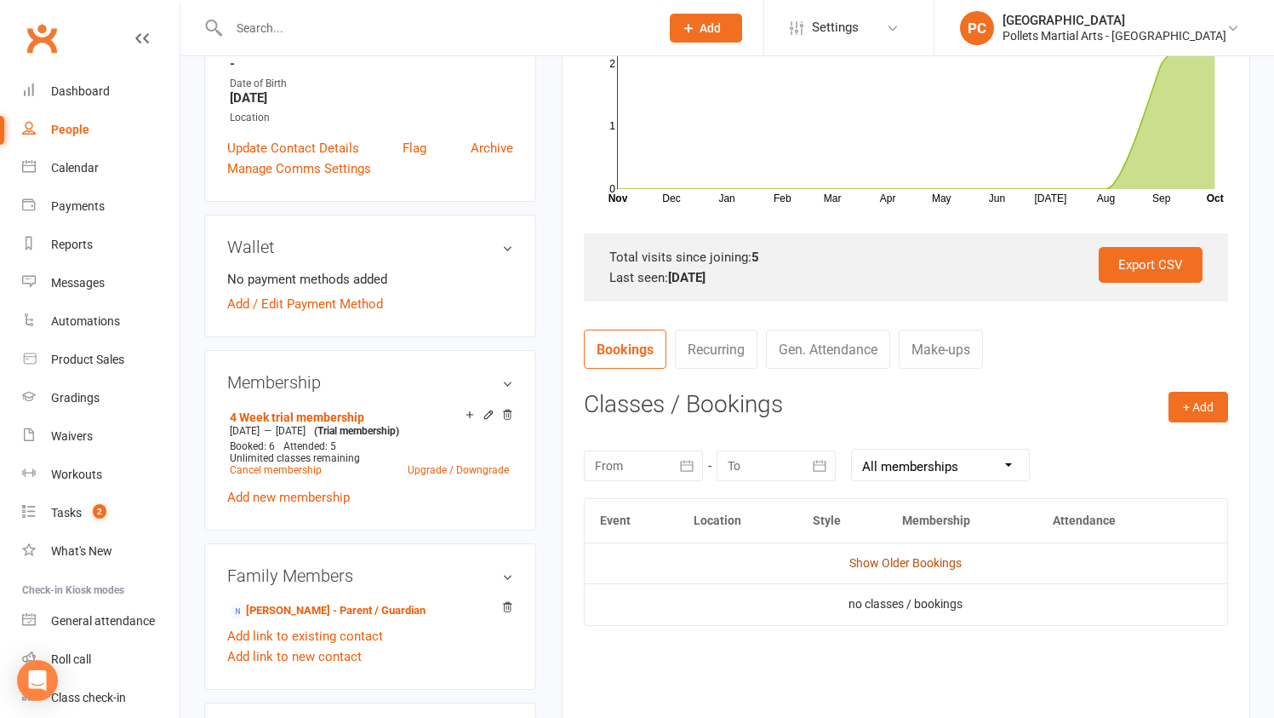
click at [908, 562] on link "Show Older Bookings" at bounding box center [906, 563] width 112 height 14
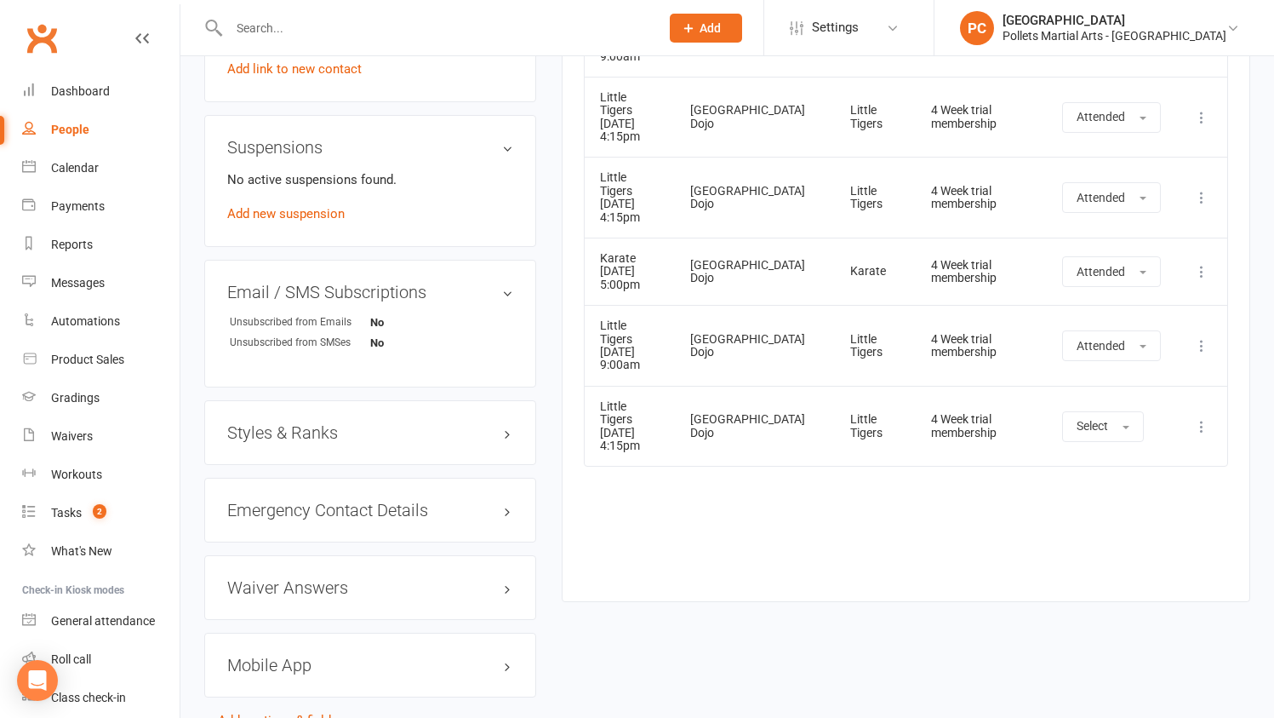
scroll to position [759, 0]
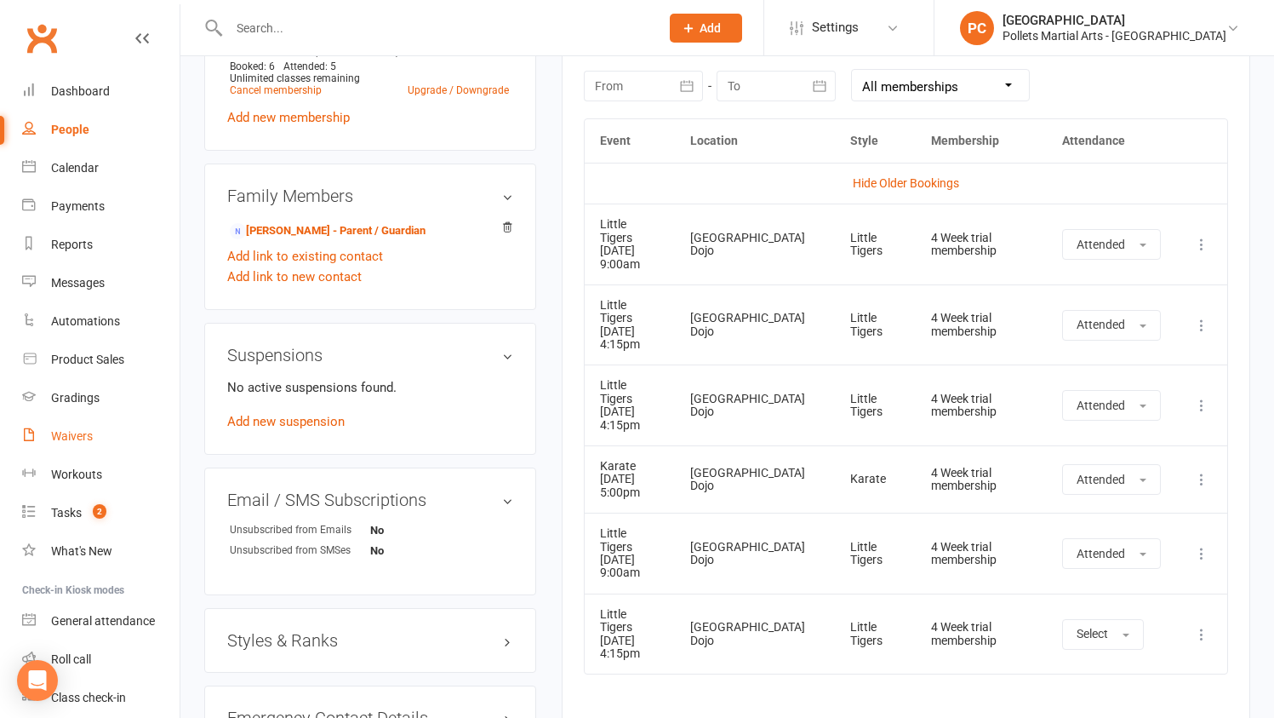
click at [88, 429] on div "Waivers" at bounding box center [72, 436] width 42 height 14
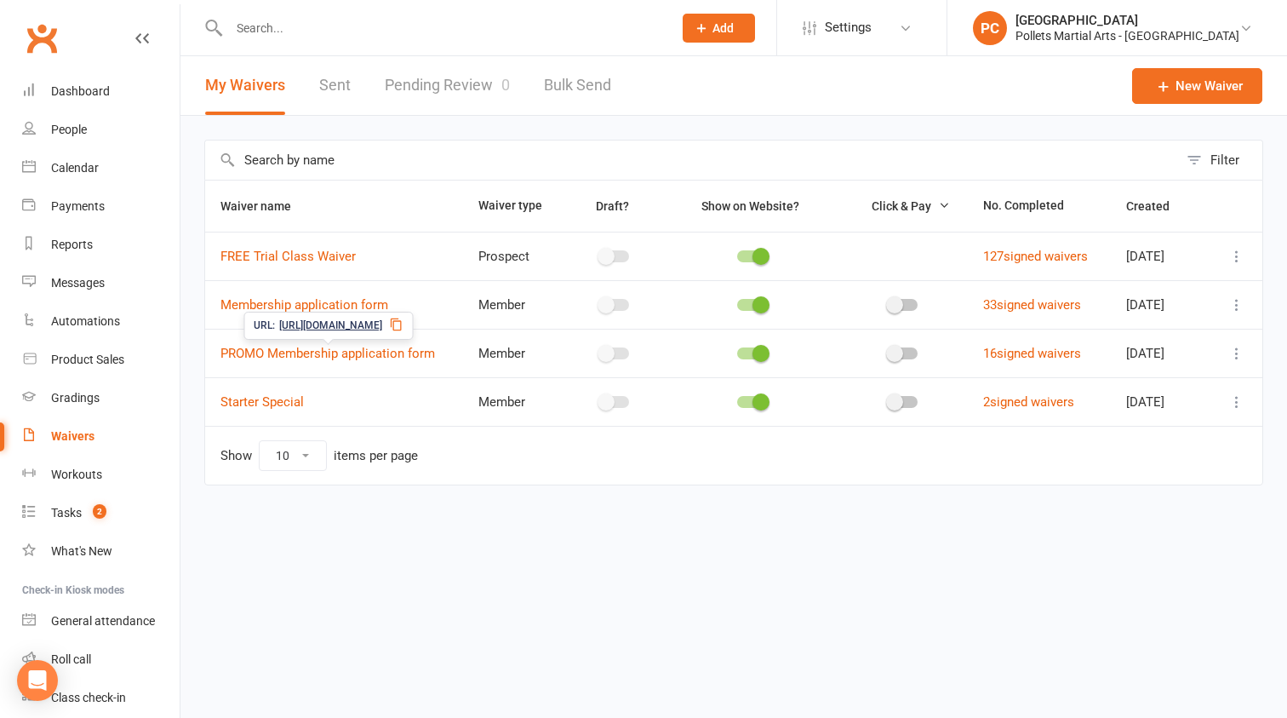
click at [403, 329] on icon at bounding box center [396, 325] width 14 height 14
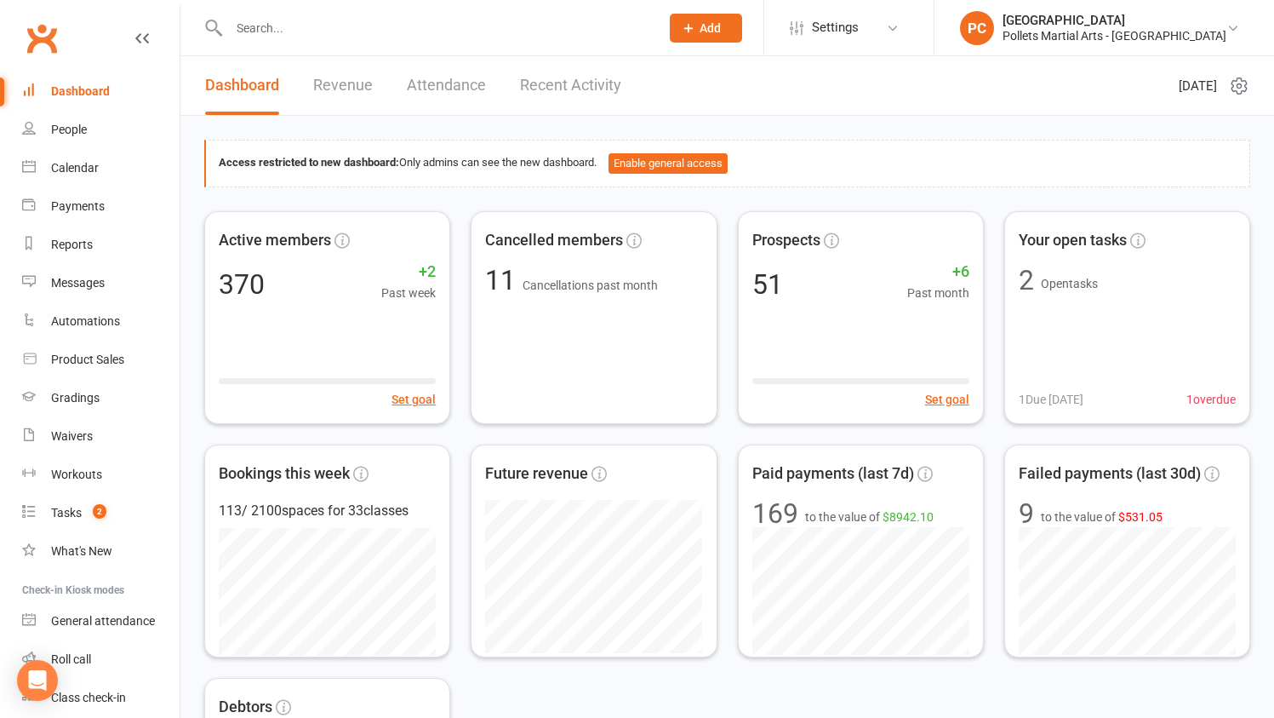
click at [84, 94] on div "Dashboard" at bounding box center [80, 91] width 59 height 14
click at [255, 30] on input "text" at bounding box center [436, 28] width 424 height 24
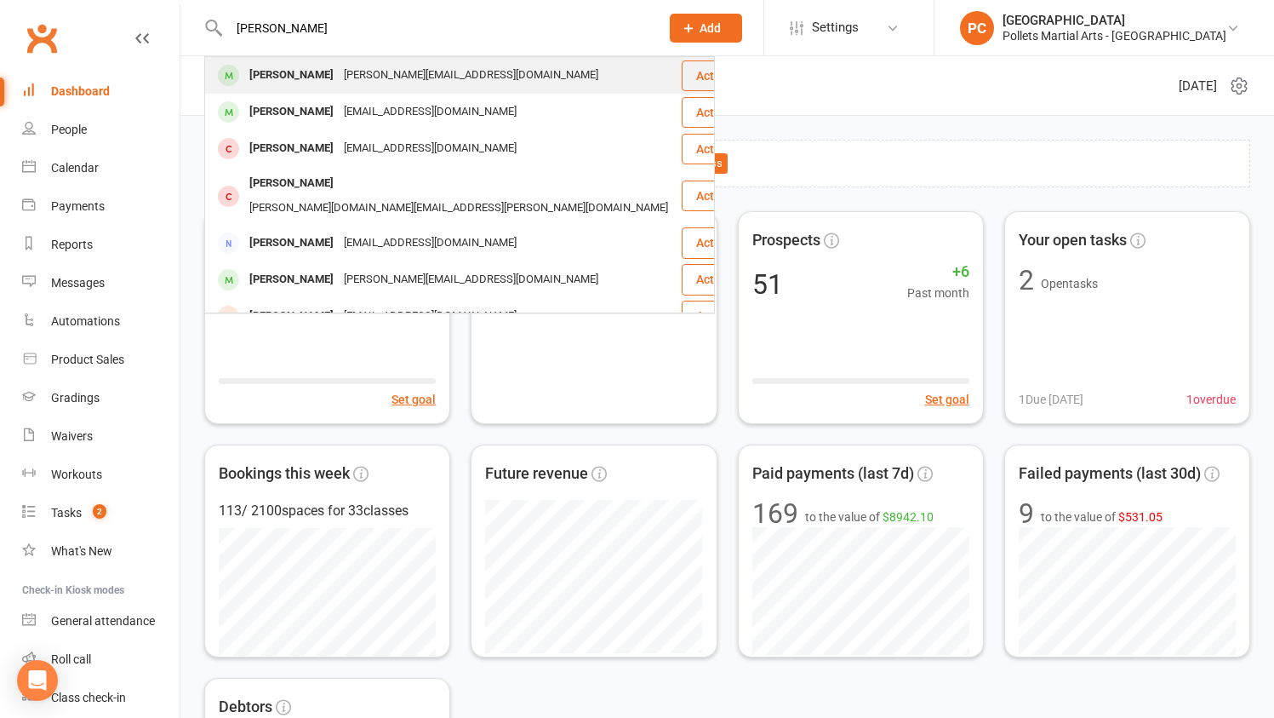
type input "[PERSON_NAME]"
click at [339, 66] on div "[PERSON_NAME][EMAIL_ADDRESS][DOMAIN_NAME]" at bounding box center [471, 75] width 265 height 25
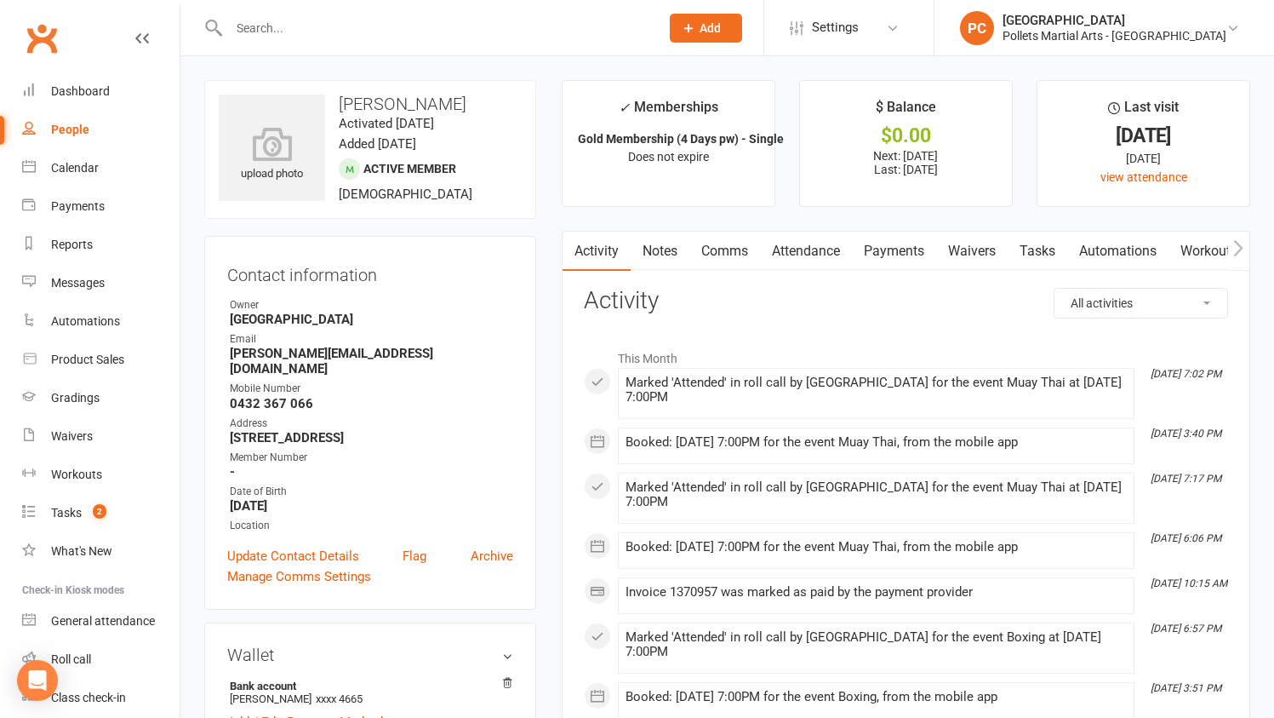
scroll to position [10, 0]
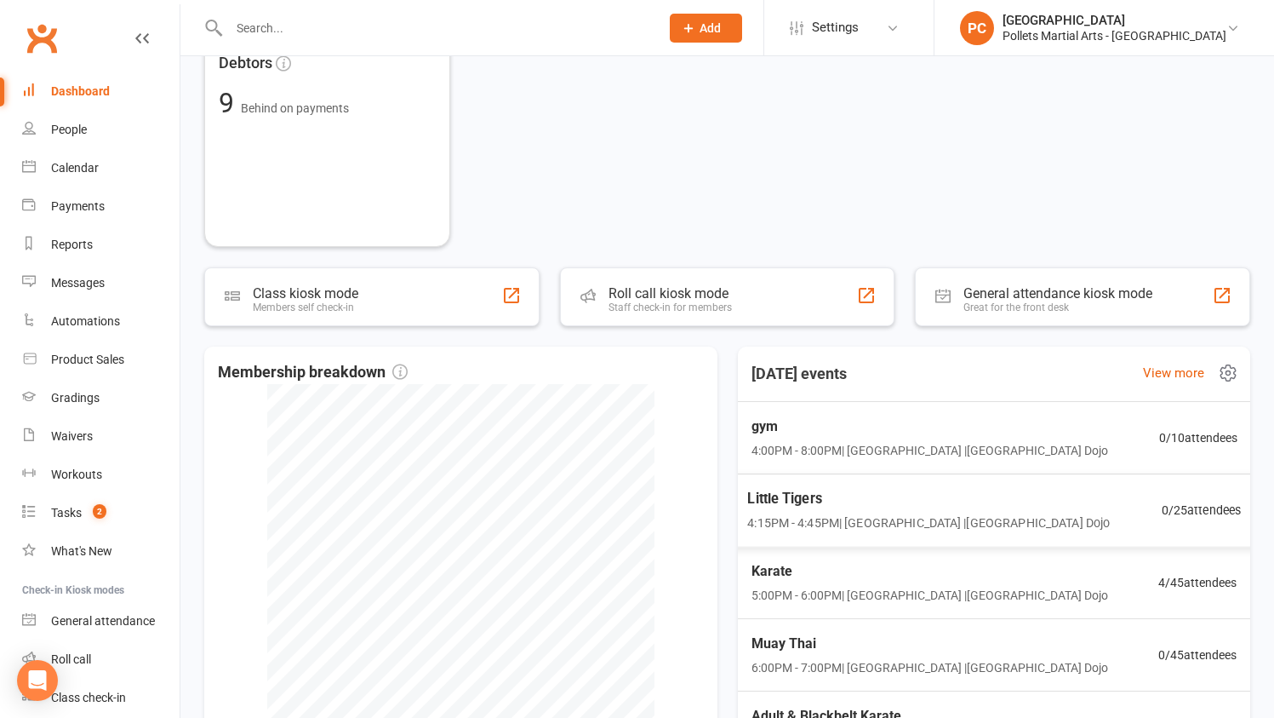
scroll to position [830, 0]
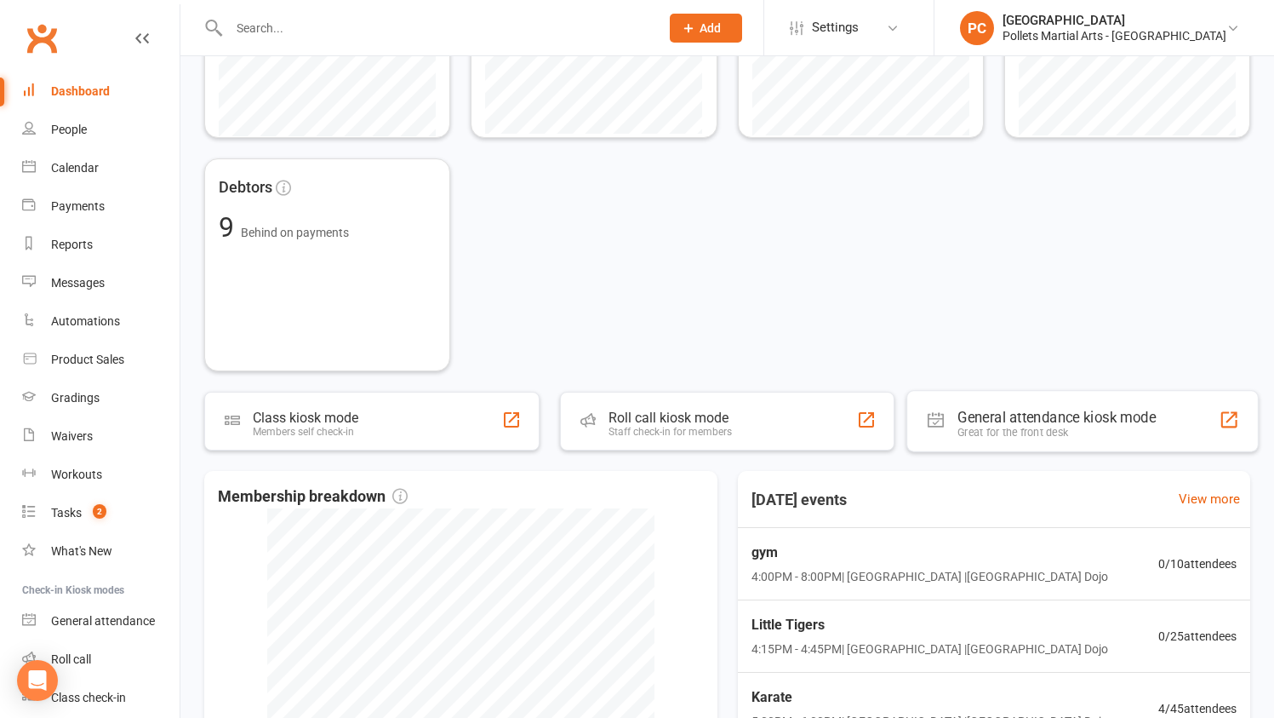
scroll to position [851, 0]
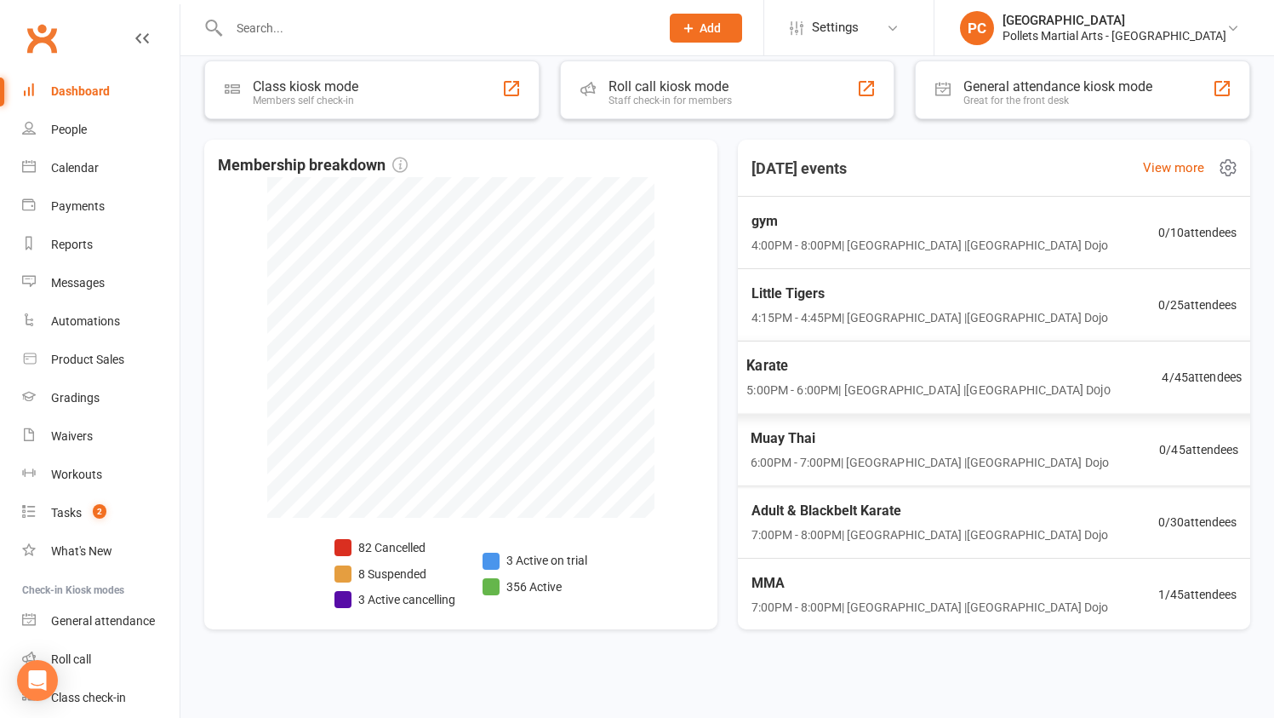
click at [992, 370] on span "Karate" at bounding box center [929, 366] width 364 height 22
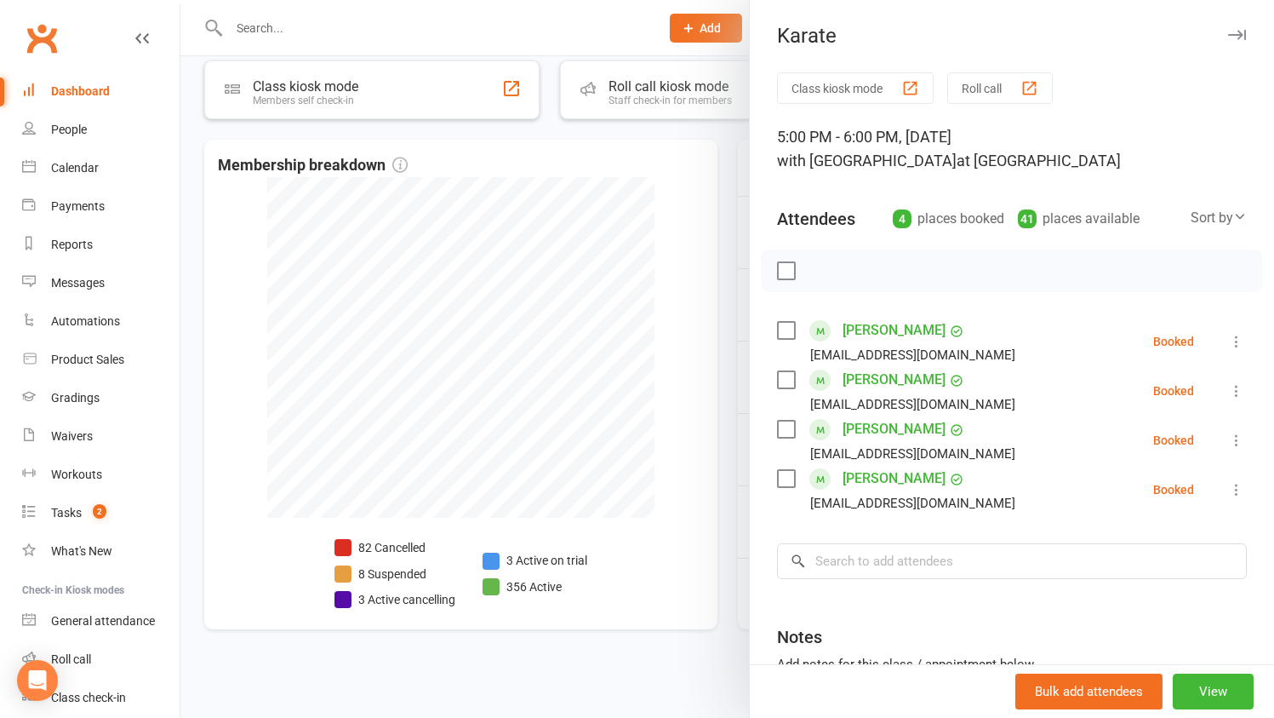
click at [730, 200] on div at bounding box center [727, 359] width 1094 height 718
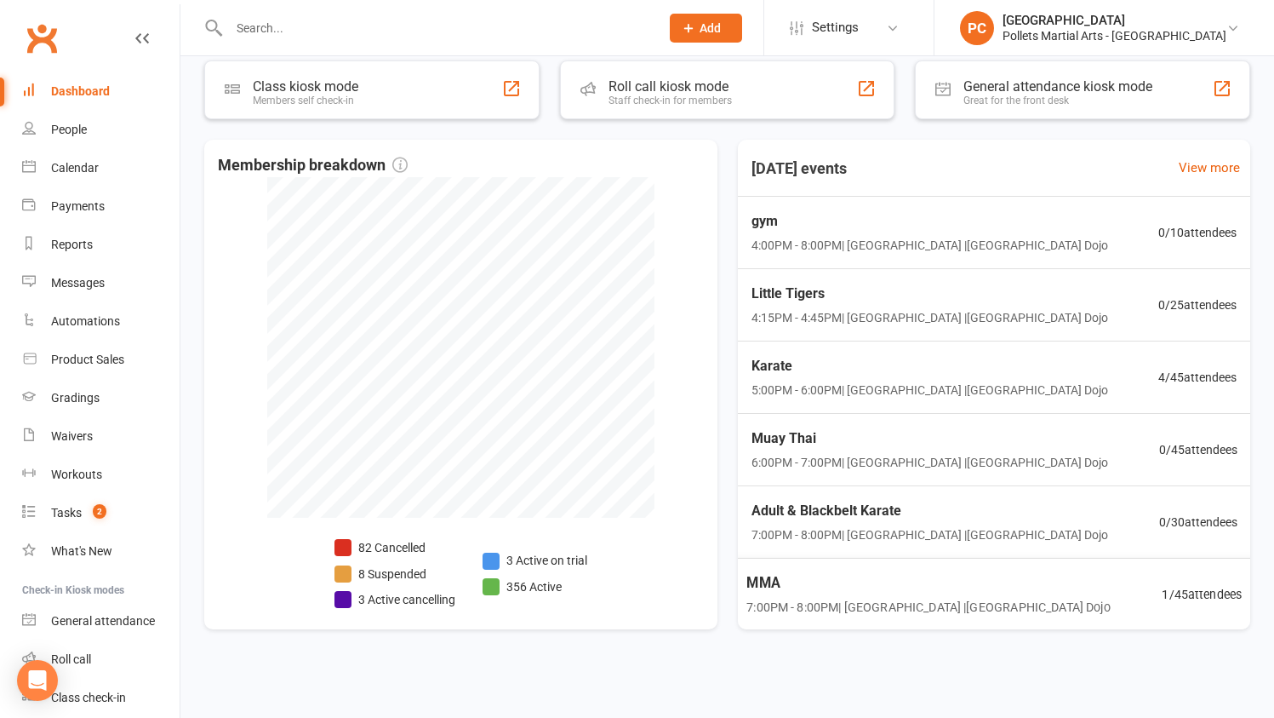
click at [1079, 590] on div "MMA 7:00PM - 8:00PM | [GEOGRAPHIC_DATA] | [GEOGRAPHIC_DATA] Dojo 1 / 45 attende…" at bounding box center [993, 594] width 537 height 73
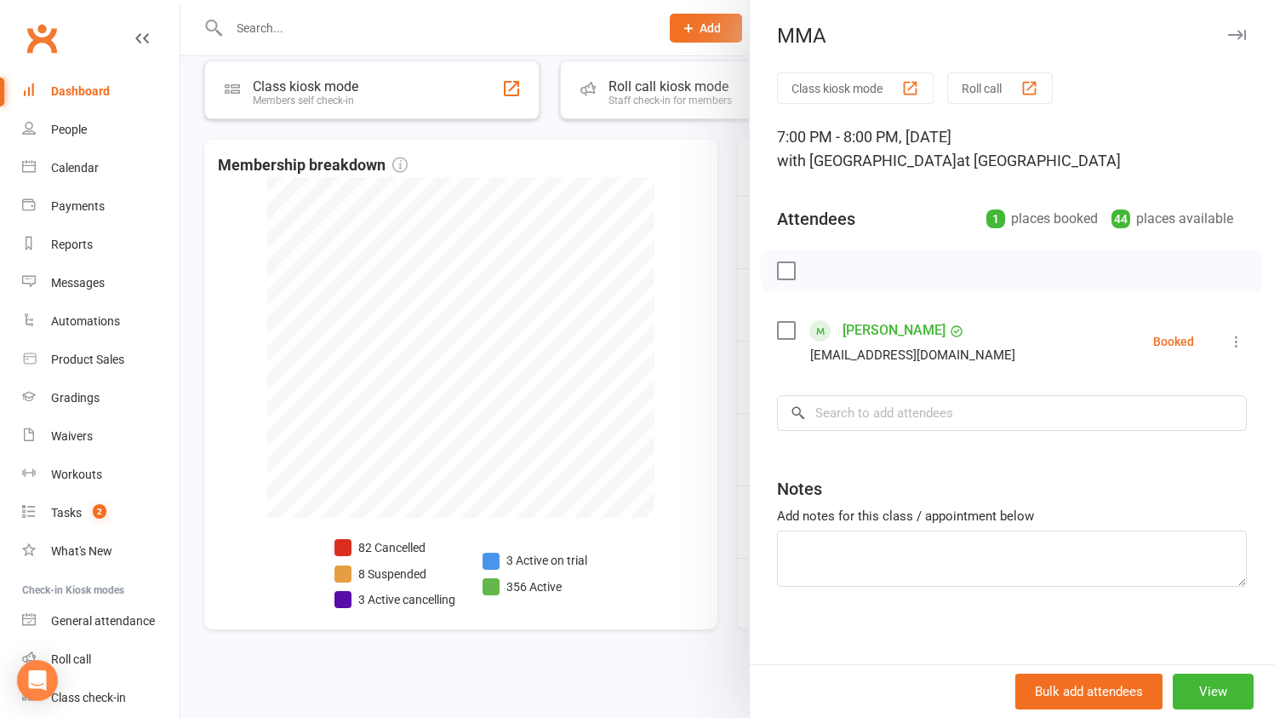
click at [729, 376] on div at bounding box center [727, 359] width 1094 height 718
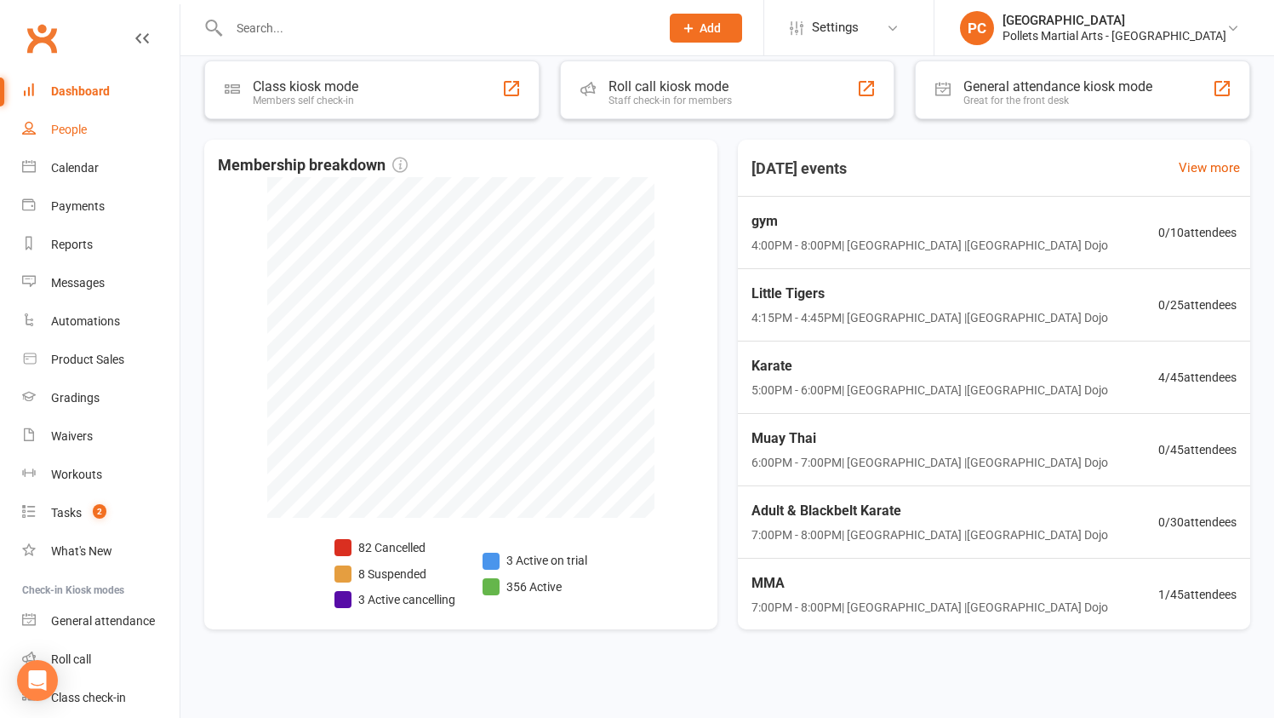
click at [82, 126] on div "People" at bounding box center [69, 130] width 36 height 14
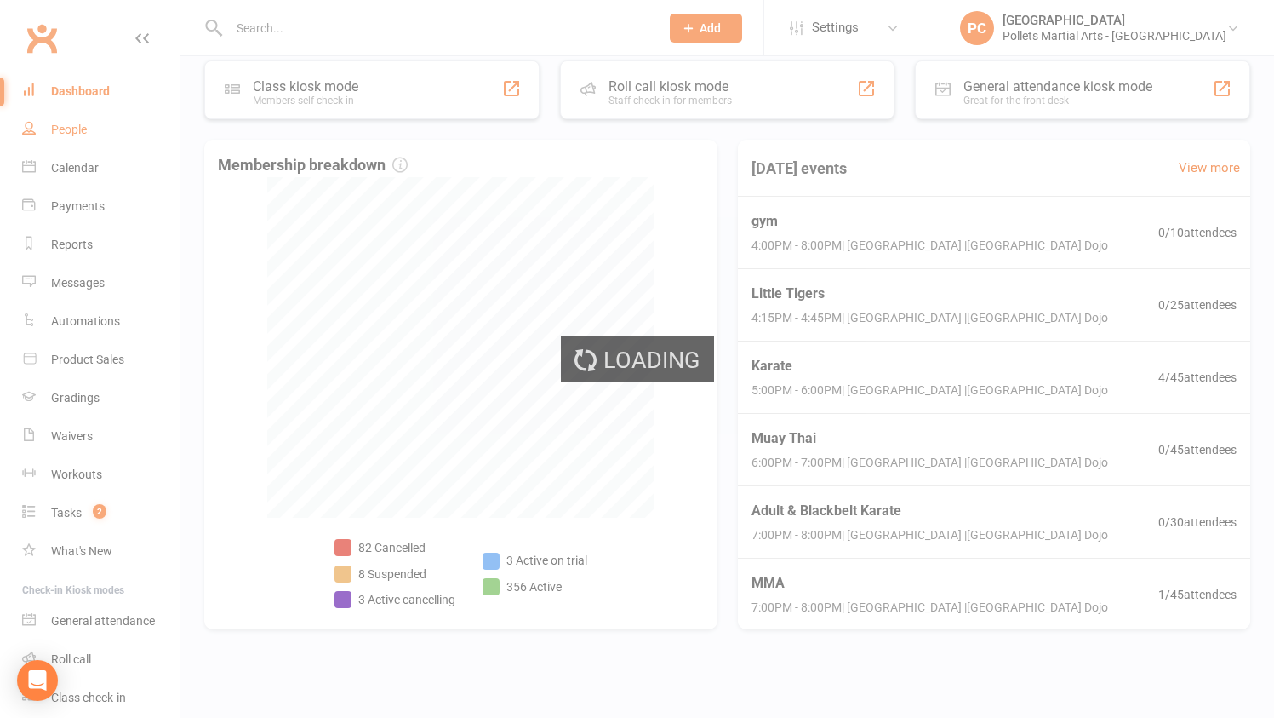
select select "100"
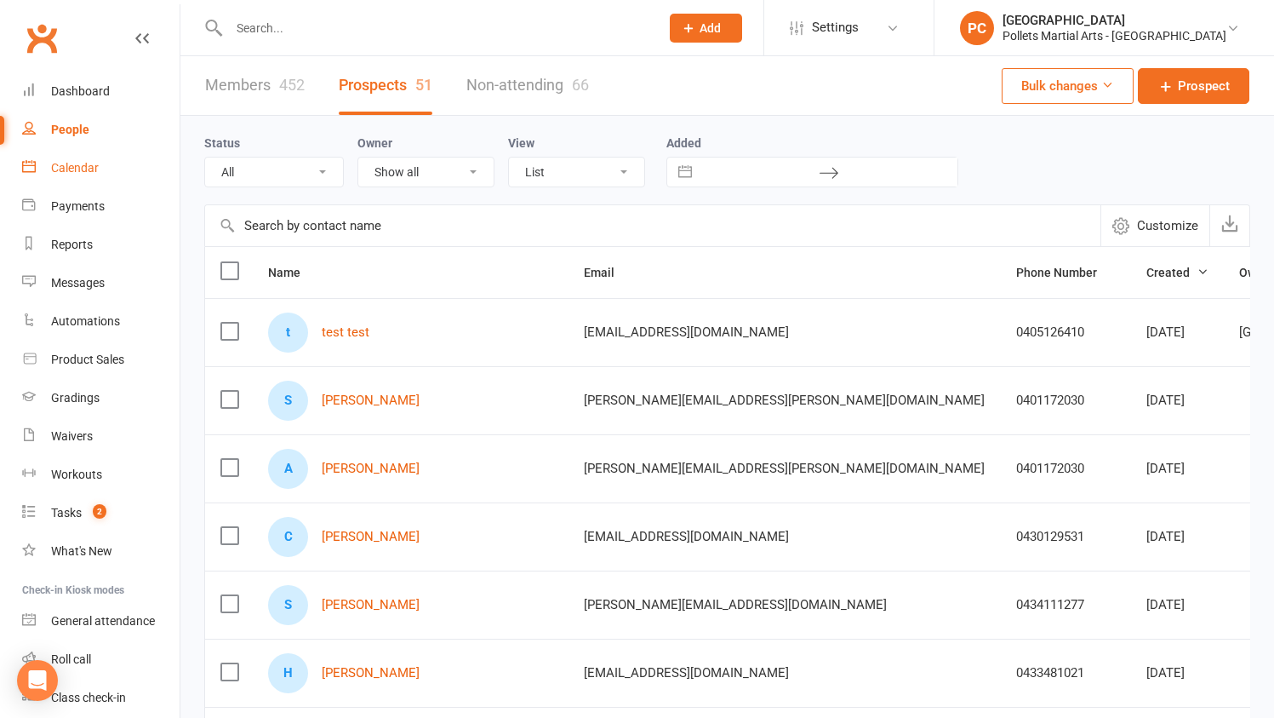
click at [64, 177] on link "Calendar" at bounding box center [101, 168] width 158 height 38
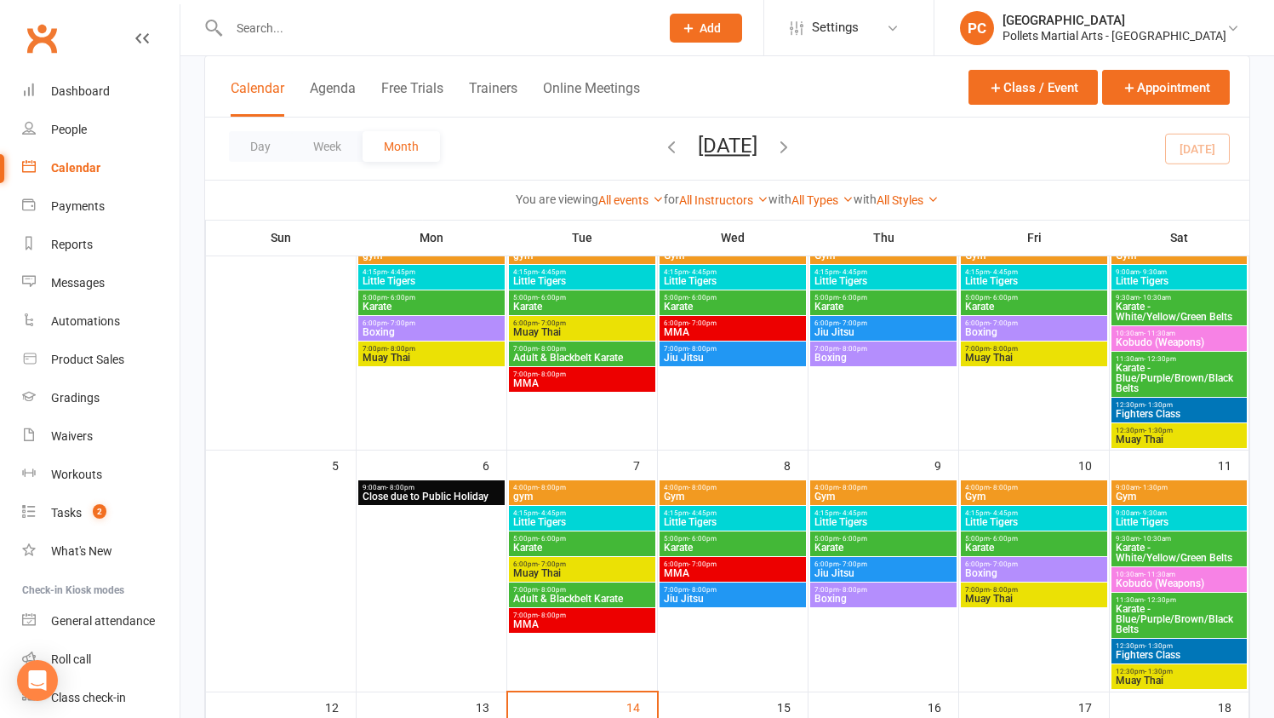
scroll to position [117, 0]
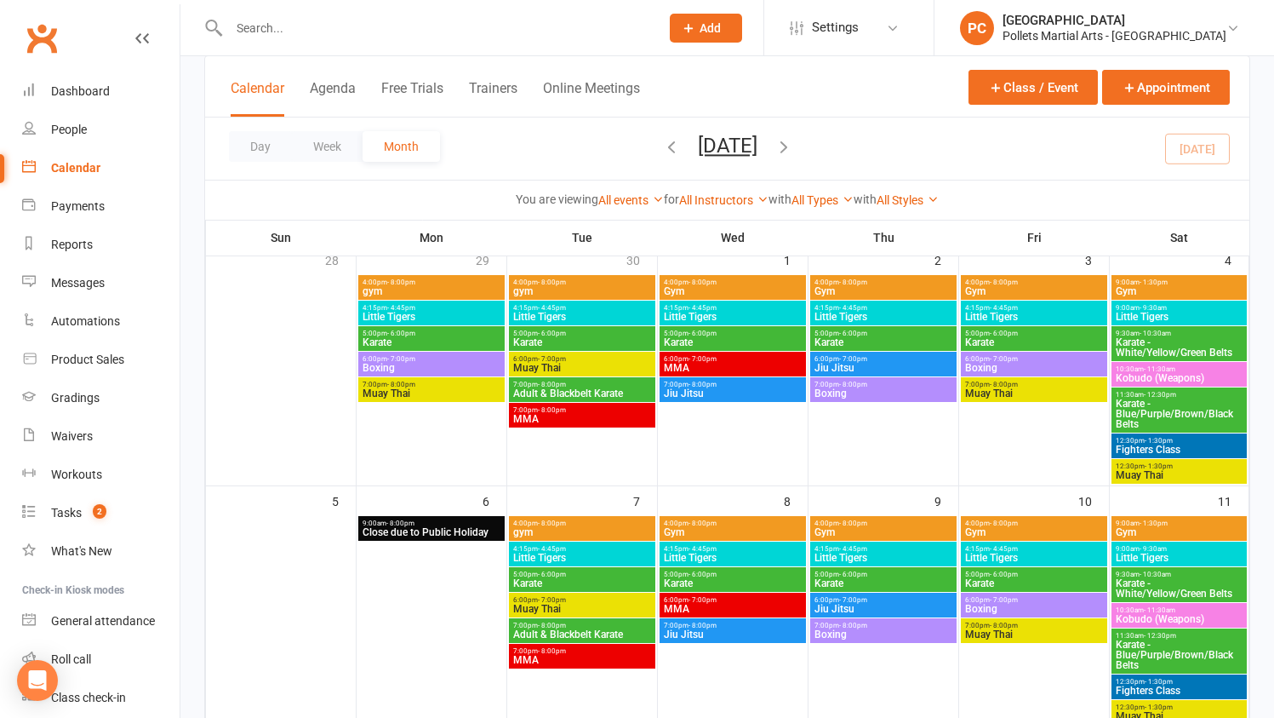
click at [1187, 402] on span "Karate - Blue/Purple/Brown/Black Belts" at bounding box center [1179, 413] width 129 height 31
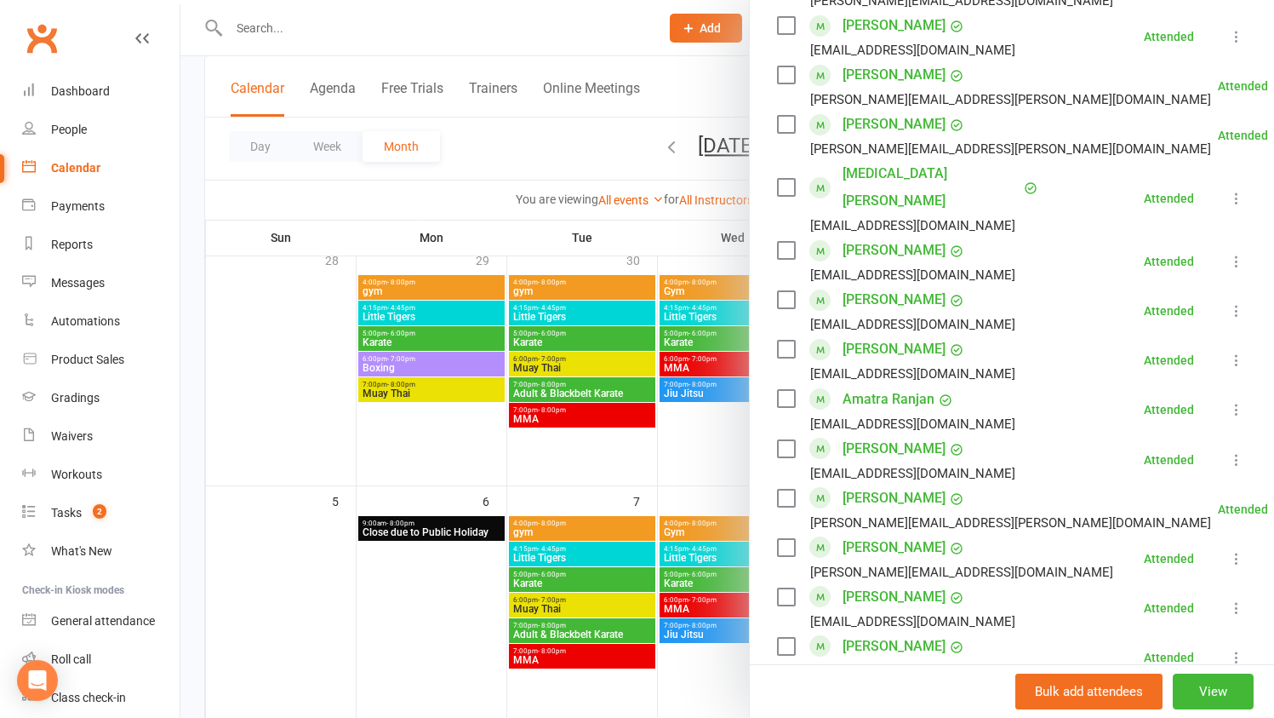
scroll to position [965, 0]
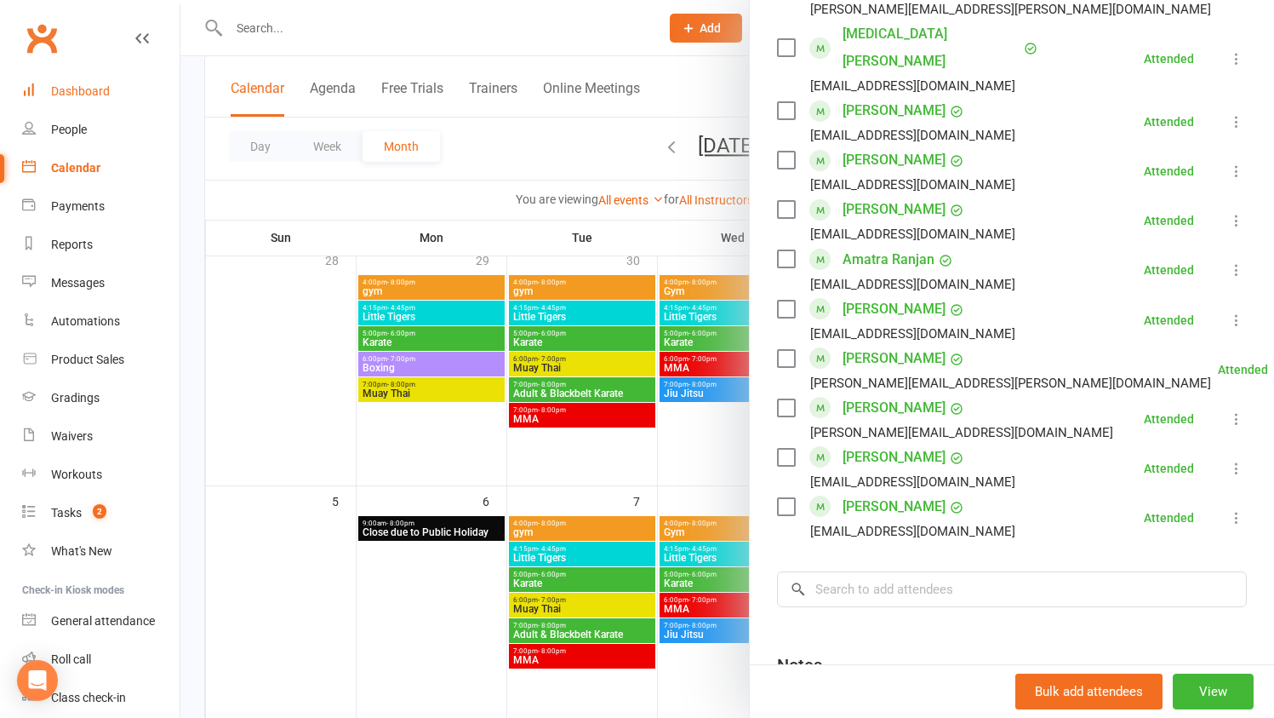
click at [64, 83] on link "Dashboard" at bounding box center [101, 91] width 158 height 38
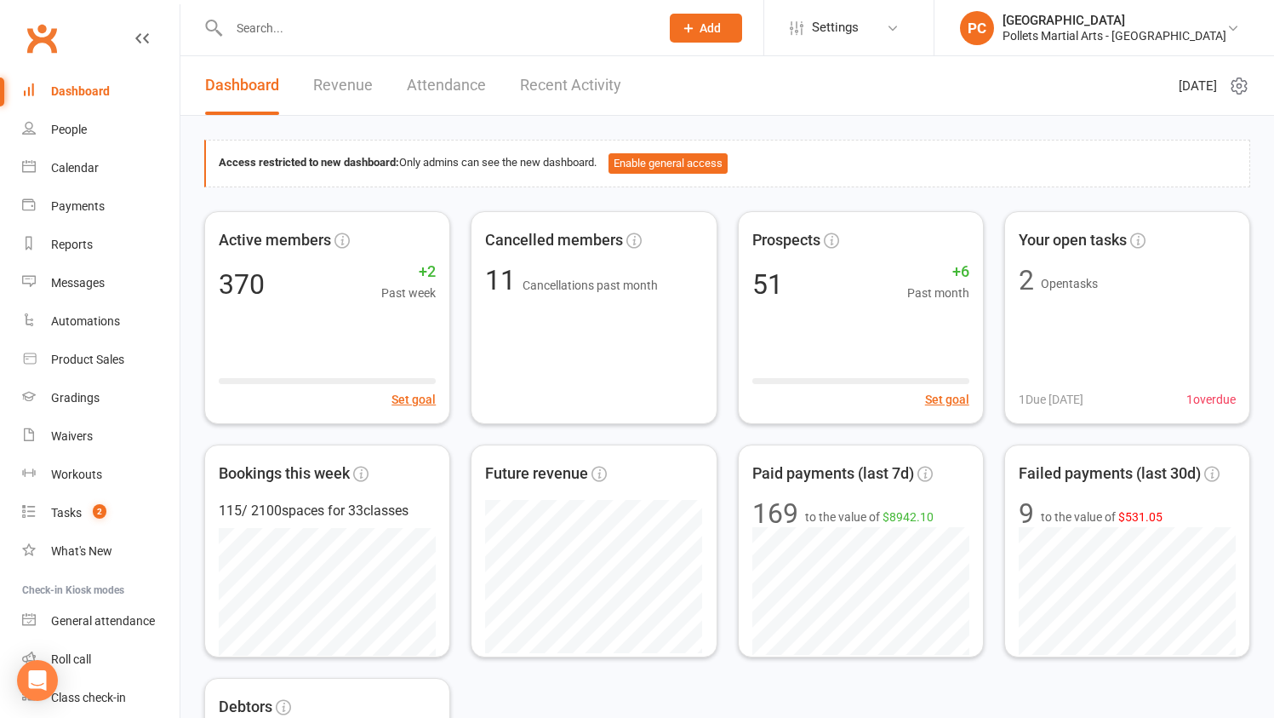
click at [332, 34] on input "text" at bounding box center [436, 28] width 424 height 24
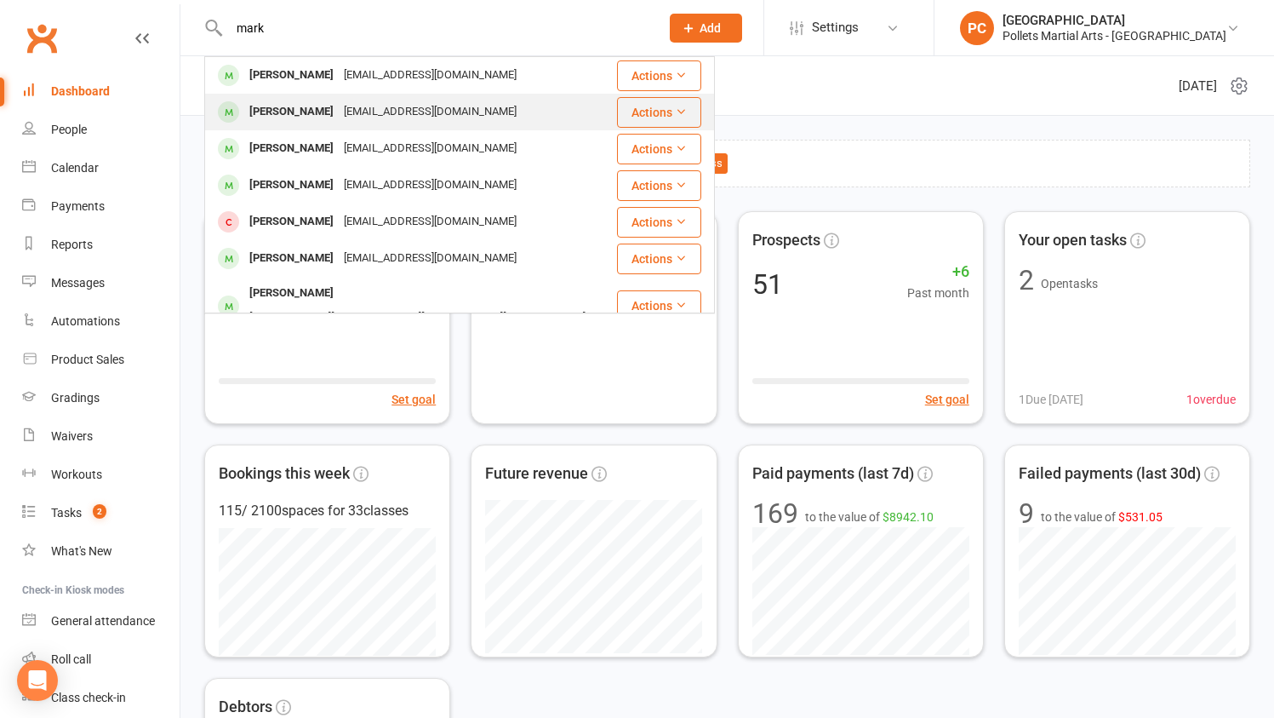
type input "mark"
click at [371, 107] on div "[EMAIL_ADDRESS][DOMAIN_NAME]" at bounding box center [430, 112] width 183 height 25
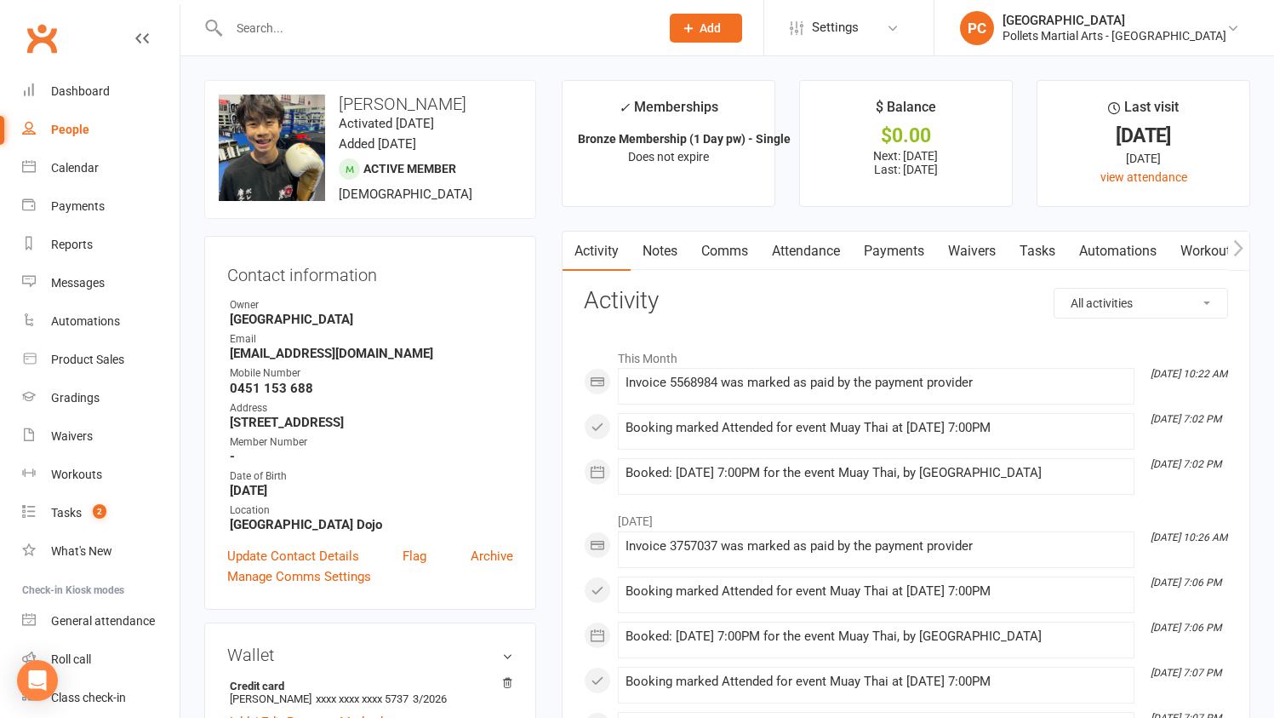
click at [1241, 254] on icon "button" at bounding box center [1239, 248] width 10 height 18
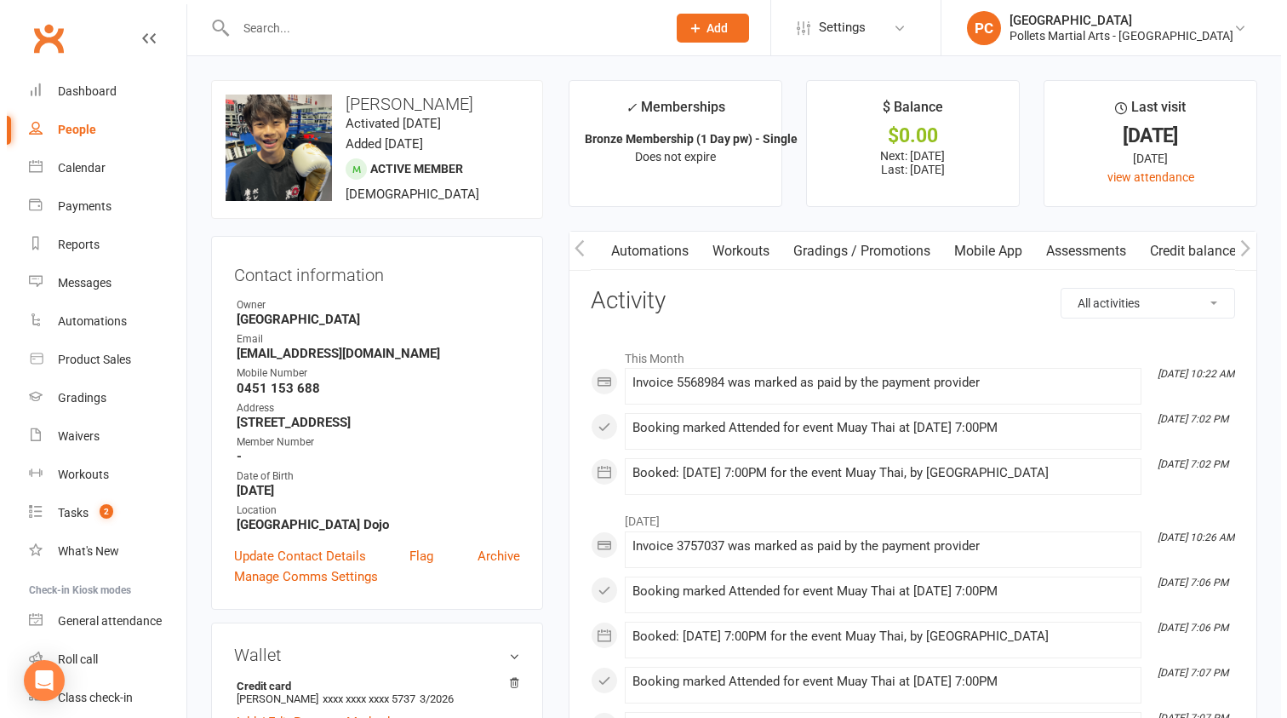
scroll to position [0, 475]
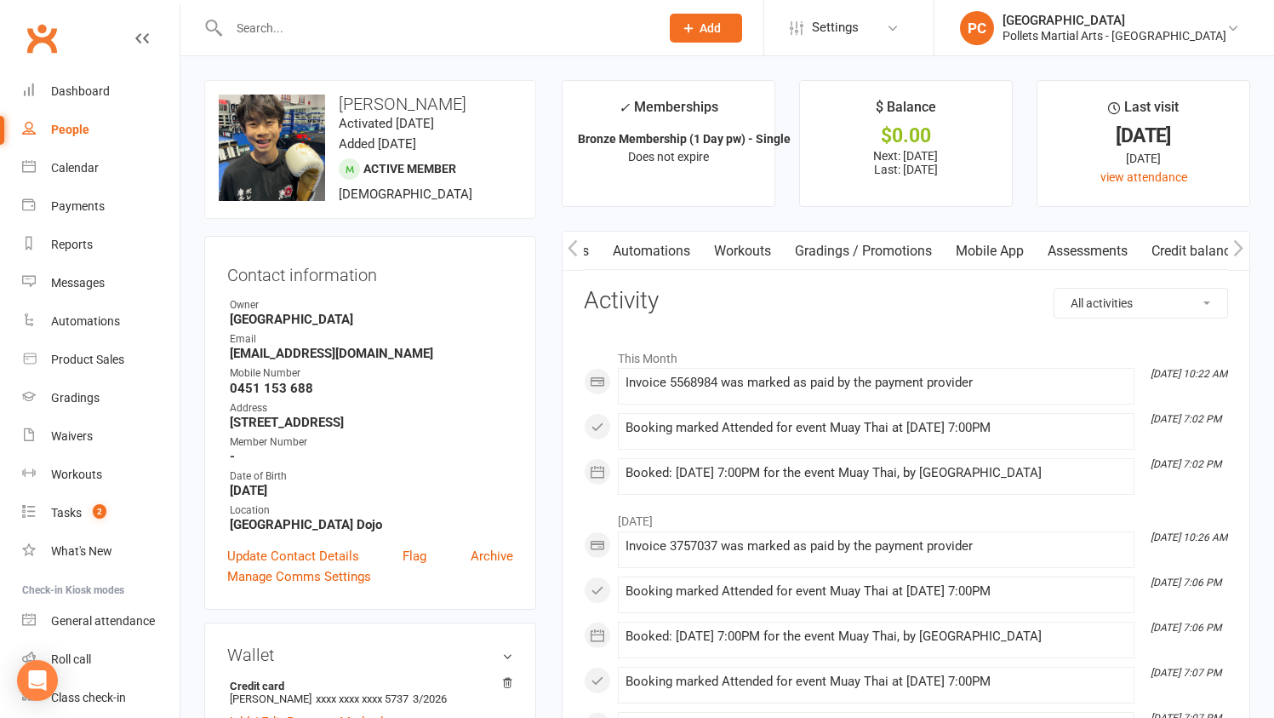
click at [977, 257] on link "Mobile App" at bounding box center [990, 251] width 92 height 39
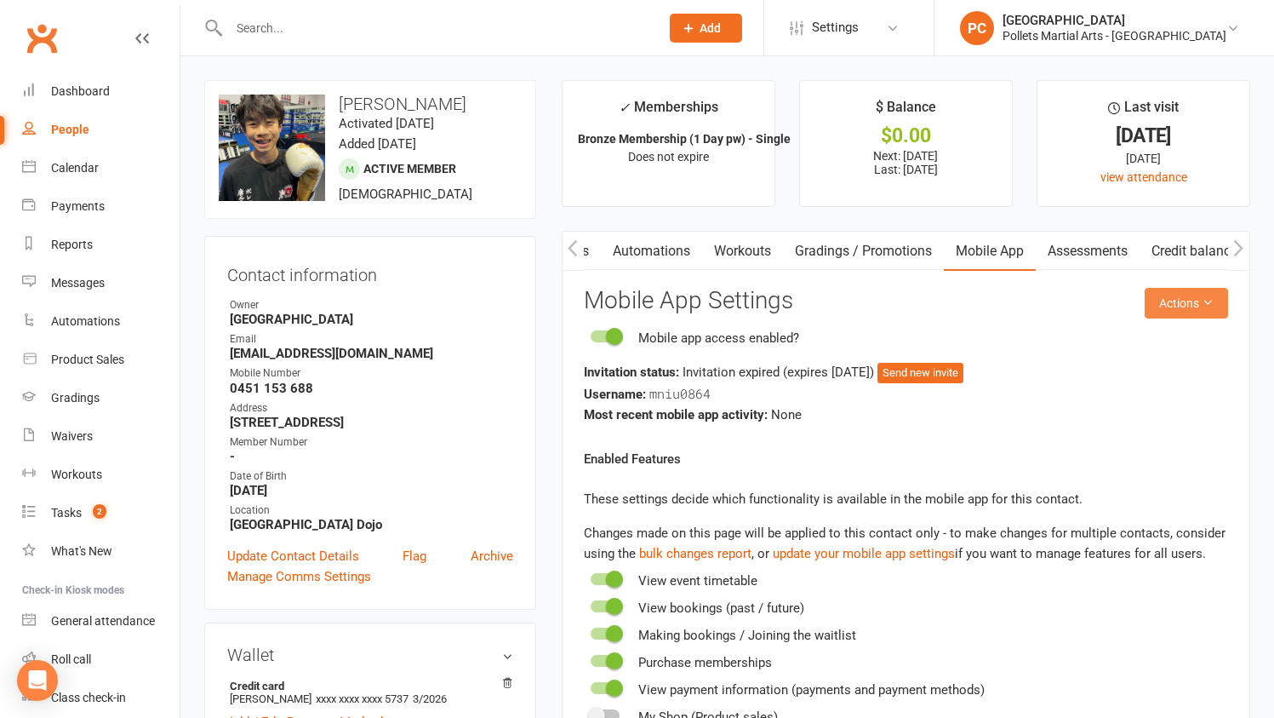
click at [1182, 308] on button "Actions" at bounding box center [1186, 303] width 83 height 31
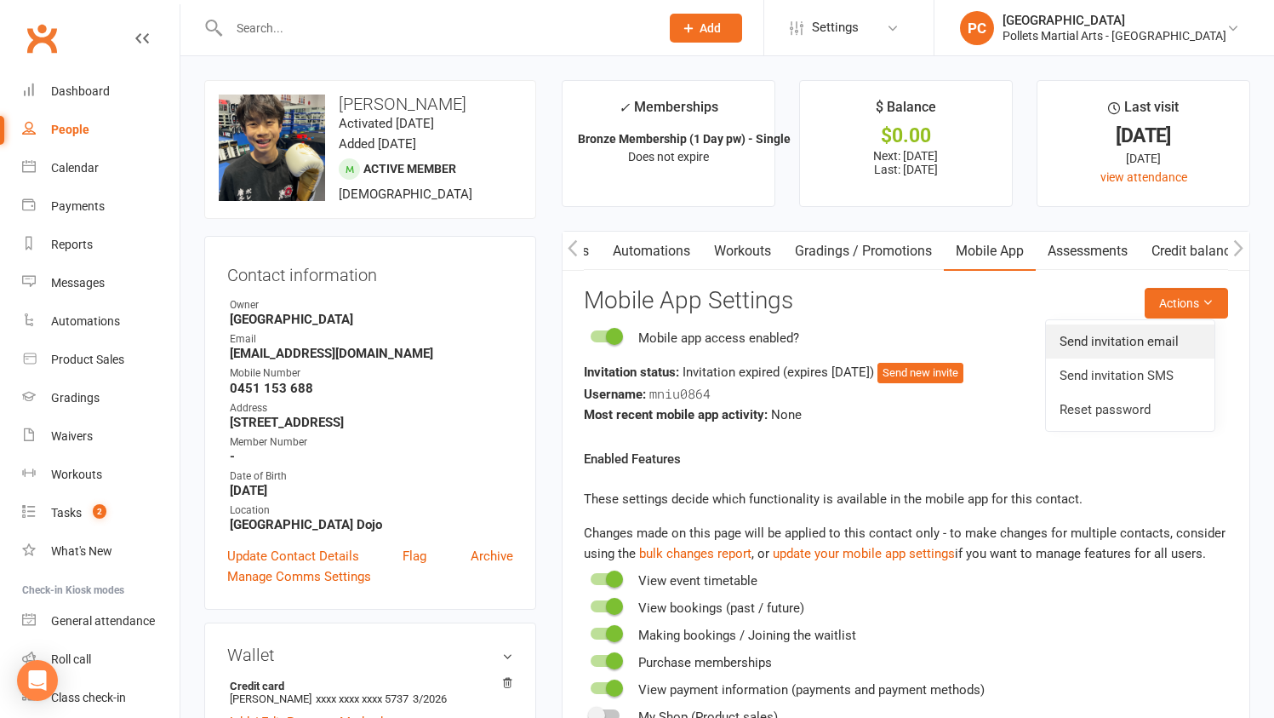
click at [1185, 341] on link "Send invitation email" at bounding box center [1130, 341] width 169 height 34
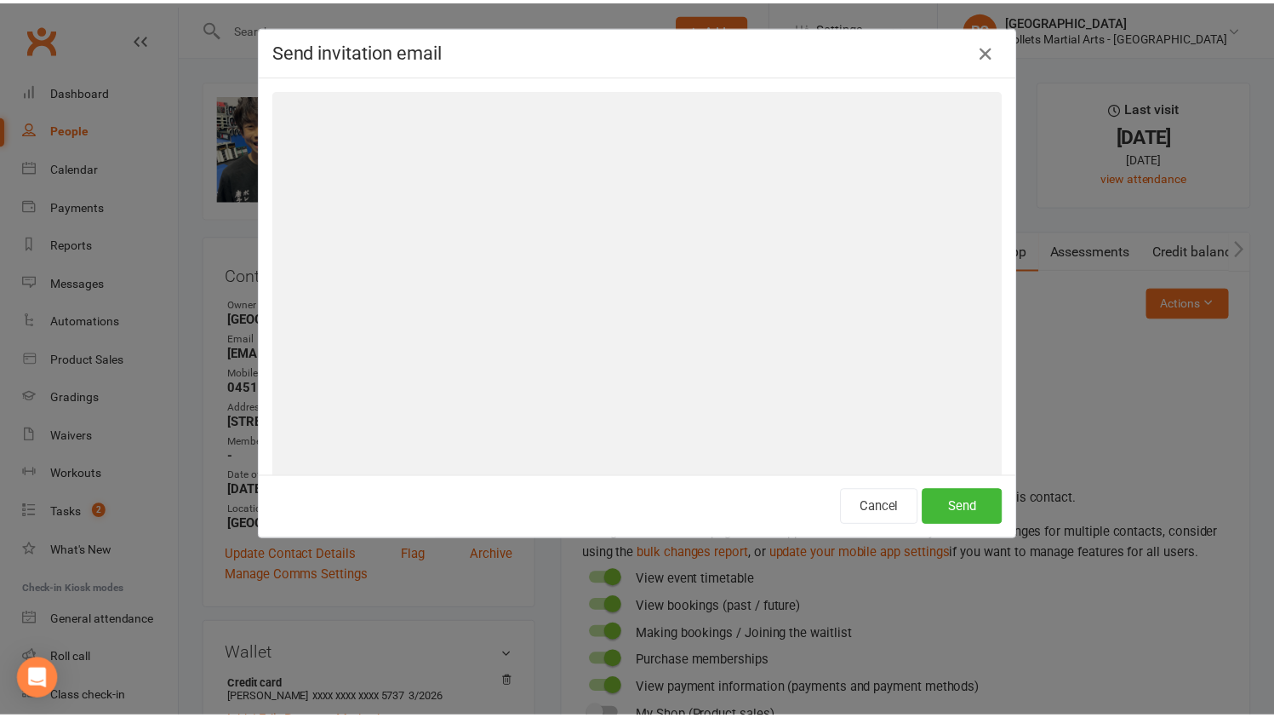
scroll to position [0, 467]
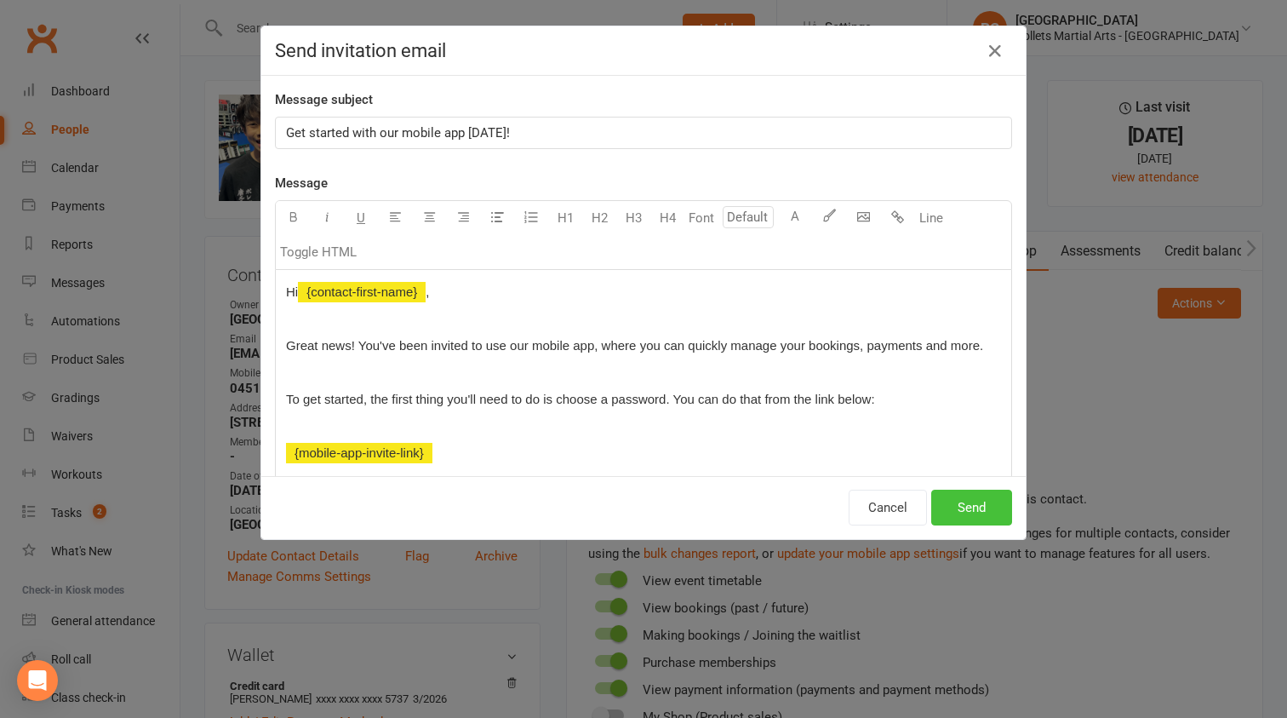
click at [966, 505] on button "Send" at bounding box center [971, 508] width 81 height 36
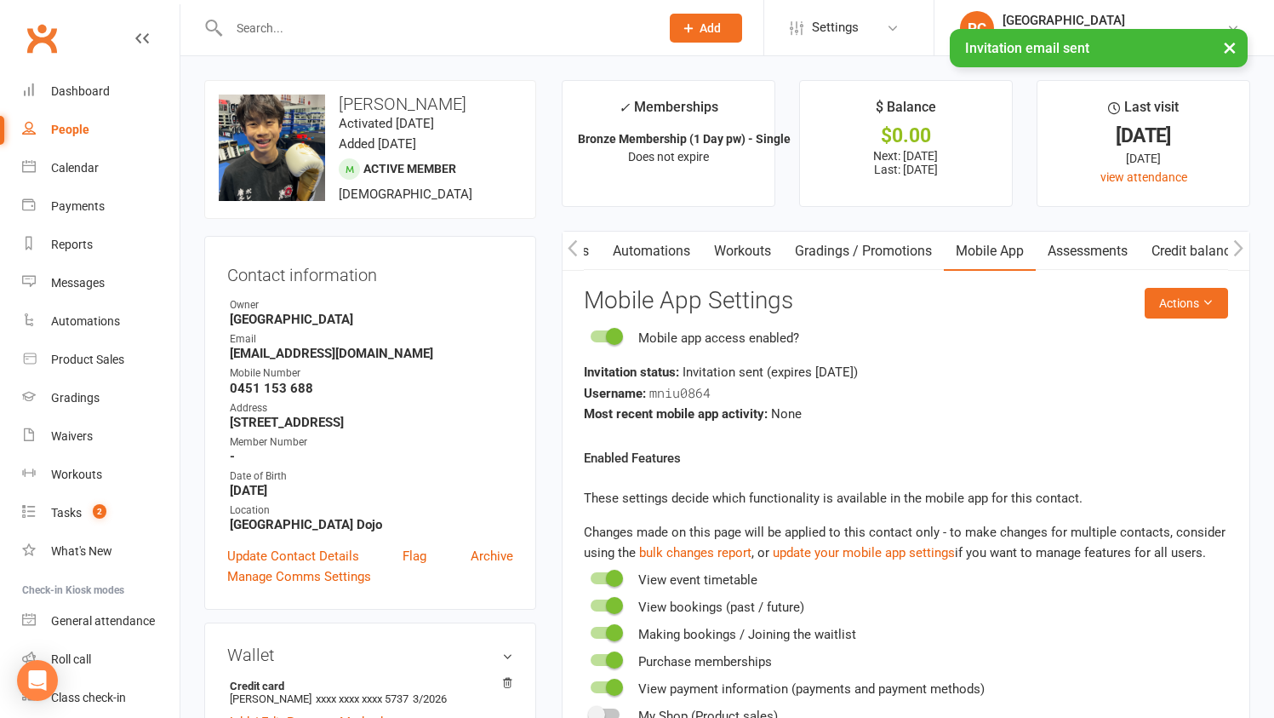
click at [570, 250] on icon "button" at bounding box center [572, 247] width 9 height 16
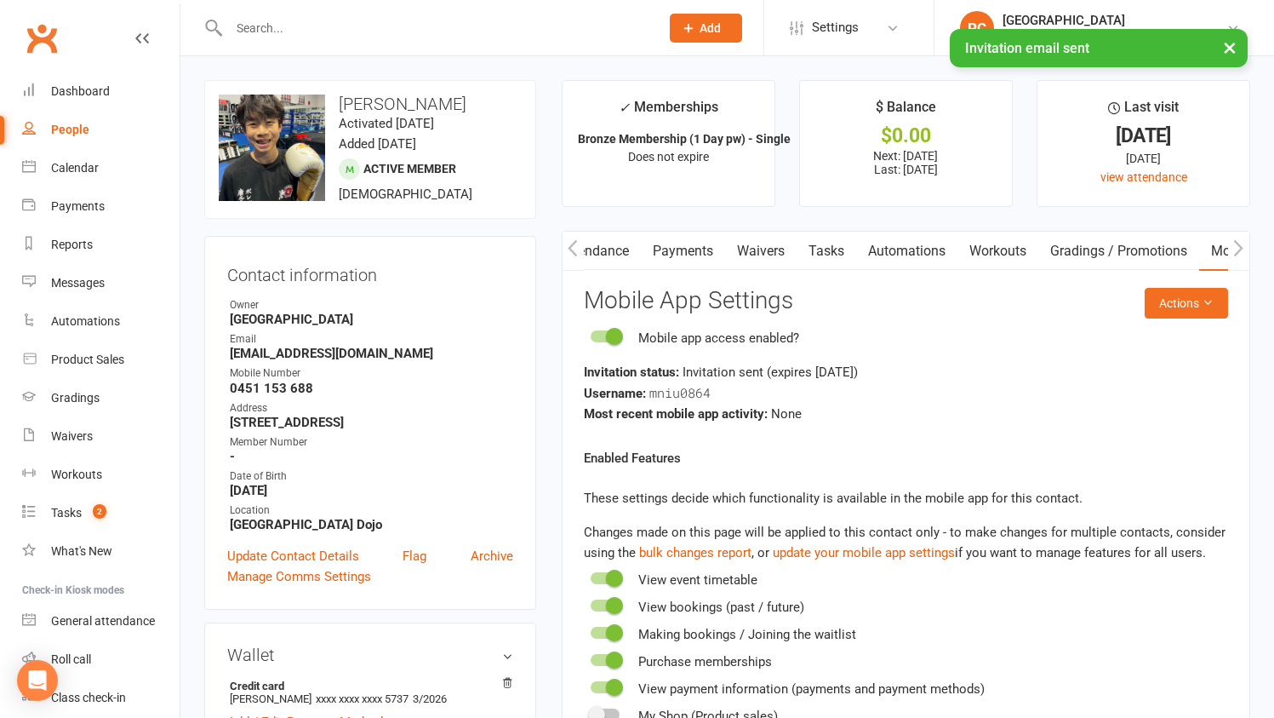
click at [570, 250] on icon "button" at bounding box center [572, 247] width 9 height 16
click at [736, 259] on link "Comms" at bounding box center [725, 251] width 71 height 39
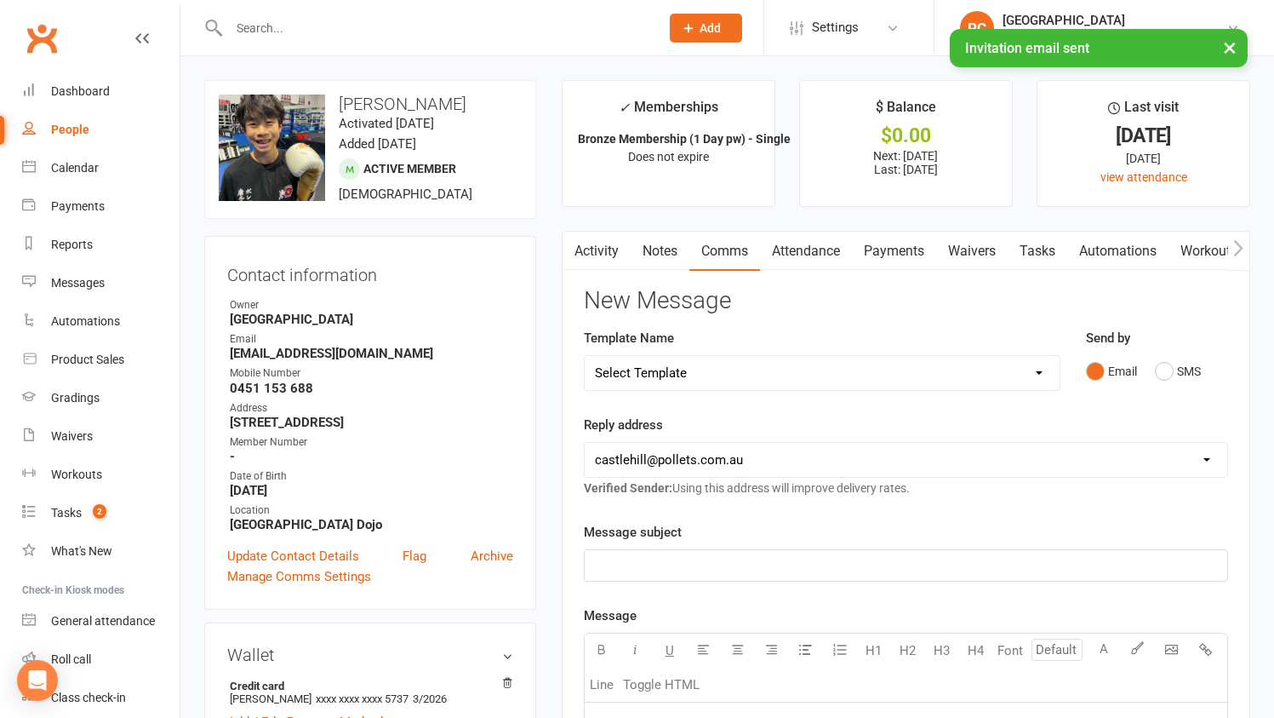
click at [849, 372] on select "Select Template [SMS] [Default template - review before using] Appointment remi…" at bounding box center [822, 373] width 475 height 34
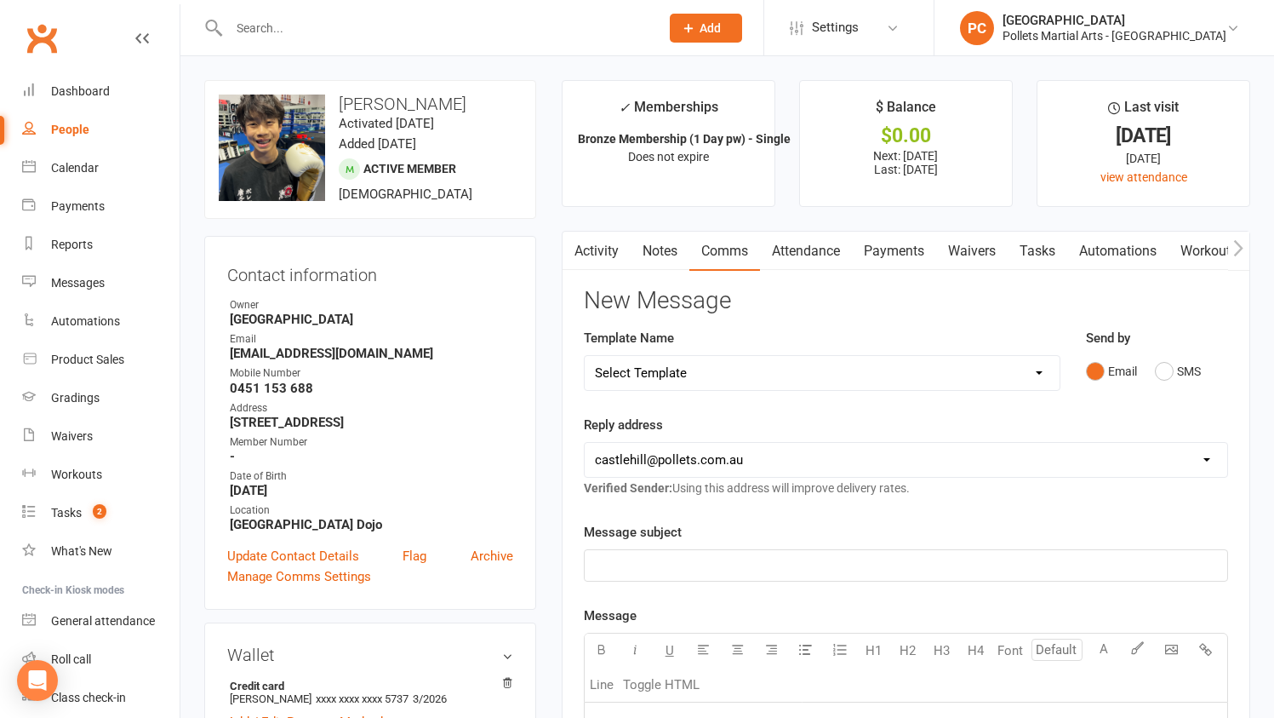
select select "15"
click at [585, 356] on select "Select Template [SMS] [Default template - review before using] Appointment remi…" at bounding box center [822, 373] width 475 height 34
drag, startPoint x: 719, startPoint y: 569, endPoint x: 514, endPoint y: 581, distance: 204.7
drag, startPoint x: 777, startPoint y: 571, endPoint x: 588, endPoint y: 541, distance: 191.5
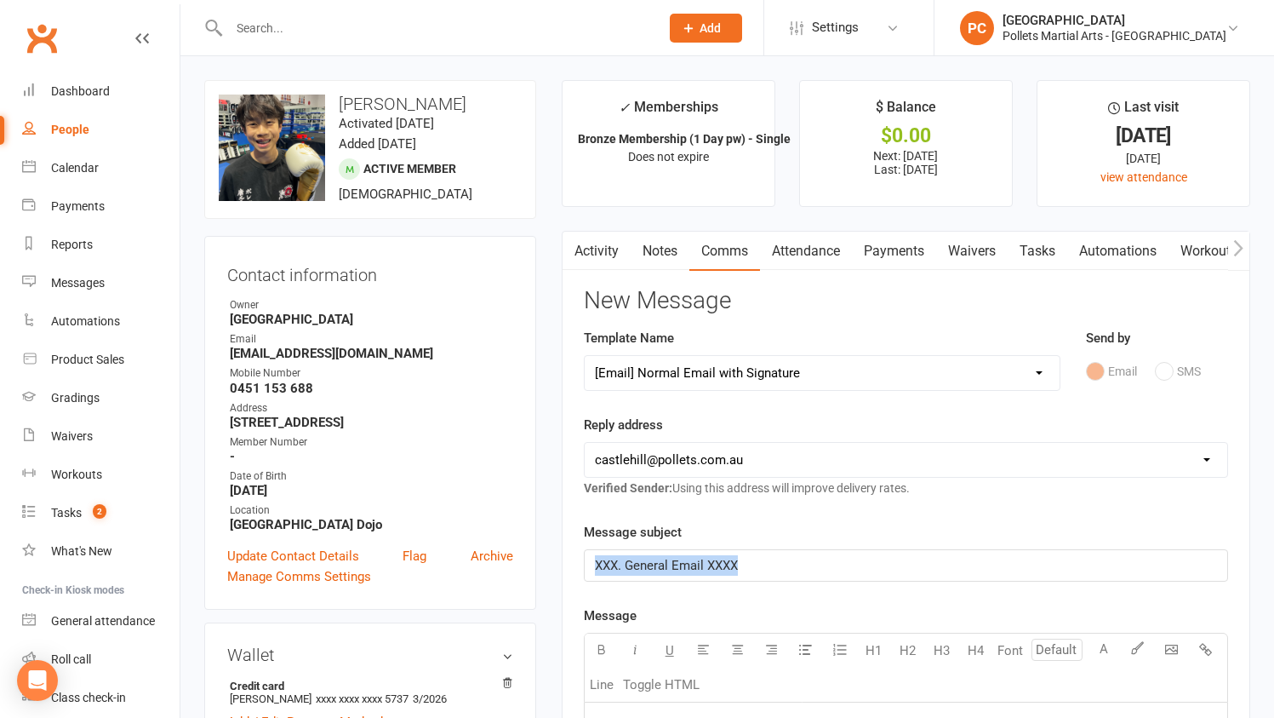
click at [588, 541] on div "Message subject XXX. General Email XXXX" at bounding box center [906, 552] width 644 height 60
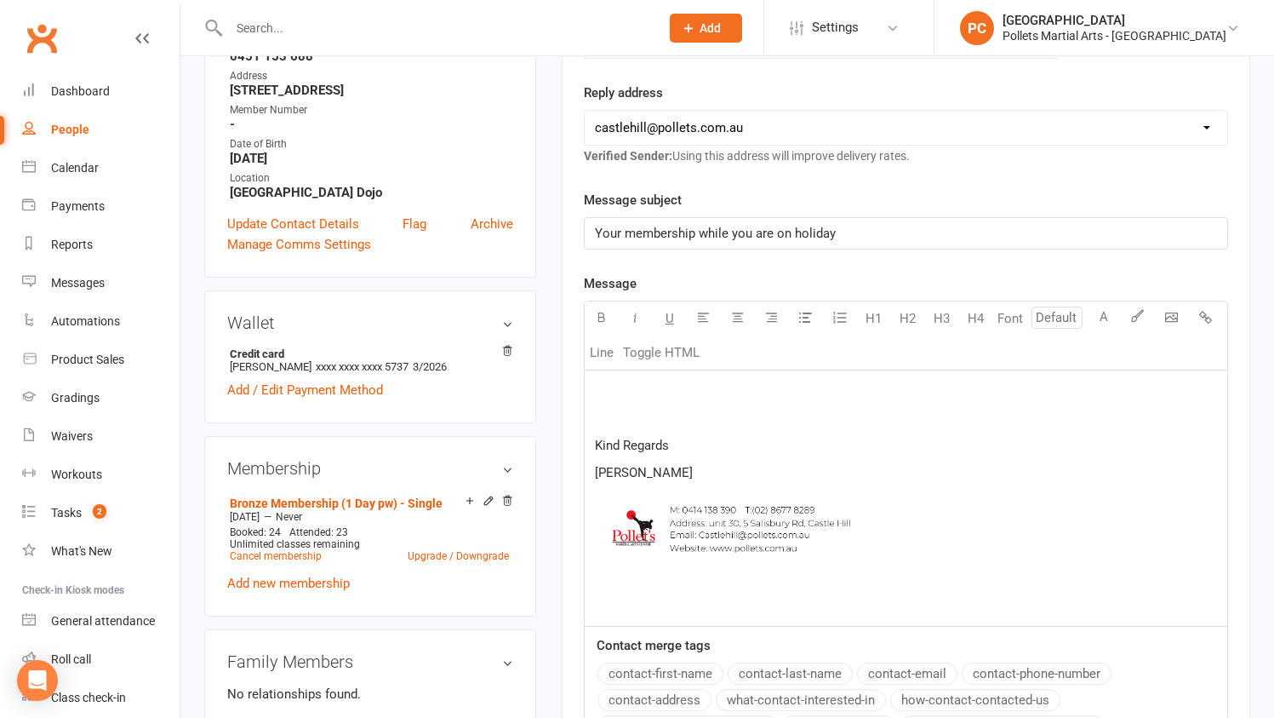
click at [661, 395] on p at bounding box center [906, 391] width 622 height 20
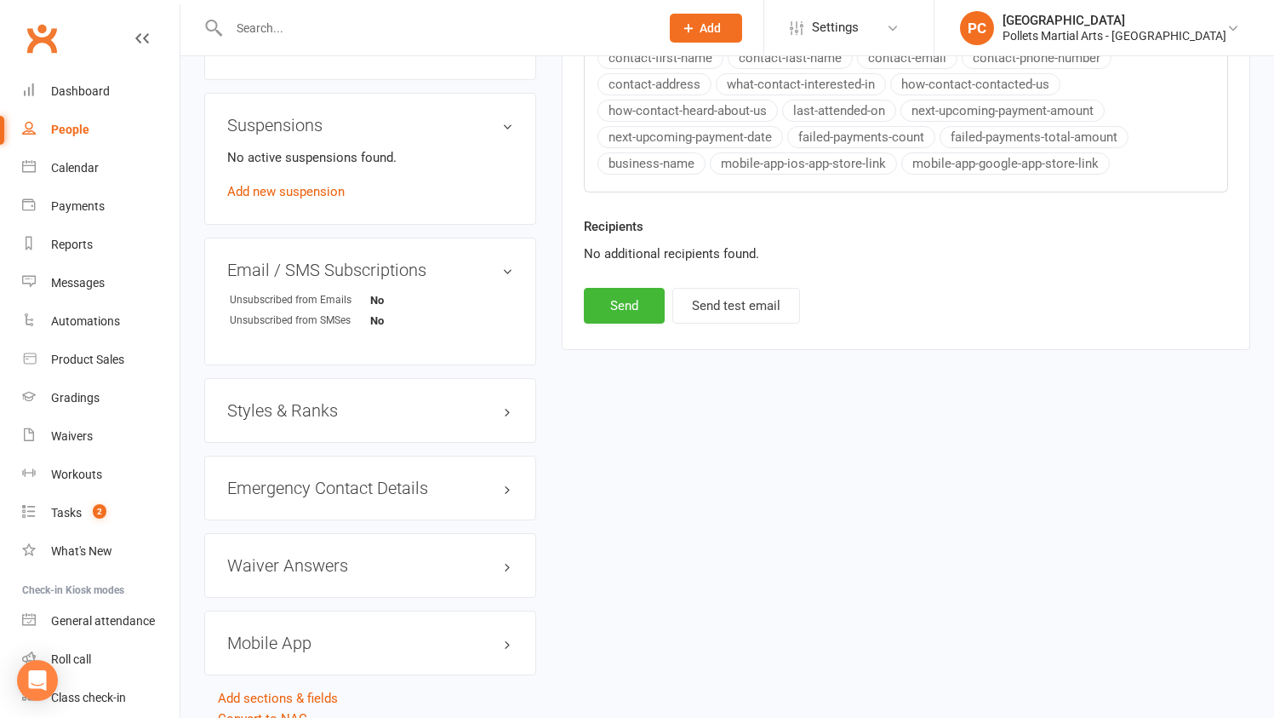
scroll to position [1108, 0]
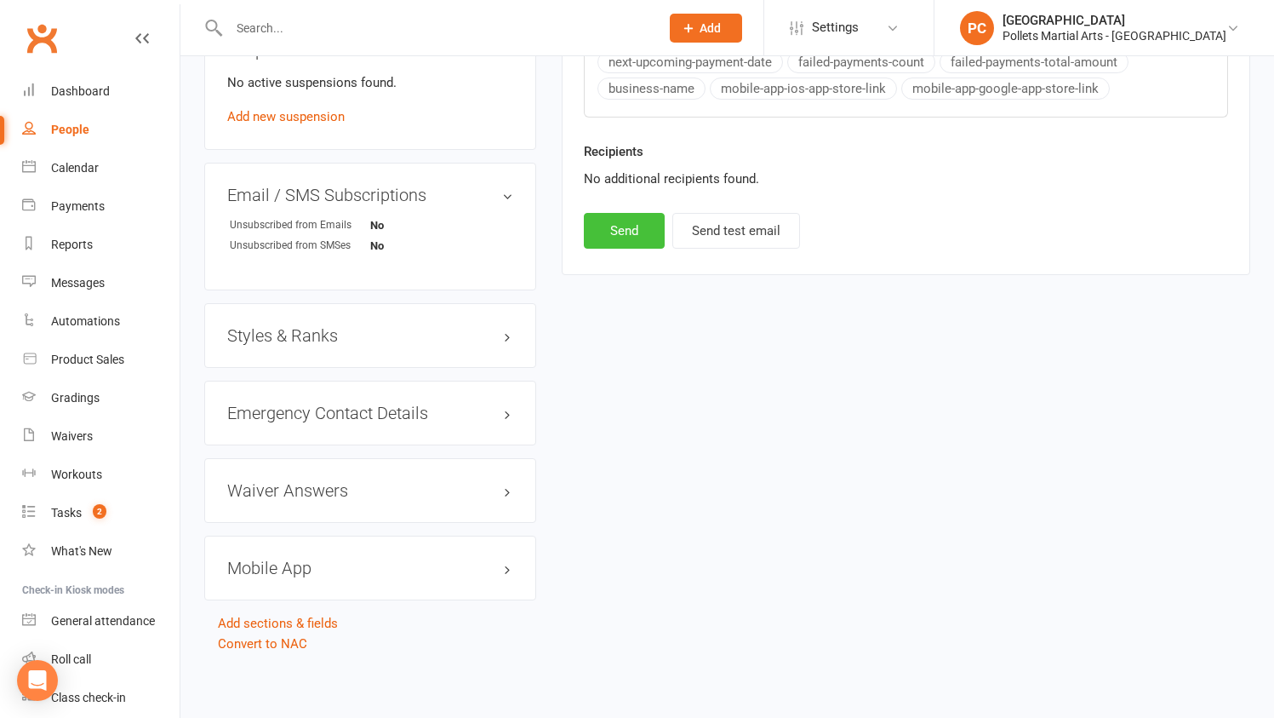
click at [644, 225] on button "Send" at bounding box center [624, 231] width 81 height 36
select select
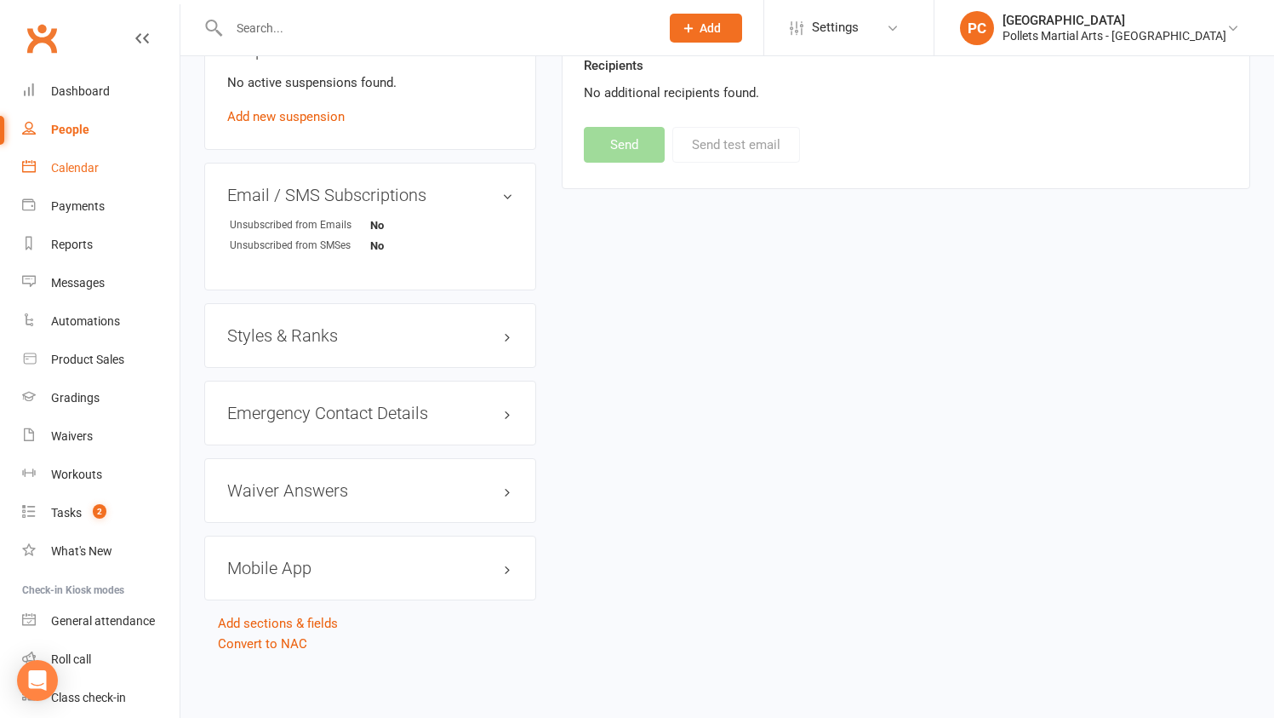
click at [49, 175] on link "Calendar" at bounding box center [101, 168] width 158 height 38
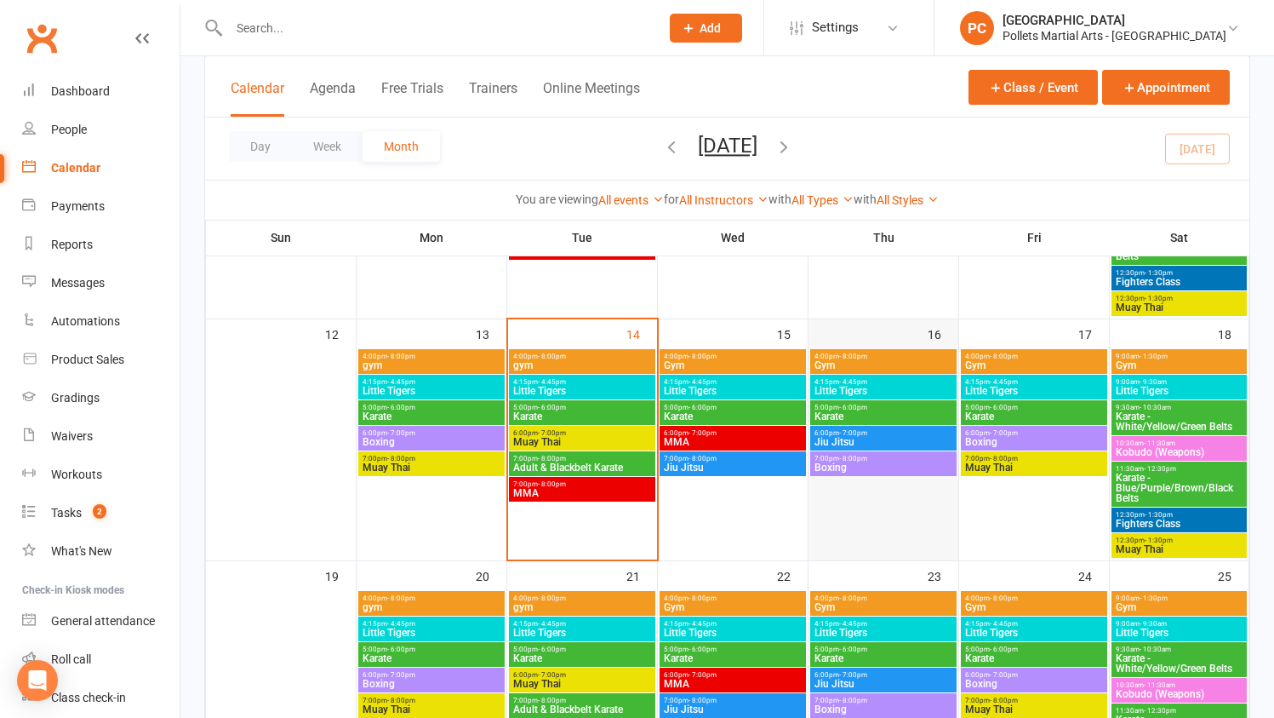
scroll to position [327, 0]
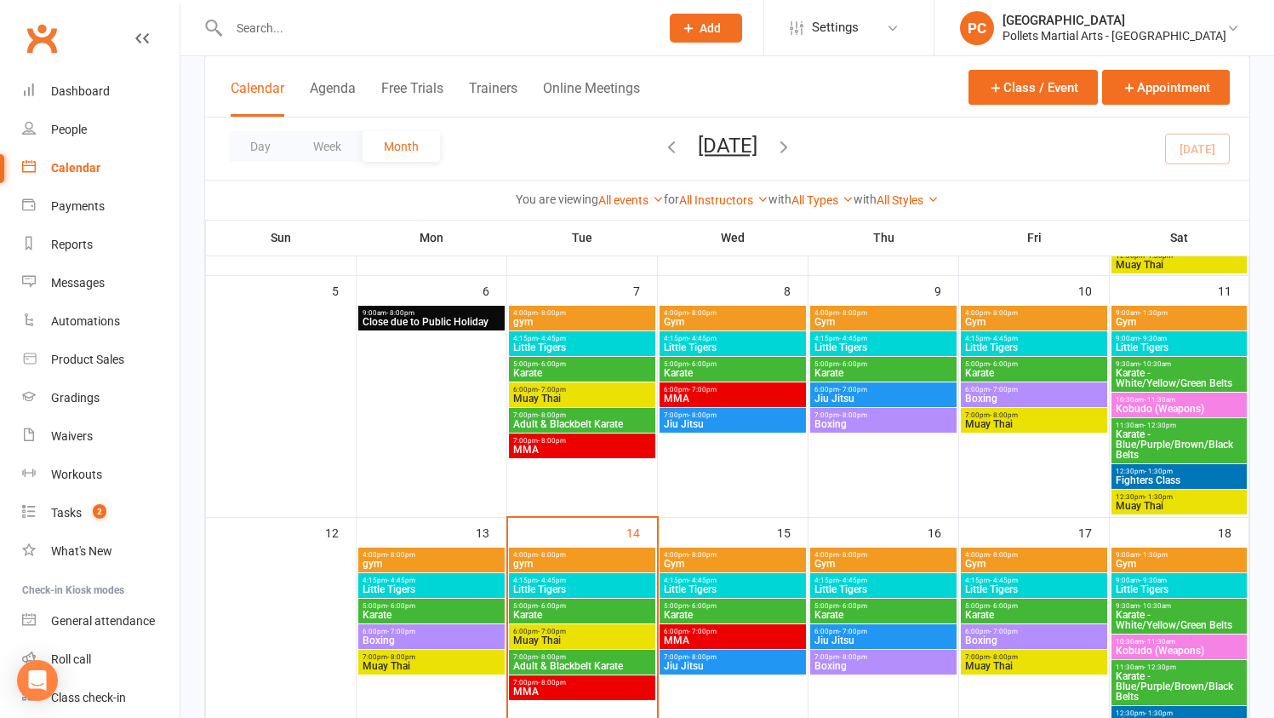
click at [868, 335] on span "4:15pm - 4:45pm" at bounding box center [884, 339] width 140 height 8
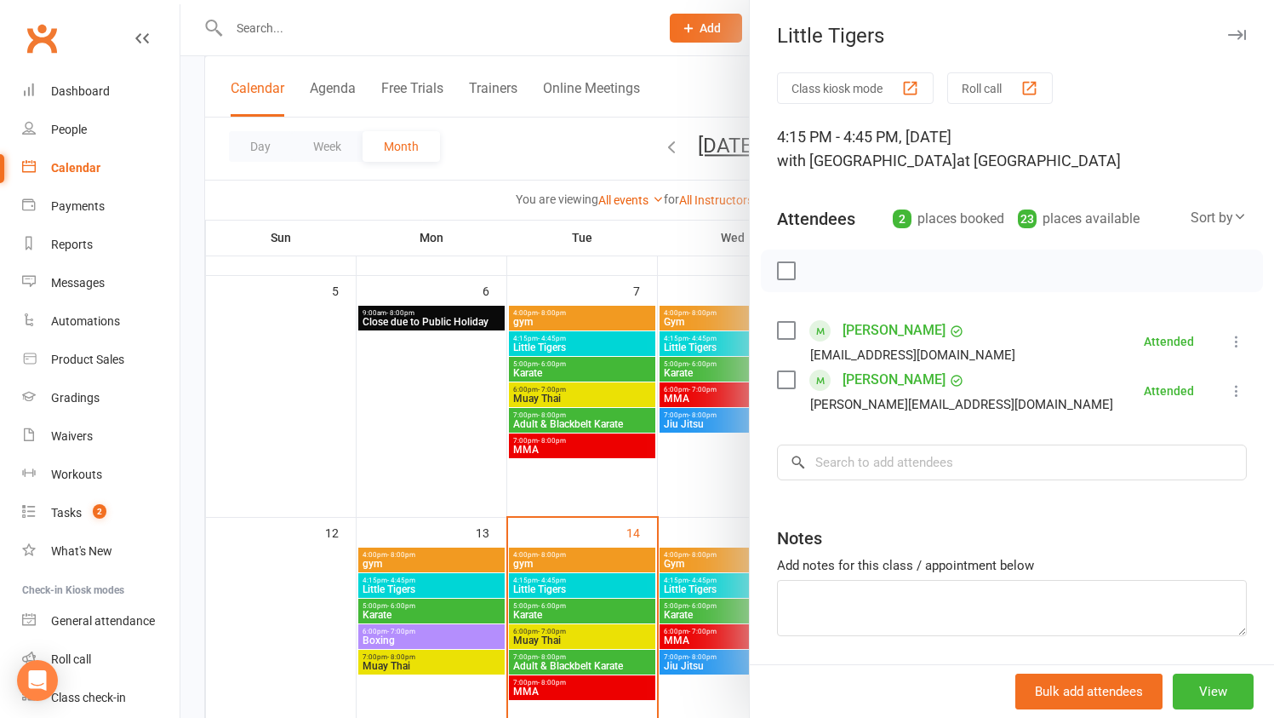
click at [692, 451] on div at bounding box center [727, 359] width 1094 height 718
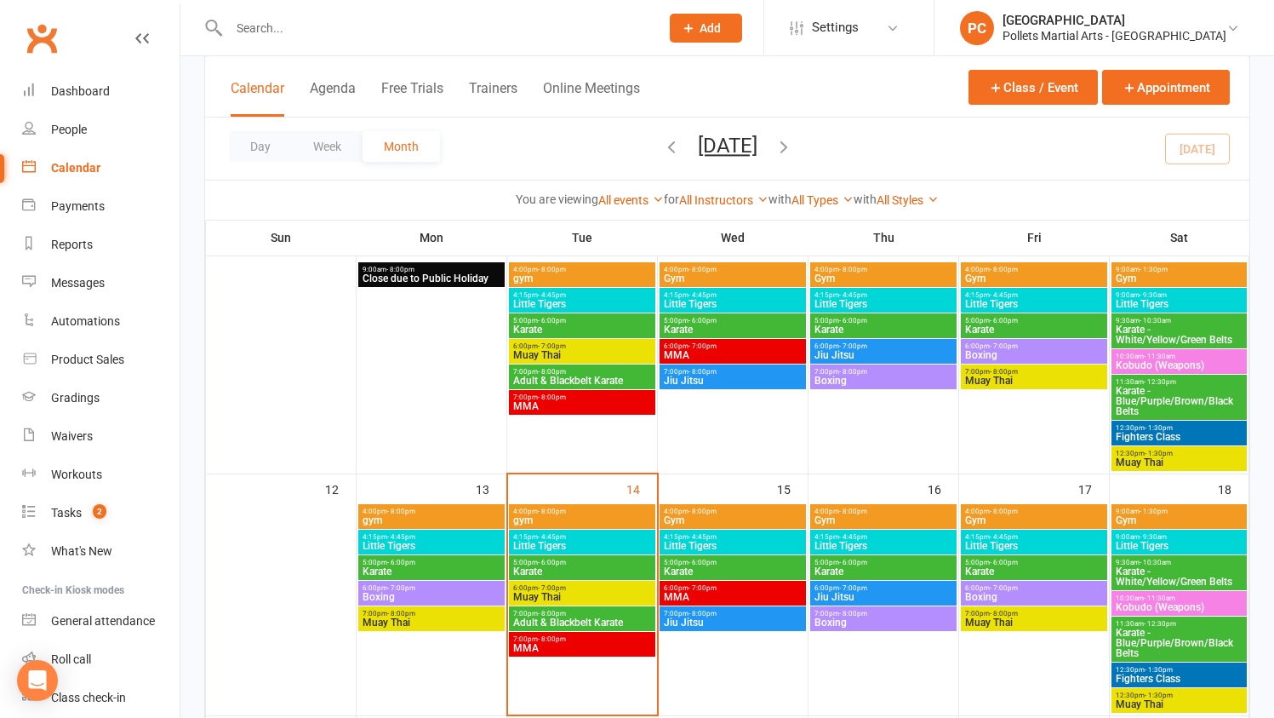
scroll to position [293, 0]
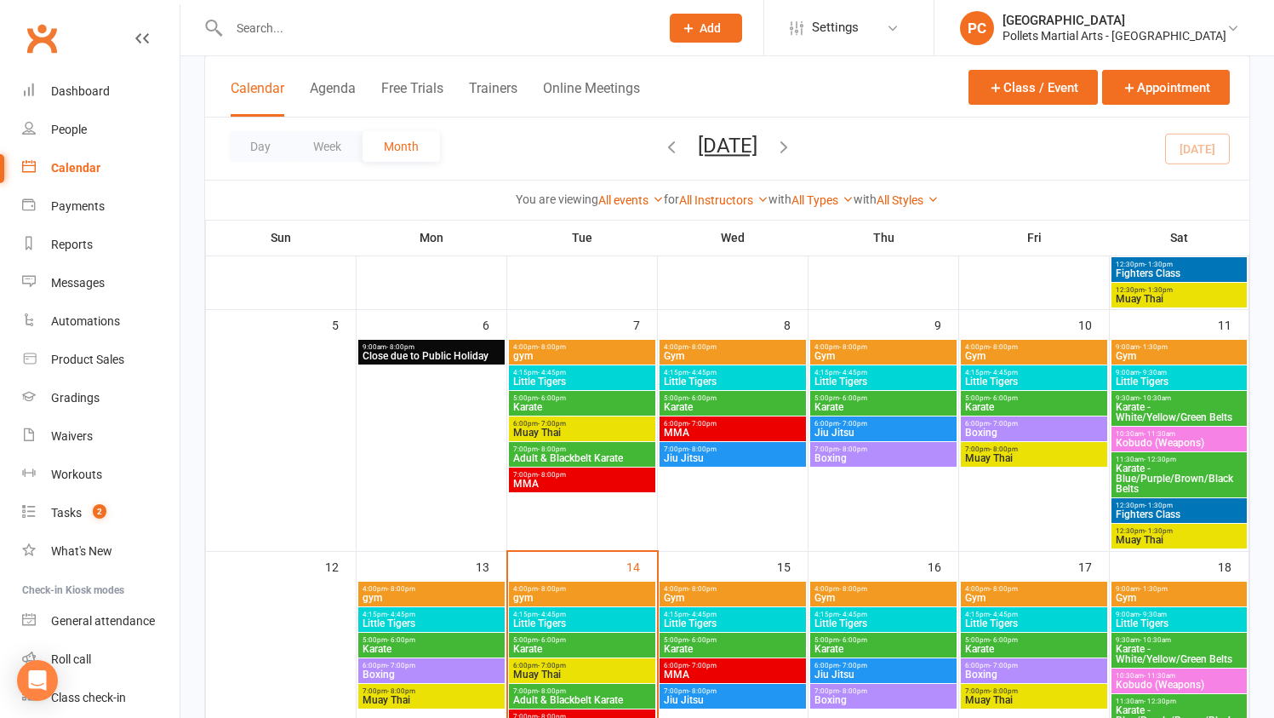
click at [1031, 383] on span "Little Tigers" at bounding box center [1035, 381] width 140 height 10
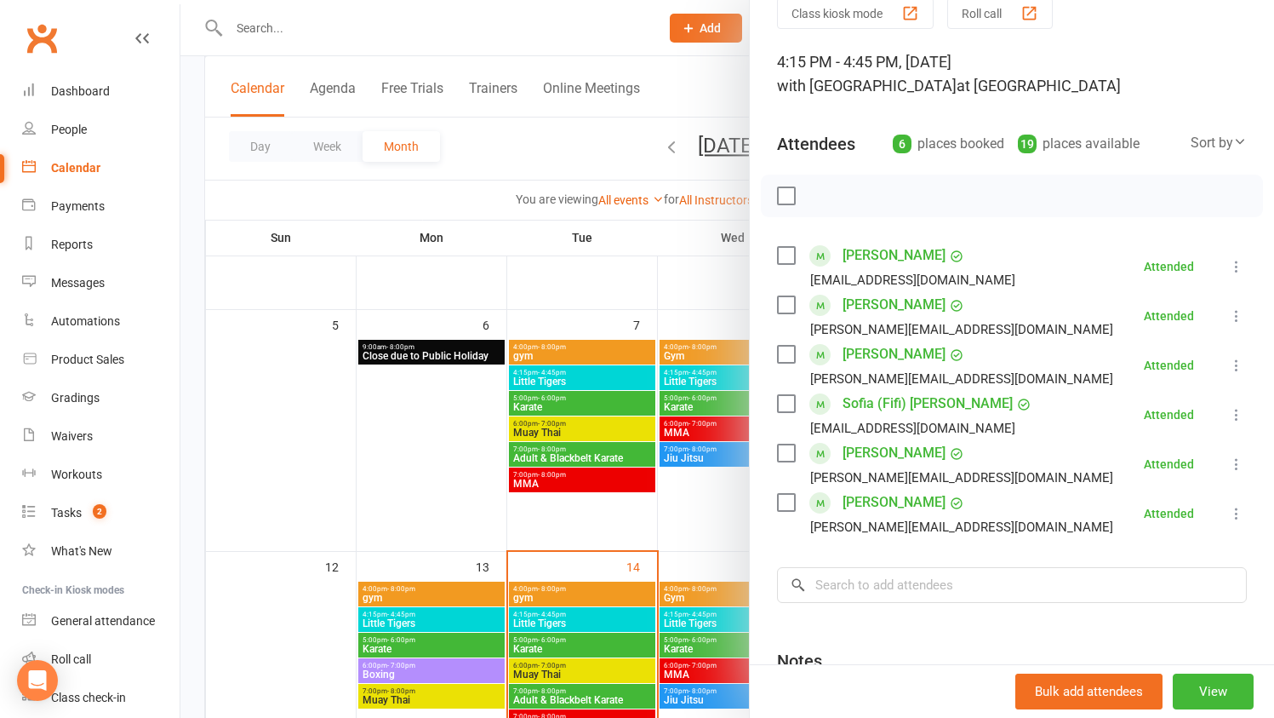
scroll to position [47, 0]
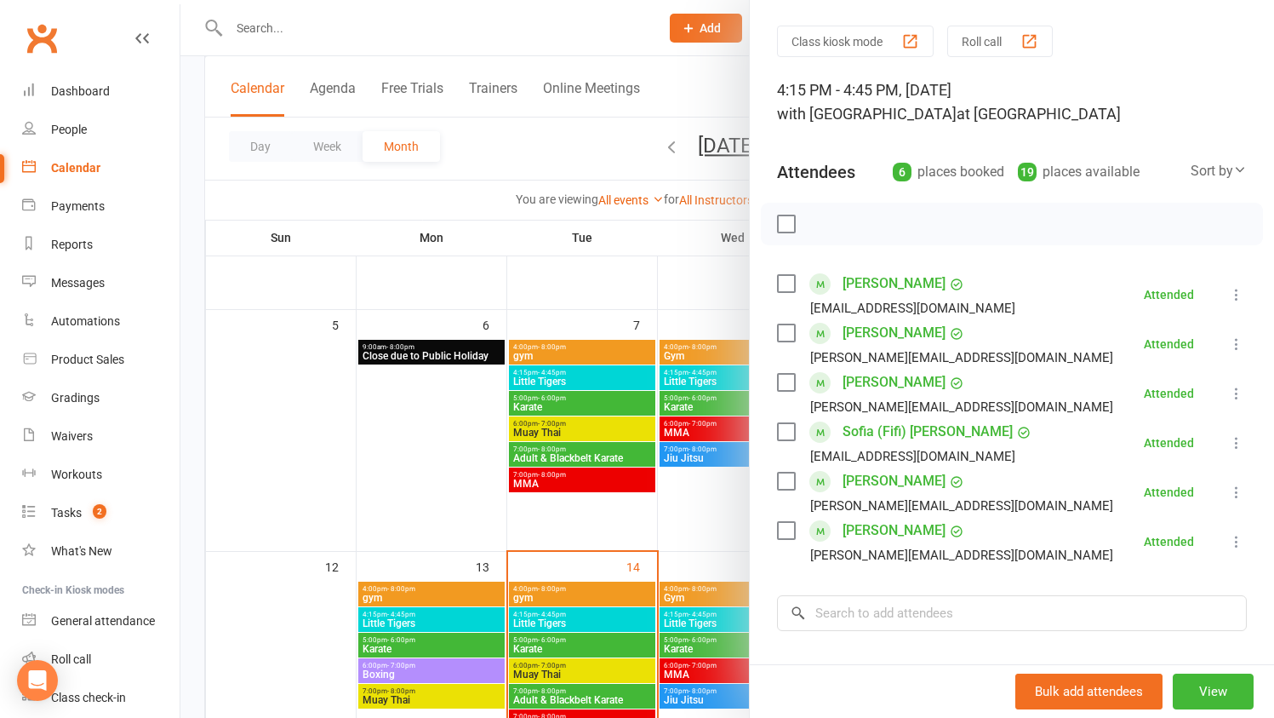
click at [691, 512] on div at bounding box center [727, 359] width 1094 height 718
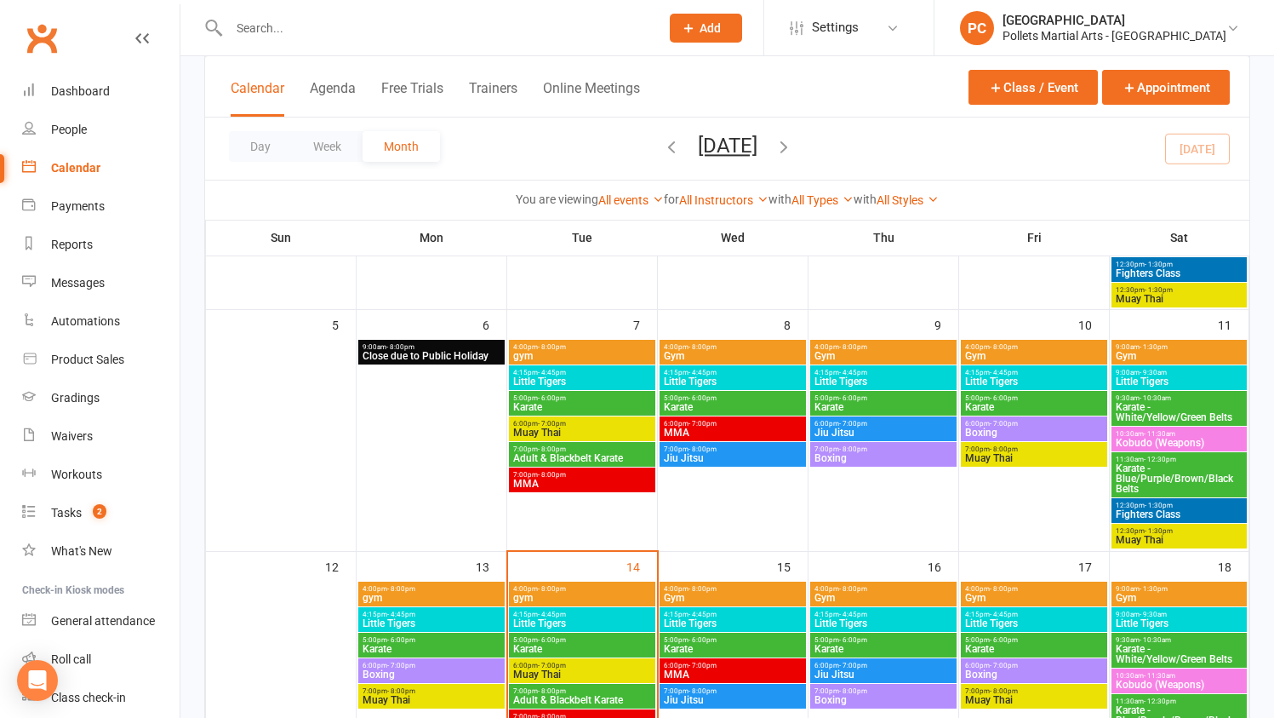
click at [1168, 369] on span "9:00am - 9:30am" at bounding box center [1179, 373] width 129 height 8
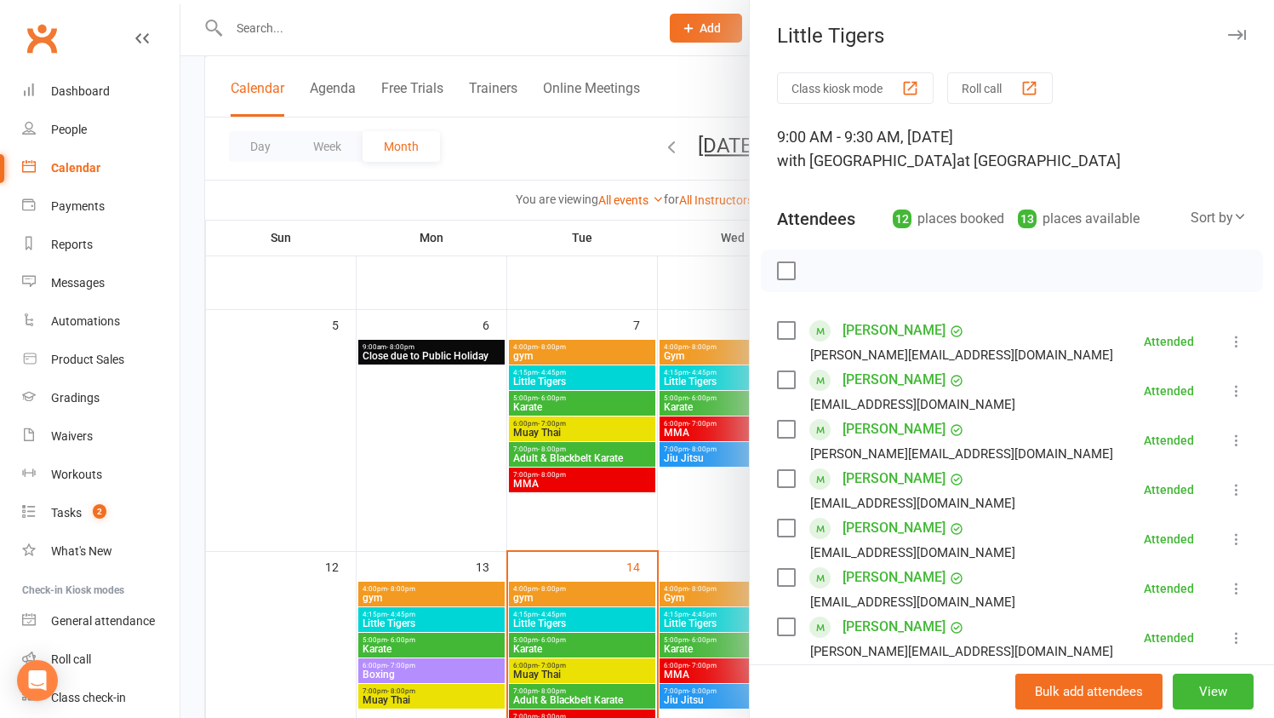
click at [377, 456] on div at bounding box center [727, 359] width 1094 height 718
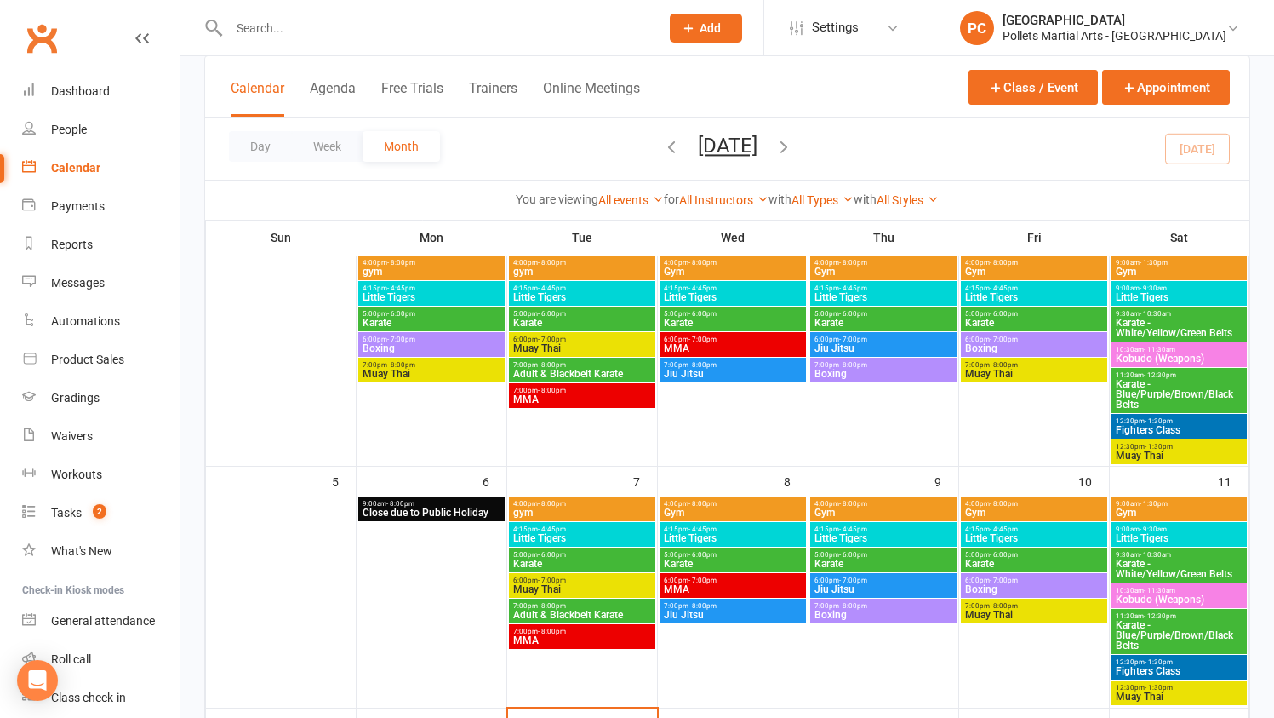
scroll to position [125, 0]
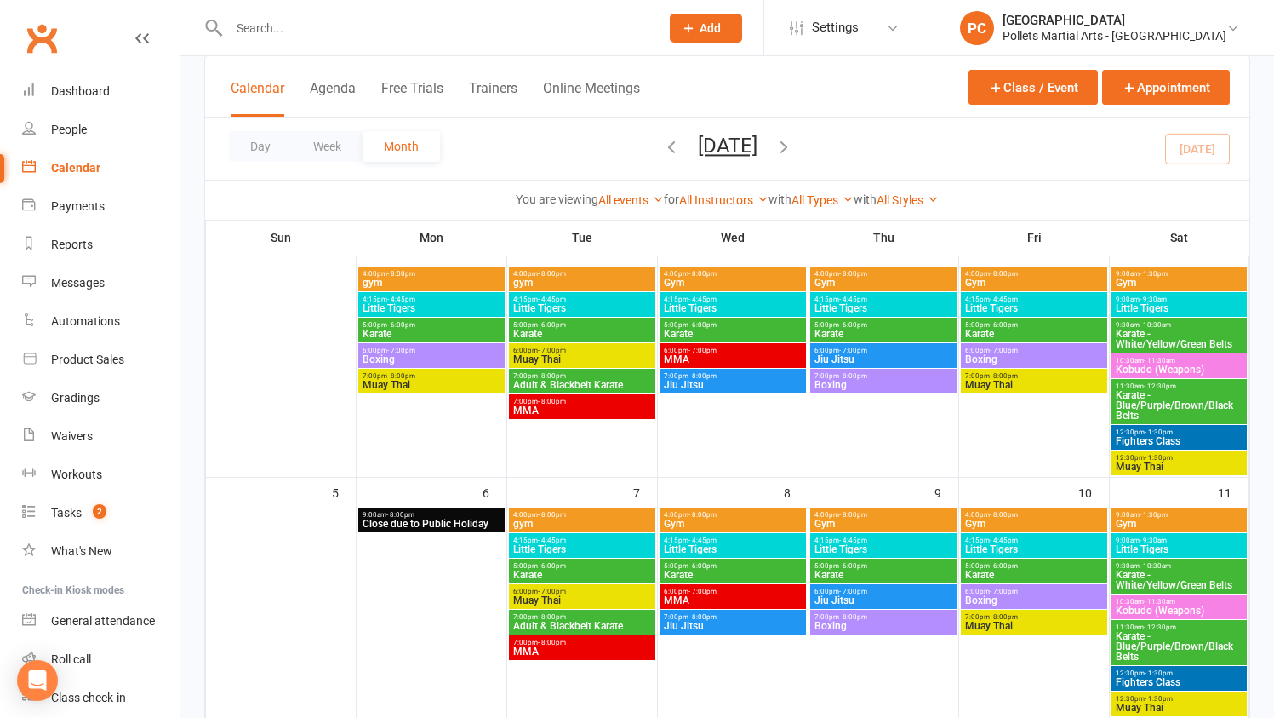
click at [1017, 301] on span "4:15pm - 4:45pm" at bounding box center [1035, 299] width 140 height 8
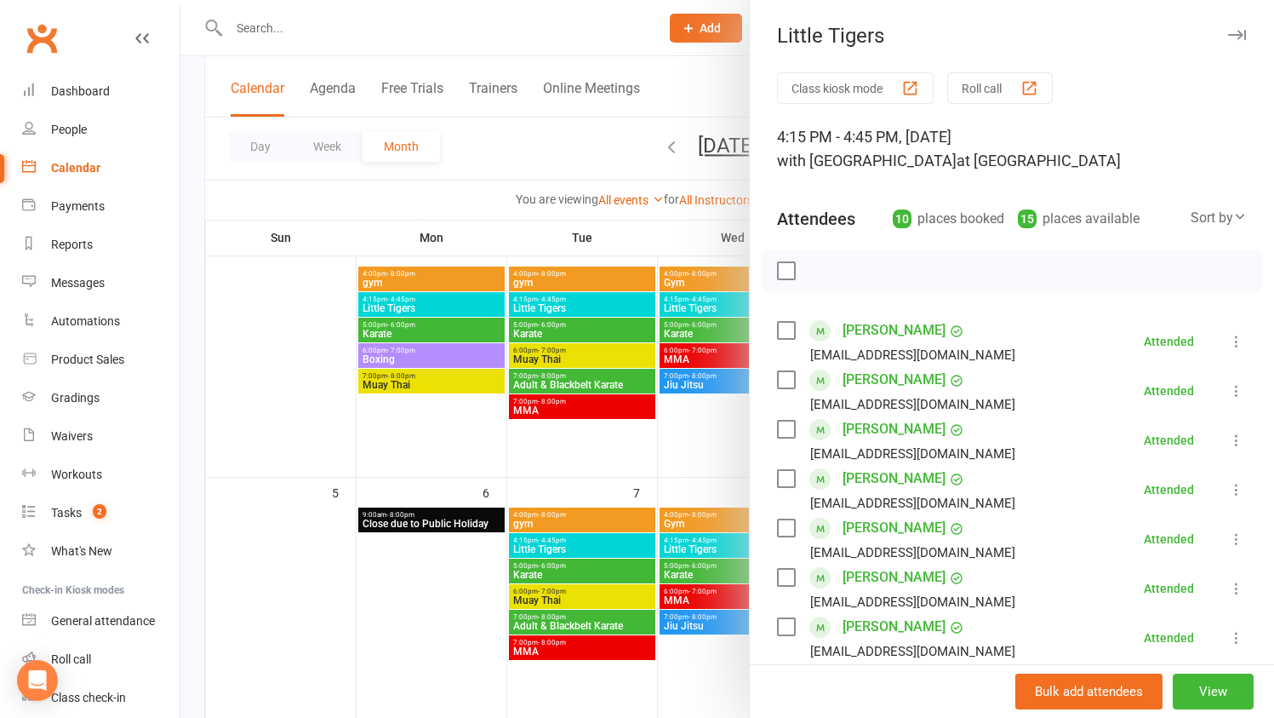
click at [350, 386] on div at bounding box center [727, 359] width 1094 height 718
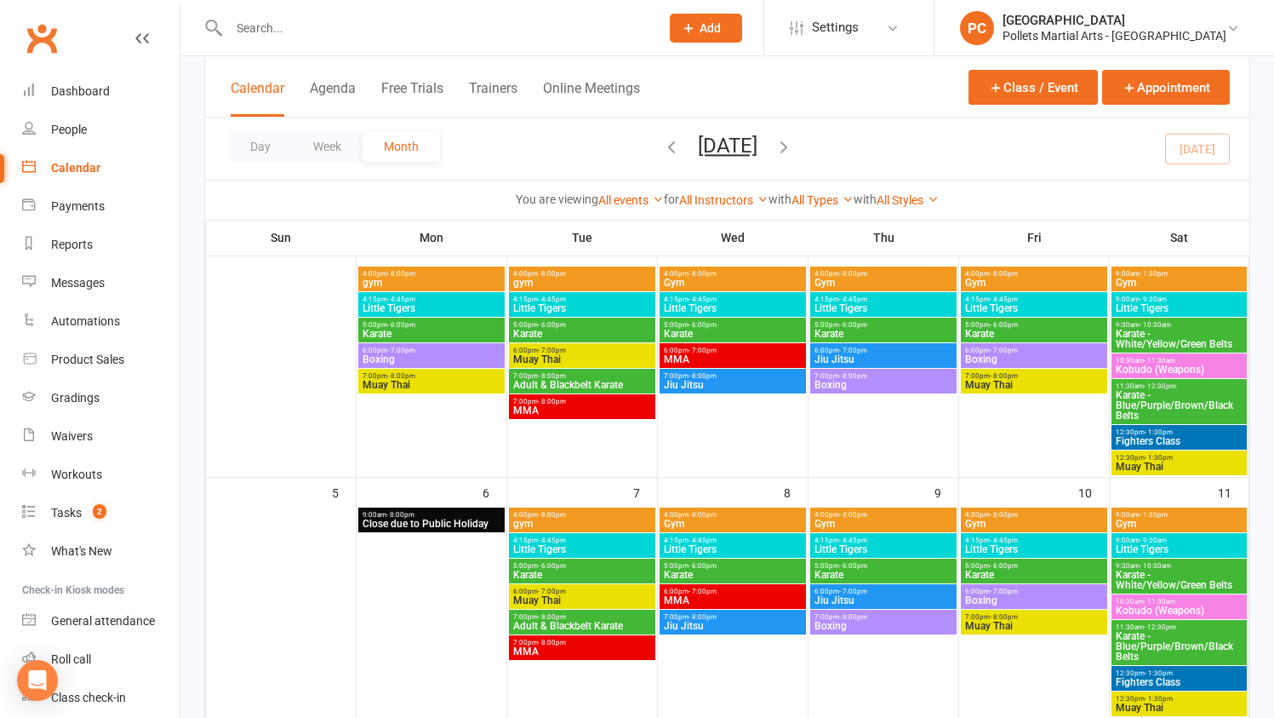
click at [1154, 303] on span "Little Tigers" at bounding box center [1179, 308] width 129 height 10
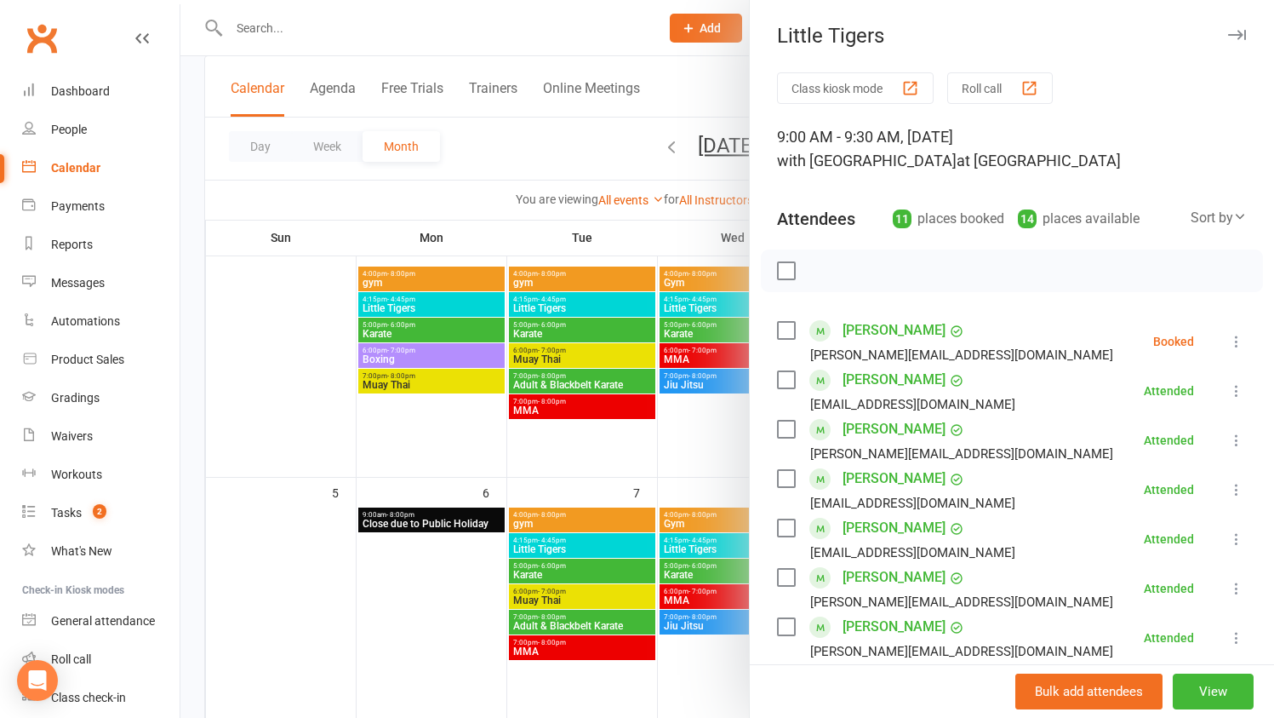
click at [286, 320] on div at bounding box center [727, 359] width 1094 height 718
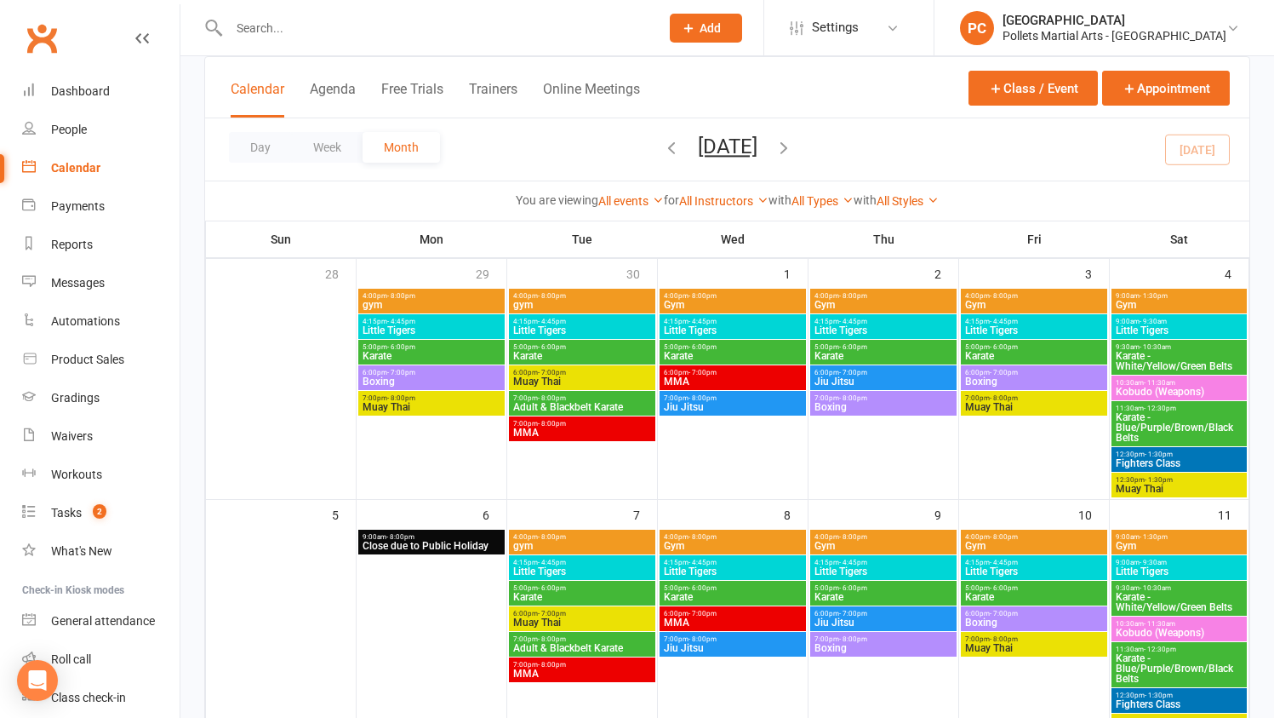
scroll to position [0, 0]
